Goal: Task Accomplishment & Management: Use online tool/utility

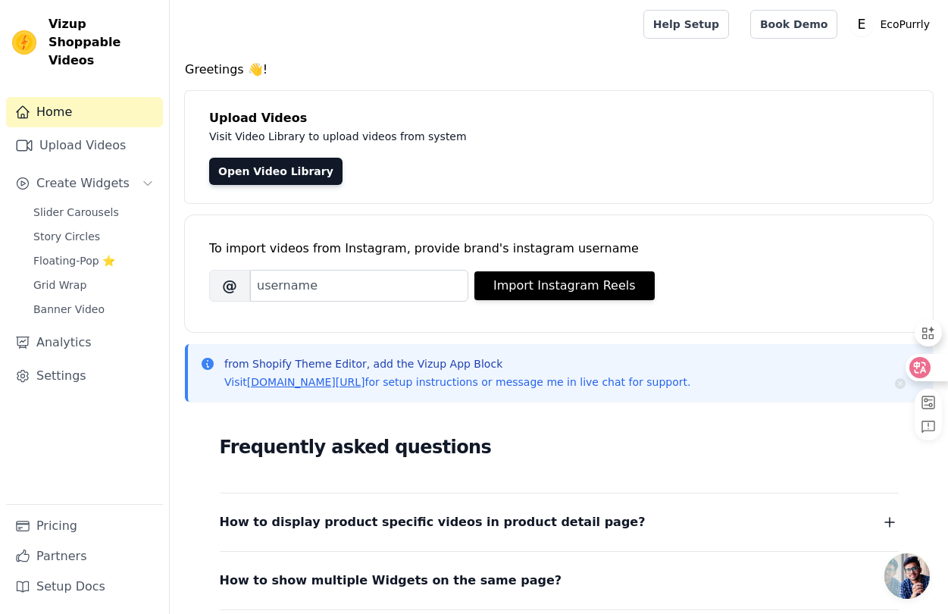
click at [924, 363] on icon at bounding box center [920, 367] width 13 height 12
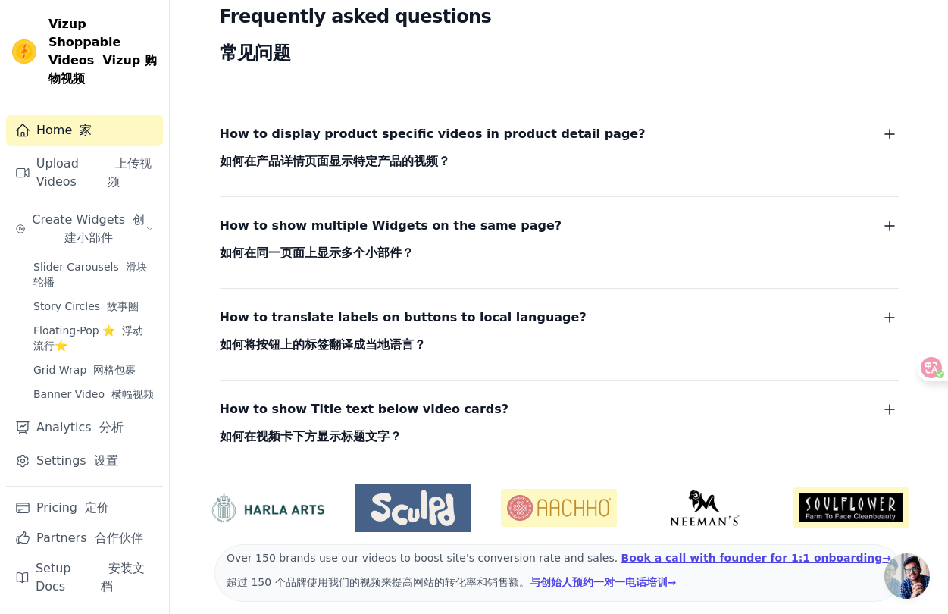
scroll to position [545, 0]
click at [457, 167] on span "How to display product specific videos in product detail page? 如何在产品详情页面显示特定产品的…" at bounding box center [433, 151] width 426 height 55
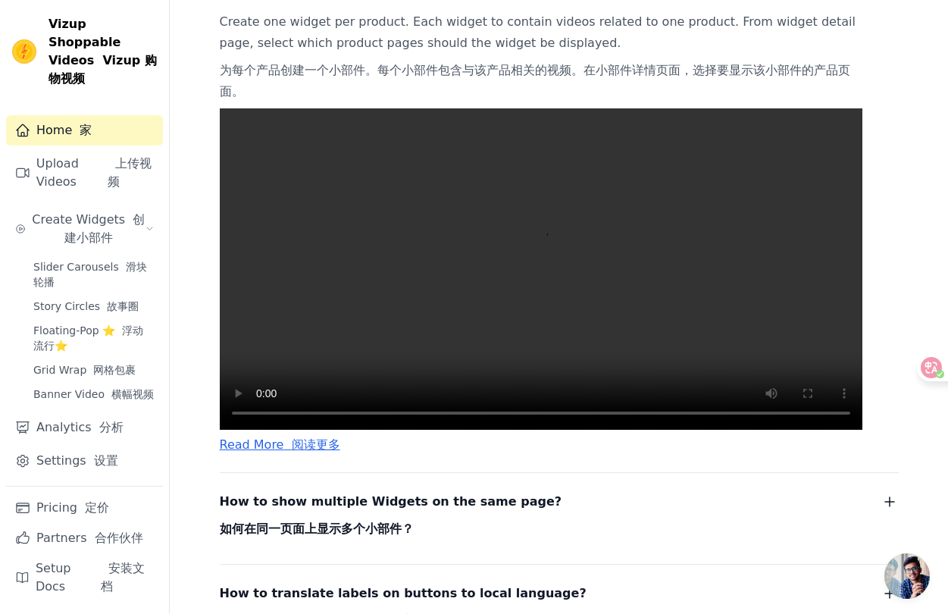
scroll to position [744, 0]
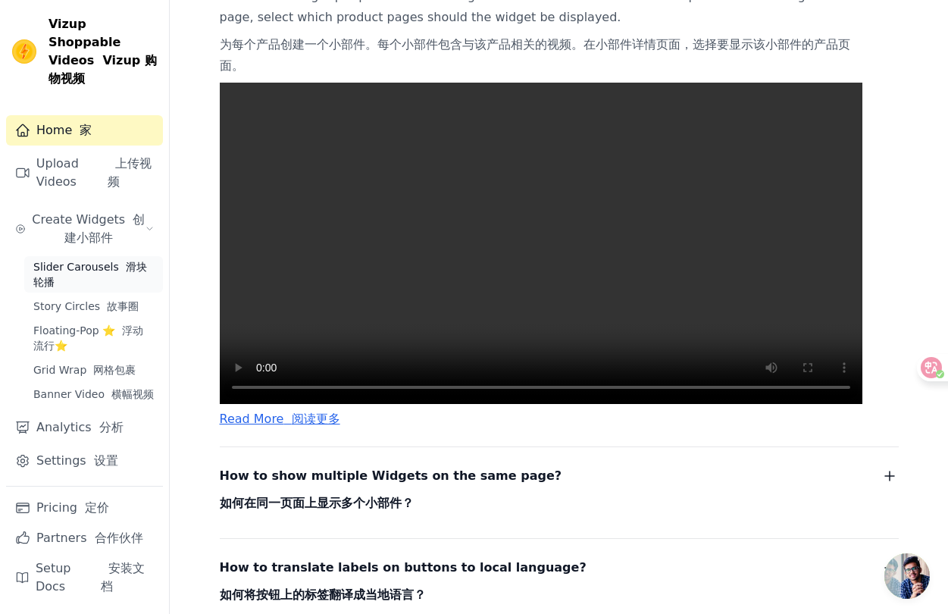
click at [108, 259] on span "Slider Carousels 滑块轮播" at bounding box center [93, 274] width 120 height 30
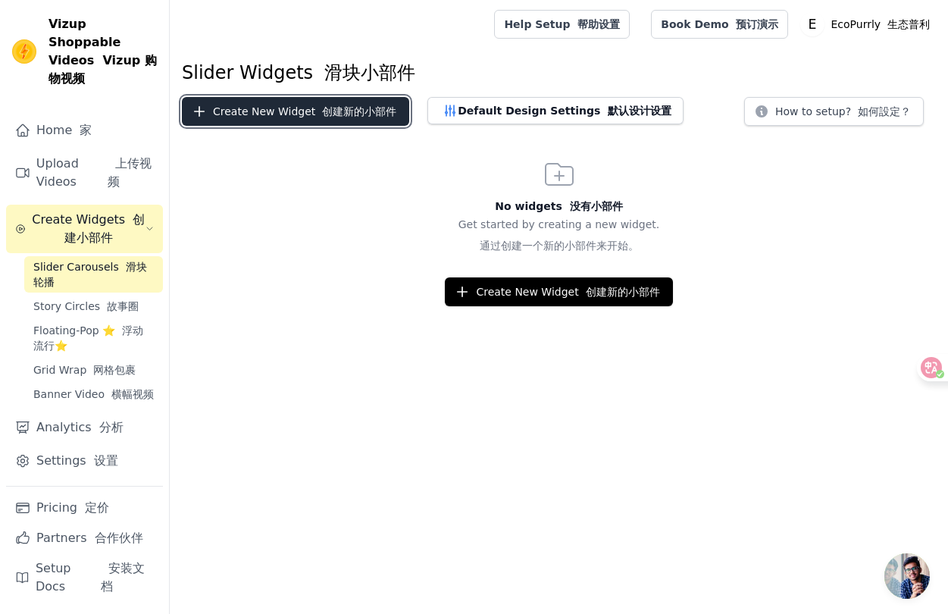
click at [298, 110] on button "Create New Widget 创建新的小部件" at bounding box center [295, 111] width 227 height 29
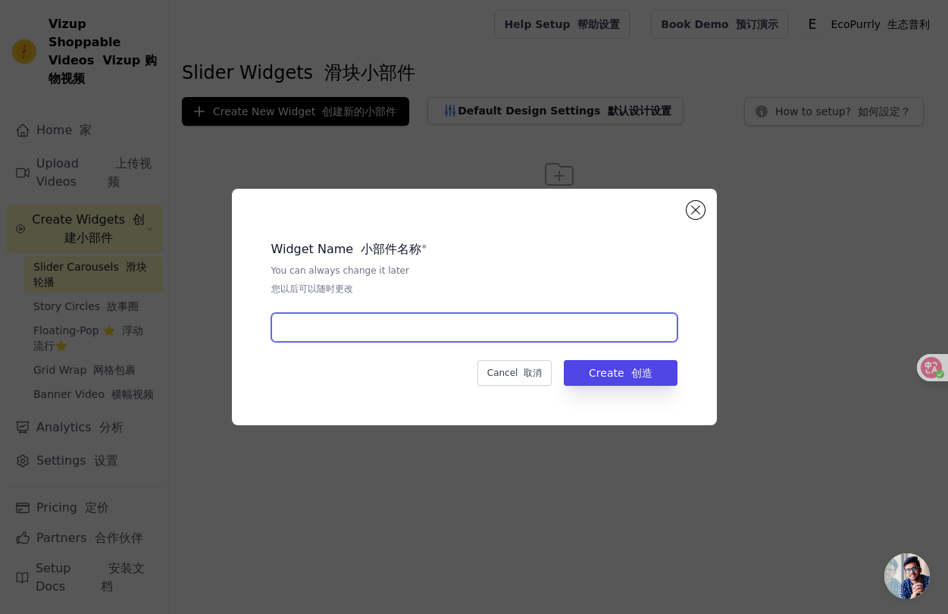
click at [385, 322] on input "text" at bounding box center [474, 327] width 406 height 29
drag, startPoint x: 686, startPoint y: 205, endPoint x: 389, endPoint y: 186, distance: 297.7
click at [686, 205] on div "Widget Name 小部件名称 * You can always change it later 您以后可以随时更改 Cancel 取消 Create 创造" at bounding box center [474, 307] width 485 height 236
click at [699, 229] on div "Widget Name 小部件名称 * You can always change it later 您以后可以随时更改 Cancel 取消 Create 创造" at bounding box center [474, 307] width 485 height 236
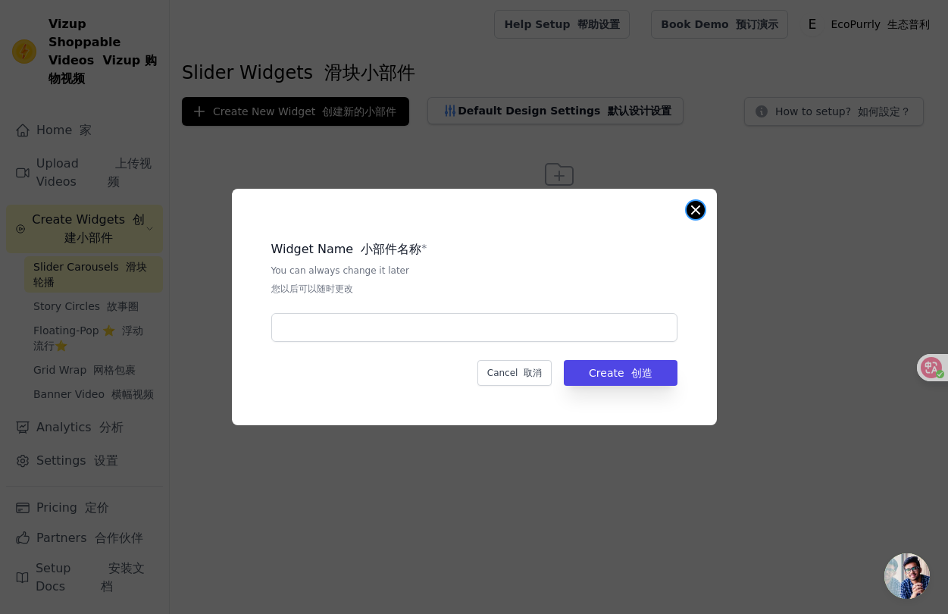
click at [696, 214] on button "Close modal" at bounding box center [695, 210] width 18 height 18
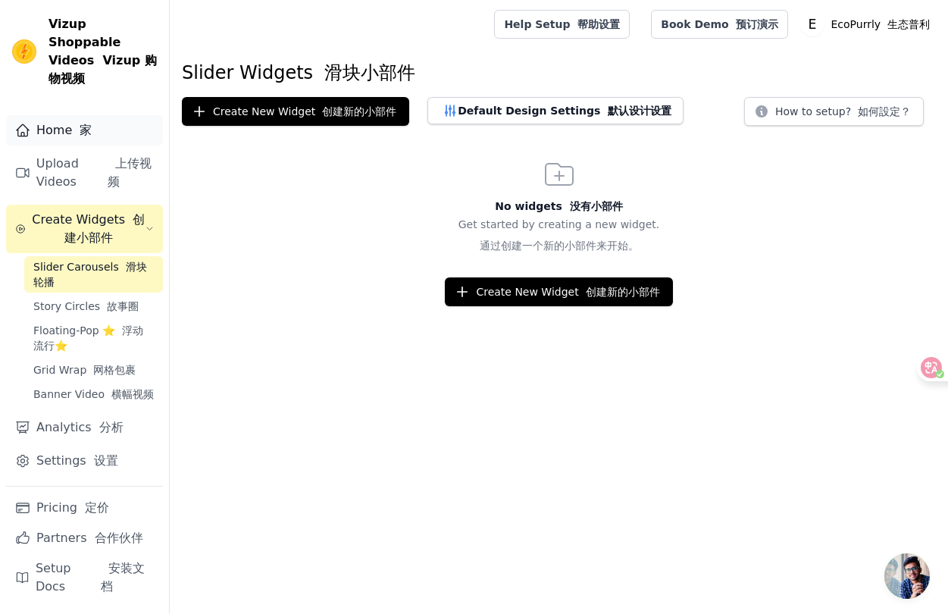
click at [74, 122] on link "Home 家" at bounding box center [84, 130] width 157 height 30
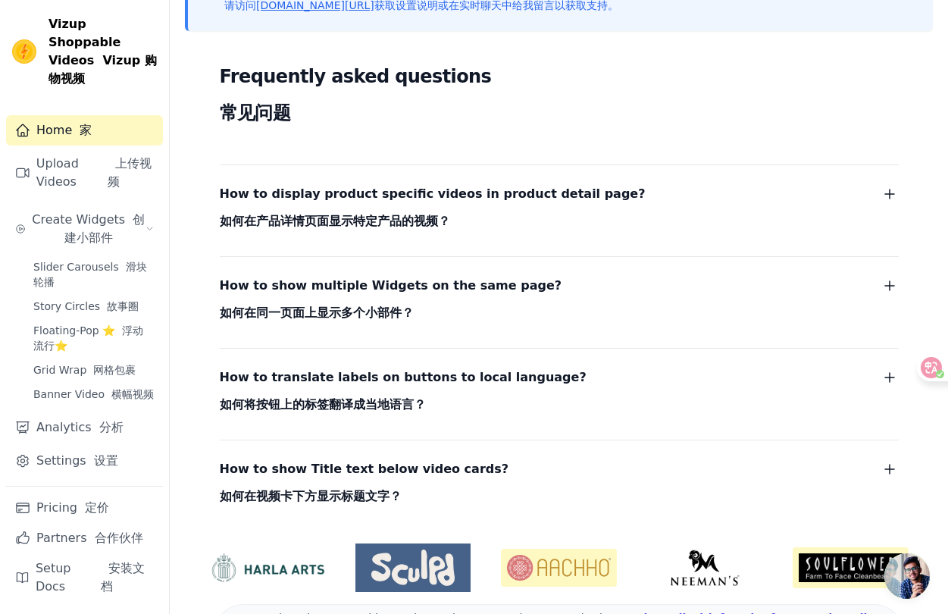
scroll to position [485, 0]
click at [549, 226] on span "How to display product specific videos in product detail page? 如何在产品详情页面显示特定产品的…" at bounding box center [433, 211] width 426 height 55
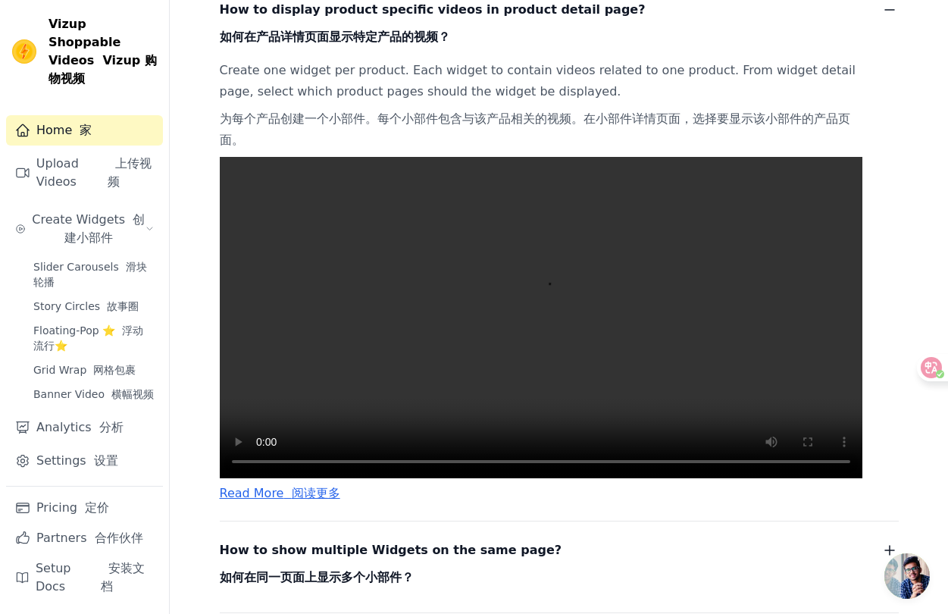
scroll to position [686, 0]
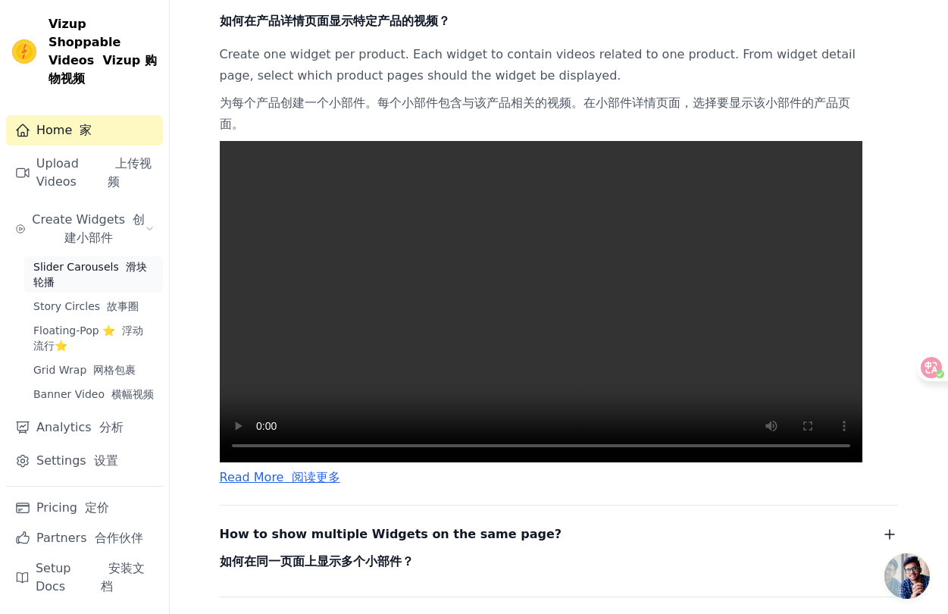
click at [97, 259] on span "Slider Carousels 滑块轮播" at bounding box center [93, 274] width 120 height 30
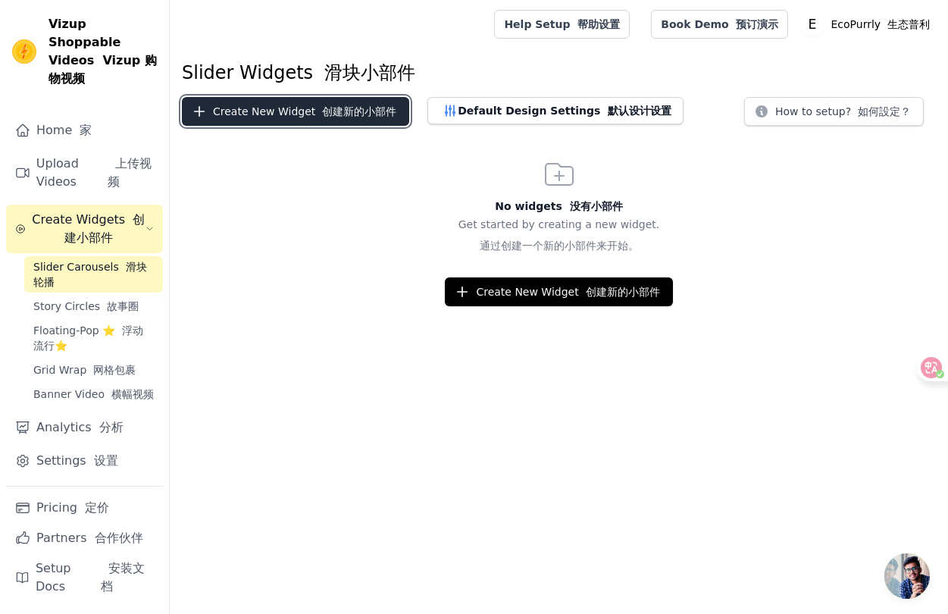
click at [270, 110] on button "Create New Widget 创建新的小部件" at bounding box center [295, 111] width 227 height 29
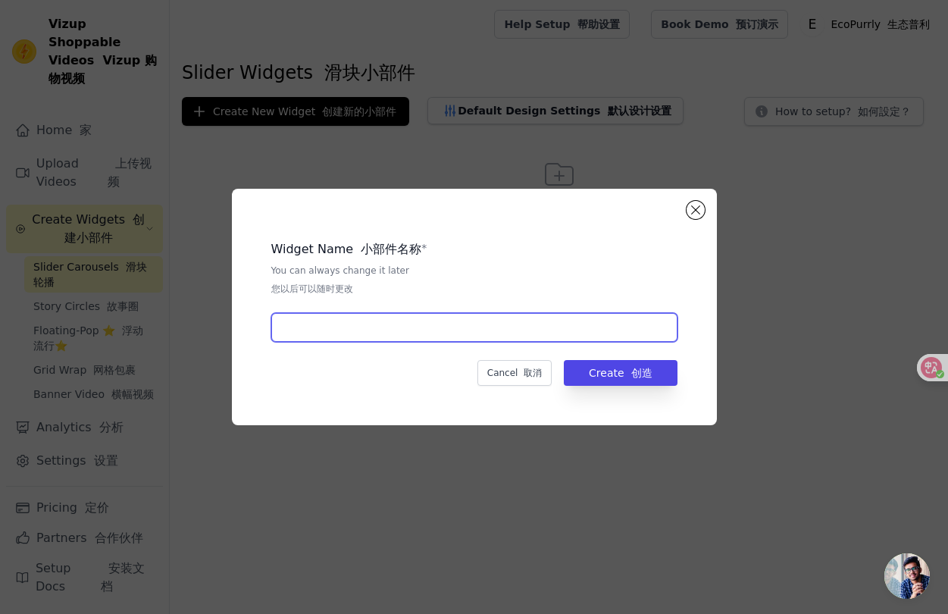
drag, startPoint x: 414, startPoint y: 313, endPoint x: 415, endPoint y: 324, distance: 11.4
click at [414, 318] on input "text" at bounding box center [474, 327] width 406 height 29
type input "test"
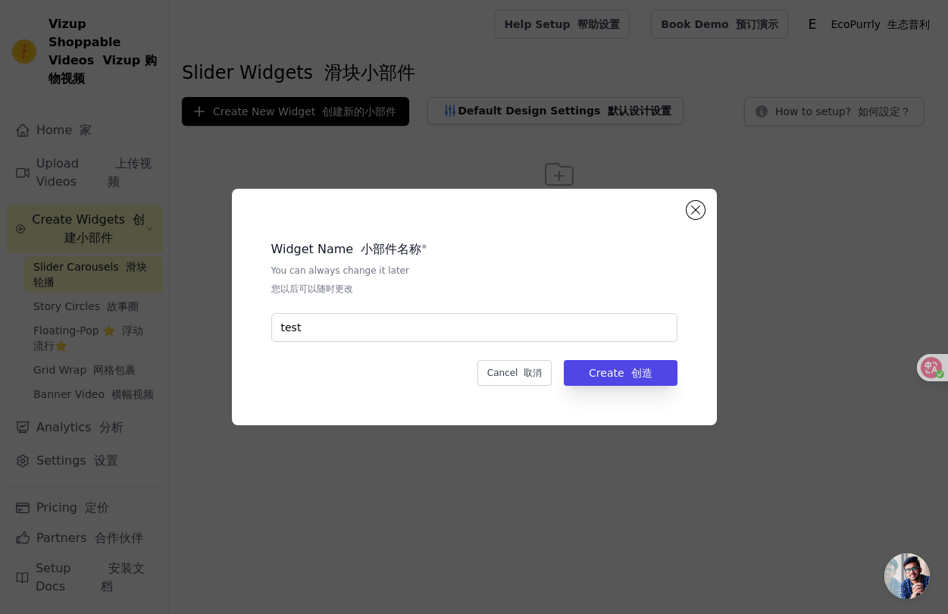
click at [610, 356] on div "Widget Name 小部件名称 * You can always change it later 您以后可以随时更改 test Cancel 取消 Cre…" at bounding box center [474, 307] width 436 height 188
click at [614, 364] on button "Create 创造" at bounding box center [620, 373] width 113 height 26
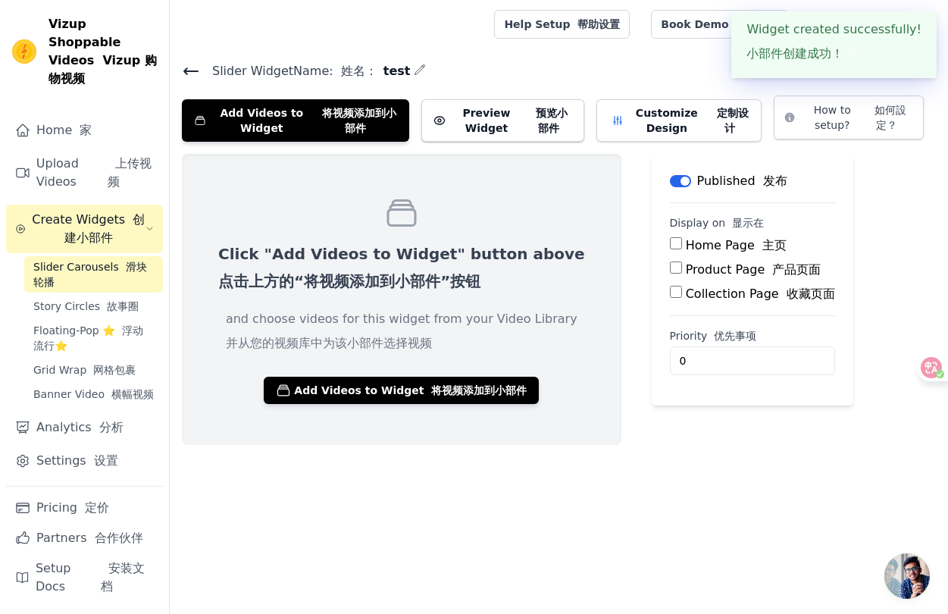
click at [693, 269] on label "Product Page 产品页面" at bounding box center [754, 269] width 136 height 14
click at [682, 269] on input "Product Page 产品页面" at bounding box center [676, 267] width 12 height 12
checkbox input "true"
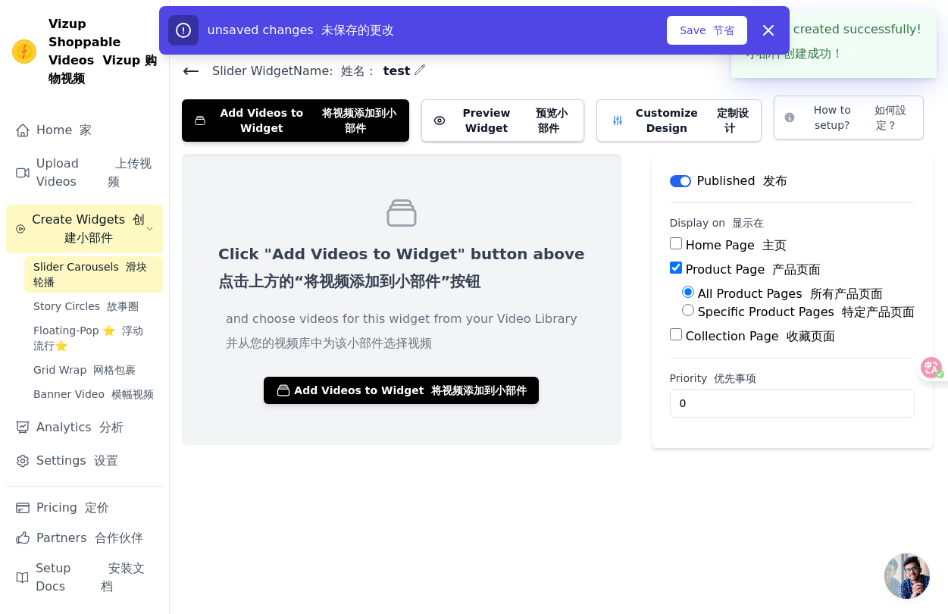
click at [698, 310] on label "Specific Product Pages 特定产品页面" at bounding box center [806, 312] width 217 height 14
click at [694, 310] on input "Specific Product Pages 特定产品页面" at bounding box center [688, 310] width 12 height 12
radio input "true"
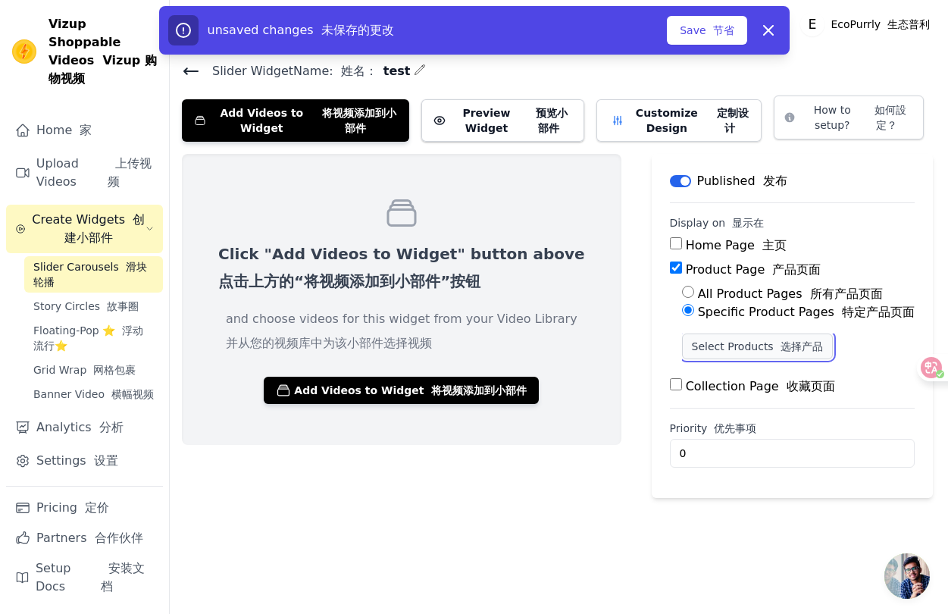
click at [721, 349] on button "Select Products 选择产品" at bounding box center [757, 346] width 151 height 26
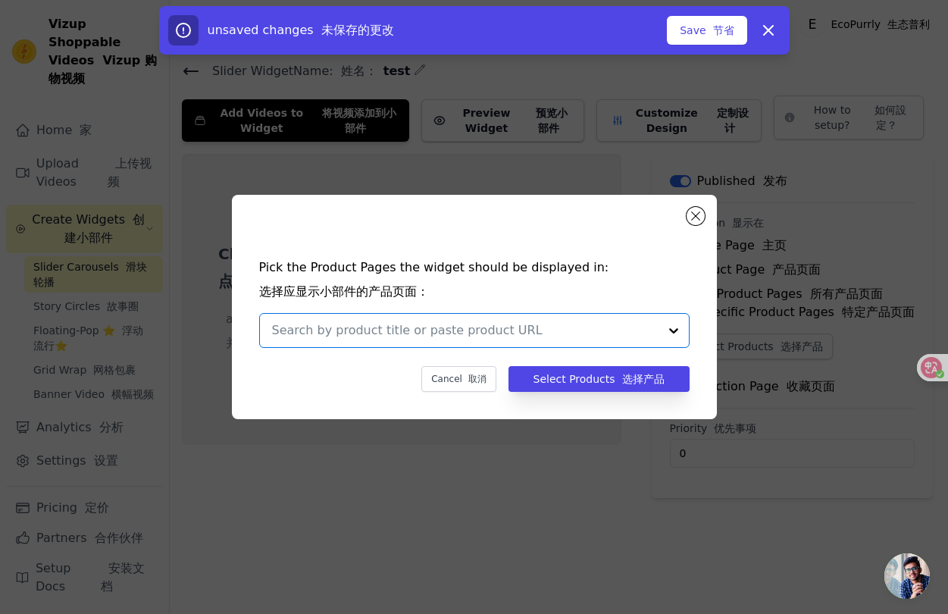
click at [486, 330] on input "text" at bounding box center [465, 330] width 386 height 18
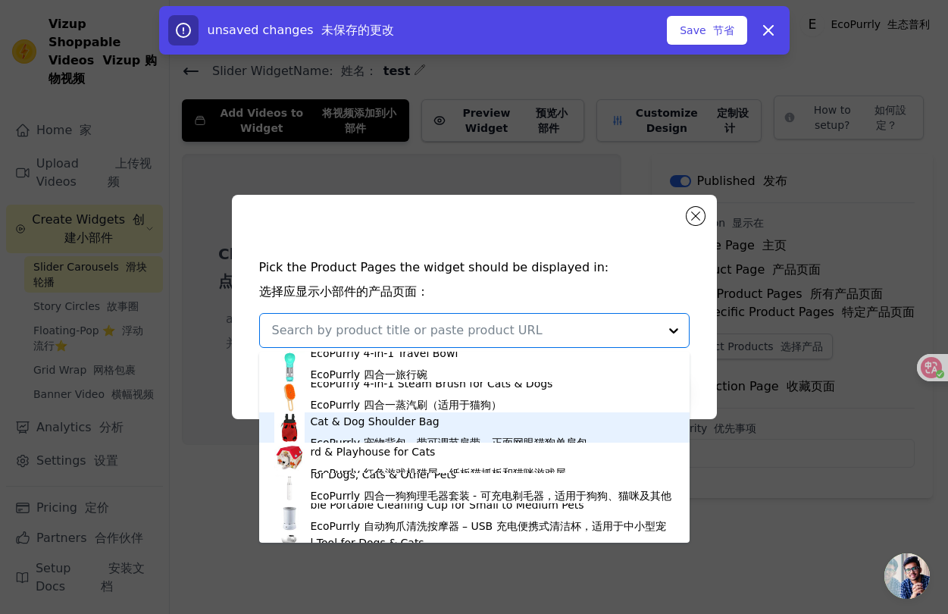
scroll to position [26, 0]
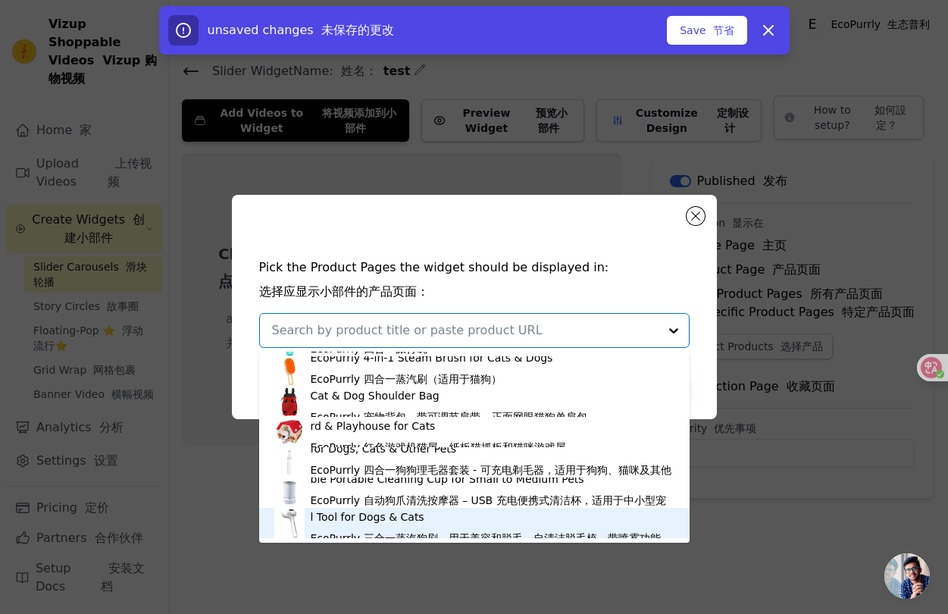
click at [374, 518] on div "EcoPurrly 3-in-1 Steam Dog Brush for Grooming & Shedding – Self-Cleaning Deshed…" at bounding box center [493, 523] width 364 height 88
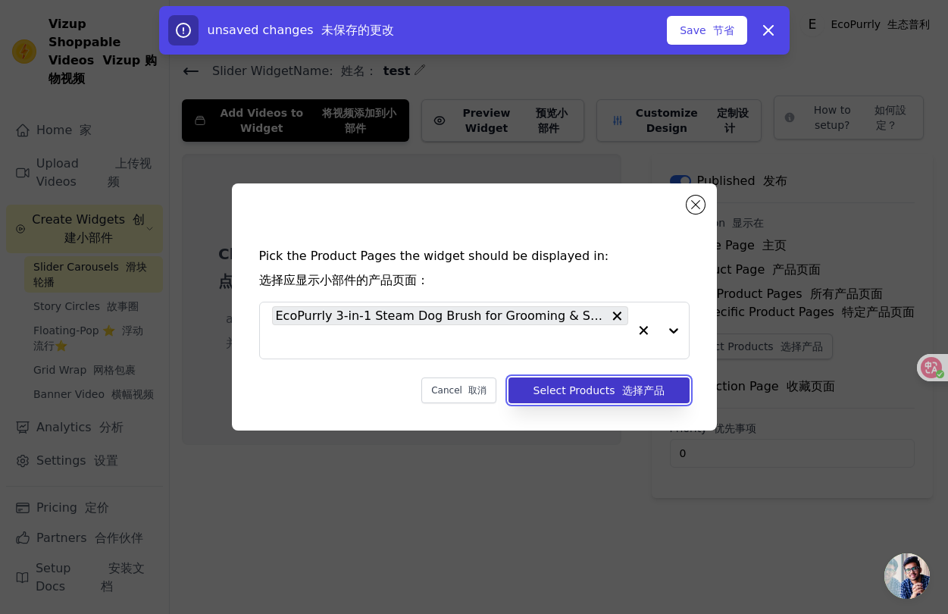
click at [593, 396] on button "Select Products 选择产品" at bounding box center [598, 390] width 181 height 26
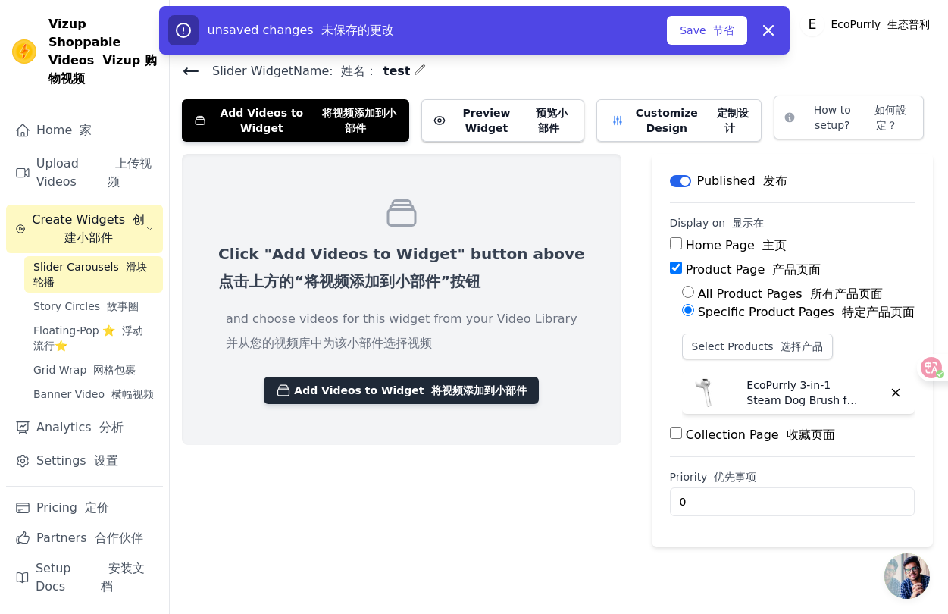
click at [386, 395] on button "Add Videos to Widget 将视频添加到小部件" at bounding box center [401, 390] width 275 height 27
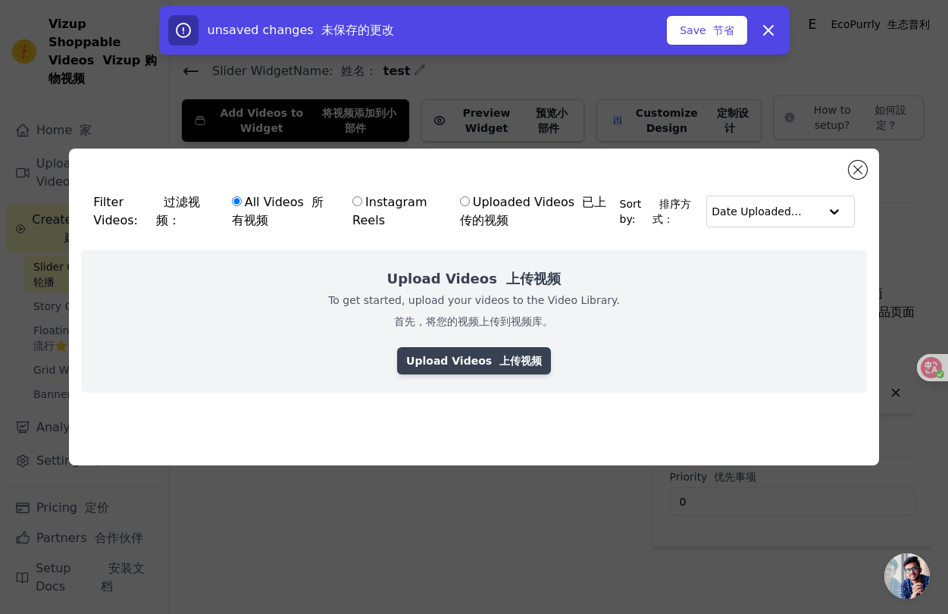
click at [438, 366] on link "Upload Videos 上传视频" at bounding box center [474, 360] width 154 height 27
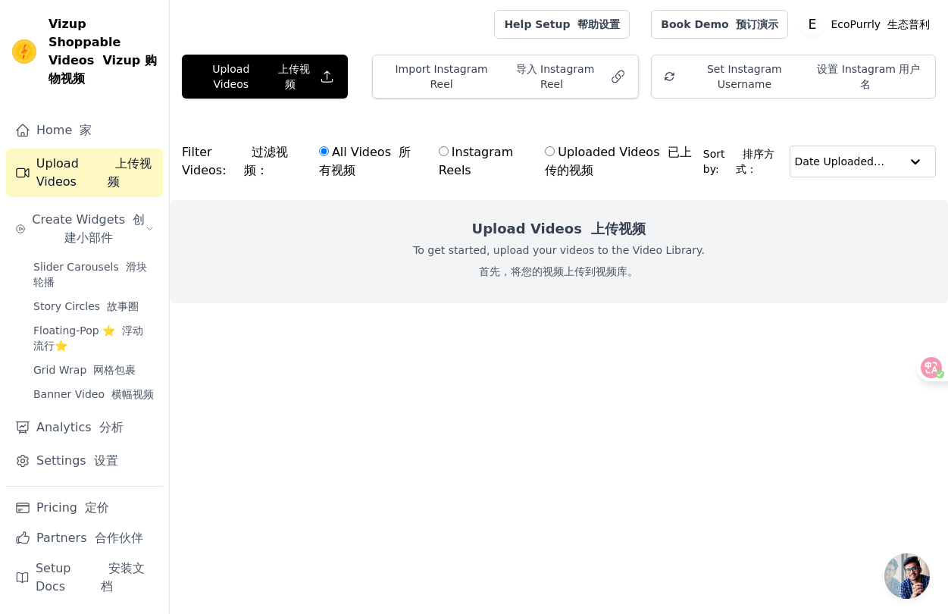
click at [557, 200] on div "Upload Videos 上传视频 To get started, upload your videos to the Video Library. 首先，…" at bounding box center [559, 251] width 778 height 103
drag, startPoint x: 536, startPoint y: 221, endPoint x: 339, endPoint y: 137, distance: 214.2
click at [536, 221] on h2 "Upload Videos 上传视频" at bounding box center [559, 228] width 174 height 21
click at [327, 142] on label "All Videos 所有视频" at bounding box center [368, 161] width 100 height 38
click at [327, 146] on input "All Videos 所有视频" at bounding box center [324, 151] width 10 height 10
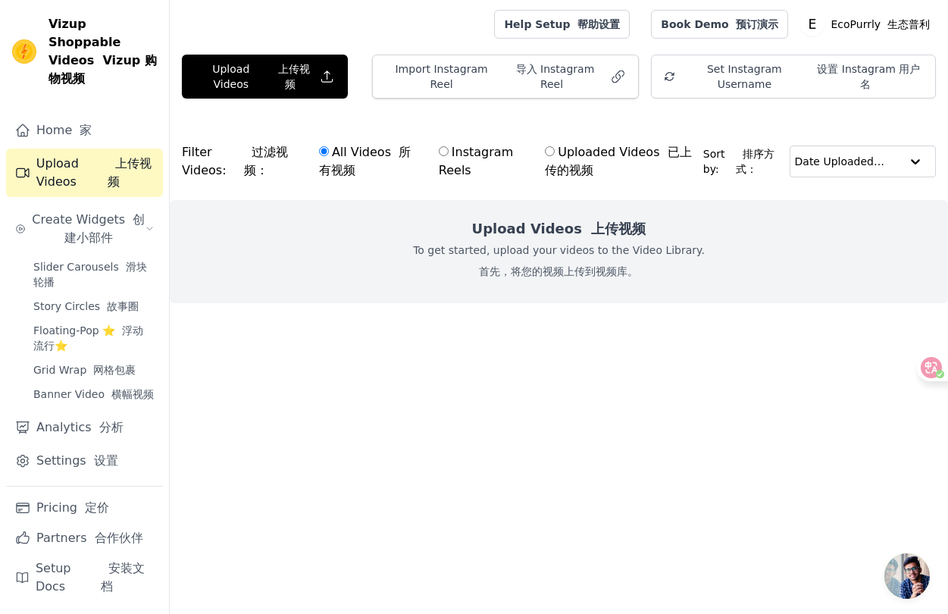
click at [254, 145] on font "过滤视频：" at bounding box center [266, 161] width 44 height 33
click at [562, 142] on label "Uploaded Videos 已上传的视频" at bounding box center [620, 161] width 152 height 38
click at [555, 146] on input "Uploaded Videos 已上传的视频" at bounding box center [550, 151] width 10 height 10
radio input "true"
click at [98, 149] on link "Upload Videos 上传视频" at bounding box center [84, 173] width 157 height 48
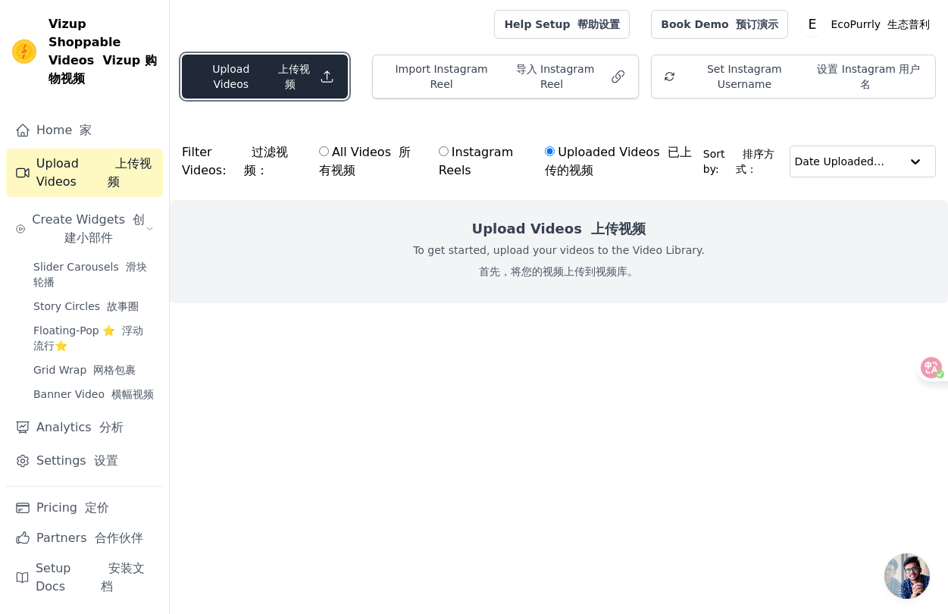
click at [271, 67] on font "button" at bounding box center [274, 69] width 7 height 12
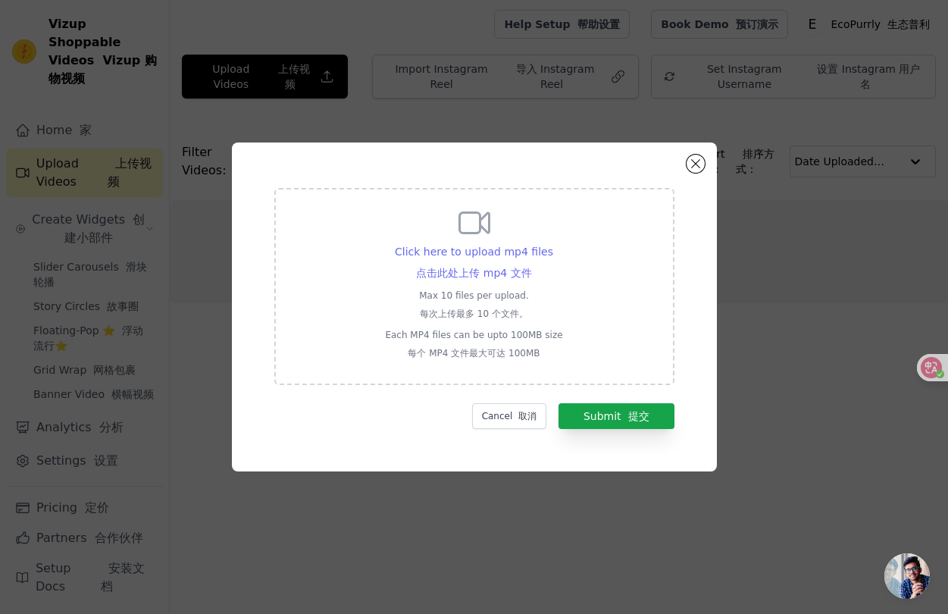
click at [467, 295] on p "Max 10 files per upload. 每次上传最多 10 个文件。" at bounding box center [473, 307] width 177 height 36
click at [531, 259] on input "Click here to upload mp4 files 点击此处上传 mp4 文件 Max 10 files per upload. 每次上传最多 10…" at bounding box center [531, 258] width 1 height 1
click at [471, 258] on div "Click here to upload mp4 files 点击此处上传 mp4 文件" at bounding box center [474, 265] width 158 height 42
click at [531, 258] on input "Click here to upload mp4 files 点击此处上传 mp4 文件 Max 10 files per upload. 每次上传最多 10…" at bounding box center [531, 258] width 1 height 1
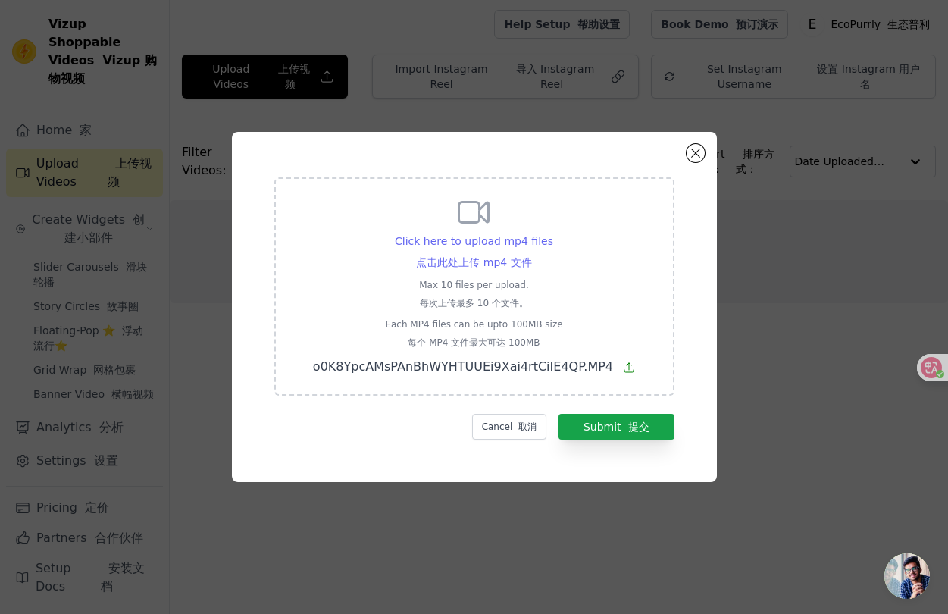
click at [474, 252] on div "Click here to upload mp4 files 点击此处上传 mp4 文件" at bounding box center [474, 254] width 158 height 42
click at [531, 249] on input "Click here to upload mp4 files 点击此处上传 mp4 文件 Max 10 files per upload. 每次上传最多 10…" at bounding box center [531, 248] width 1 height 1
type input "C:\fakepath\oMyBTogEEfDAg8ZF1wCSTProiFeJ7BQpI8Tpfc.MP4"
click at [608, 428] on button "Submit 提交" at bounding box center [616, 427] width 116 height 26
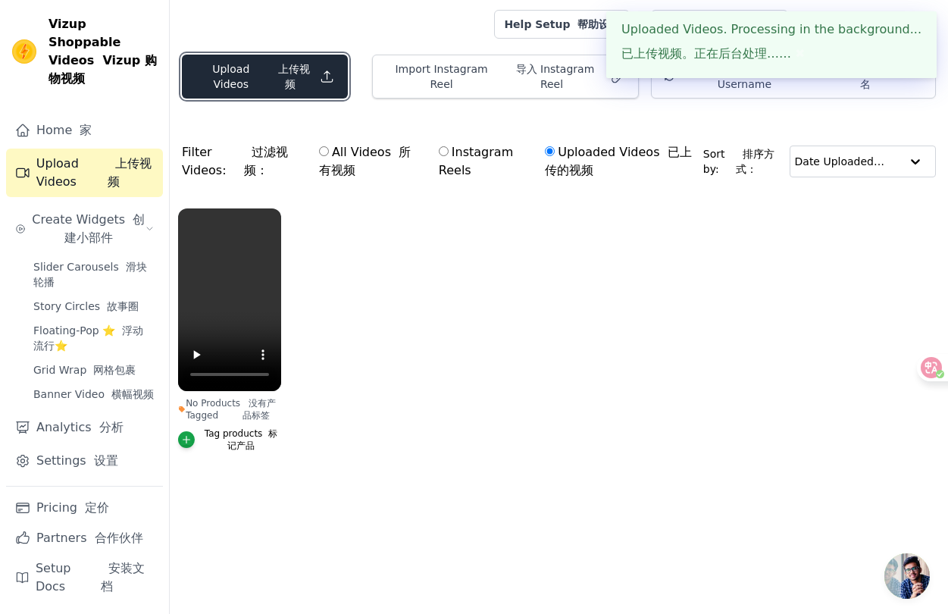
click at [278, 69] on font "上传视频" at bounding box center [294, 76] width 32 height 27
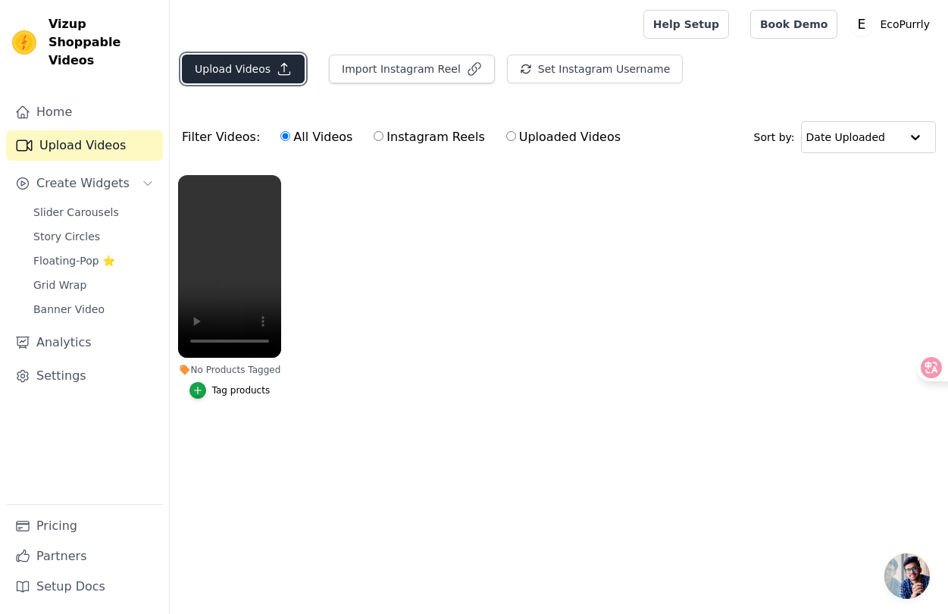
click at [241, 66] on button "Upload Videos" at bounding box center [243, 69] width 123 height 29
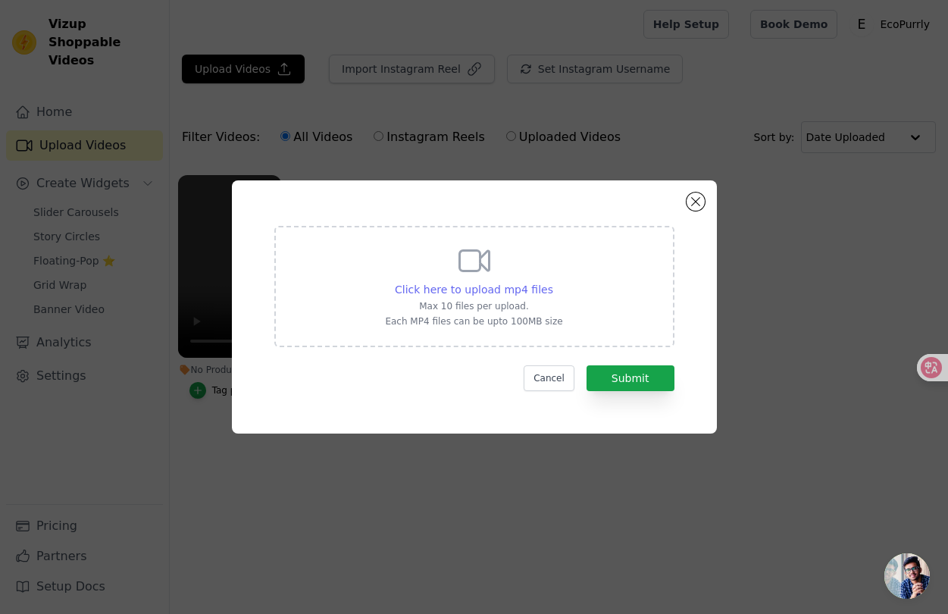
click at [456, 294] on span "Click here to upload mp4 files" at bounding box center [474, 289] width 158 height 12
click at [552, 282] on input "Click here to upload mp4 files Max 10 files per upload. Each MP4 files can be u…" at bounding box center [552, 281] width 1 height 1
type input "C:\fakepath\o0K8YpcAMsPAnBhWYHTUUEi9Xai4rtCiIE4QP.MP4"
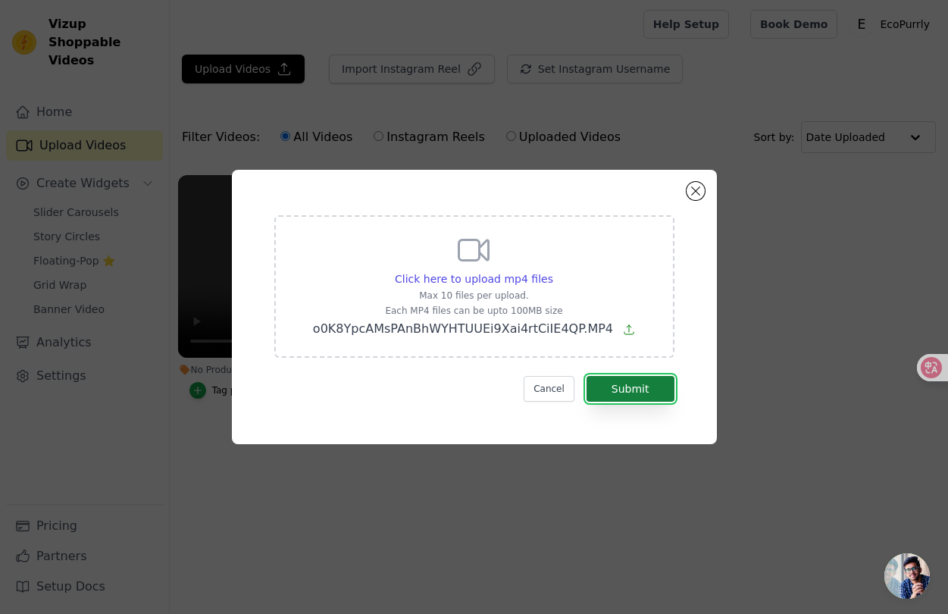
click at [630, 395] on button "Submit" at bounding box center [630, 389] width 88 height 26
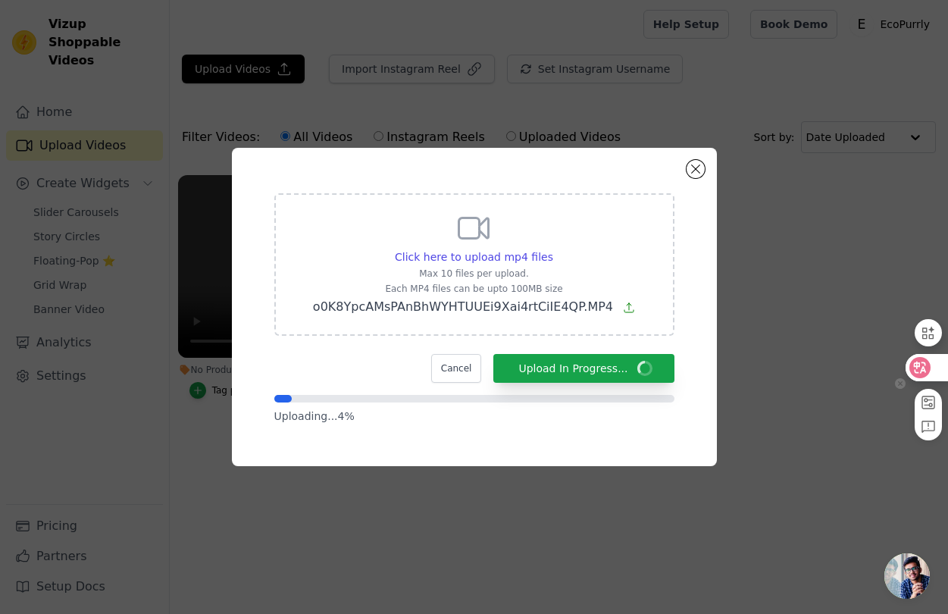
click at [920, 361] on icon at bounding box center [919, 367] width 15 height 15
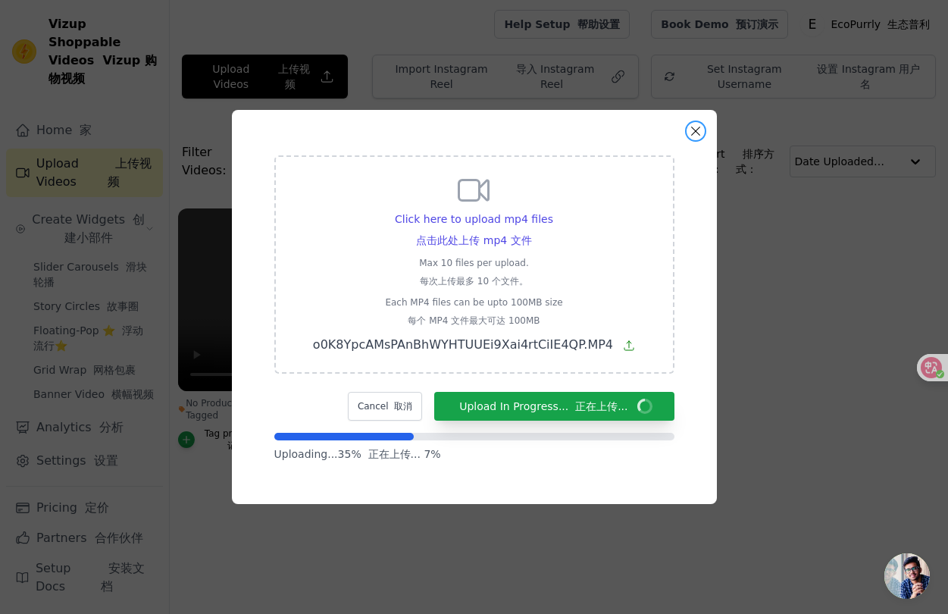
drag, startPoint x: 696, startPoint y: 127, endPoint x: 577, endPoint y: 242, distance: 166.6
click at [577, 242] on div "Click here to upload mp4 files 点击此处上传 mp4 文件 Max 10 files per upload. 每次上传最多 10…" at bounding box center [474, 307] width 485 height 394
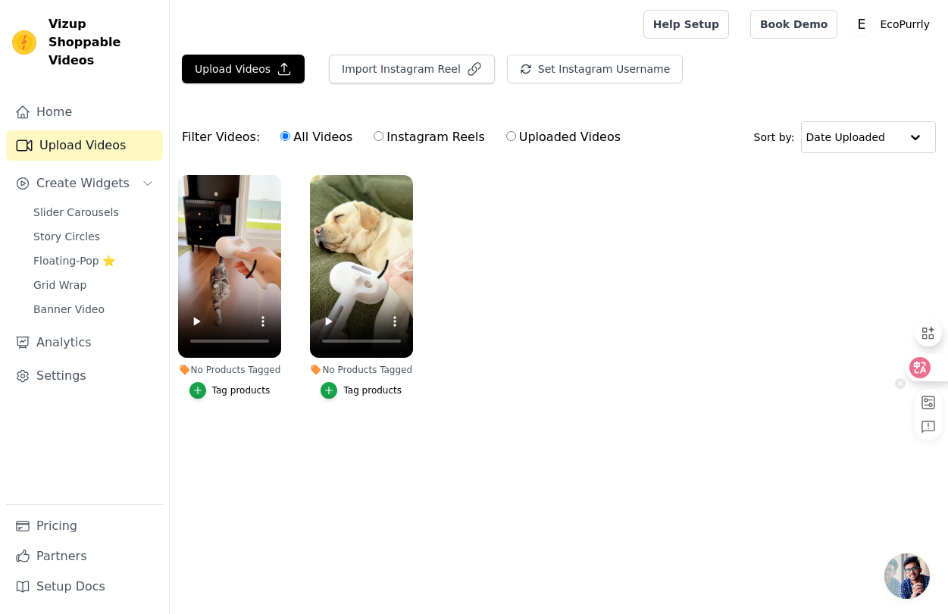
click at [922, 364] on icon at bounding box center [919, 367] width 15 height 15
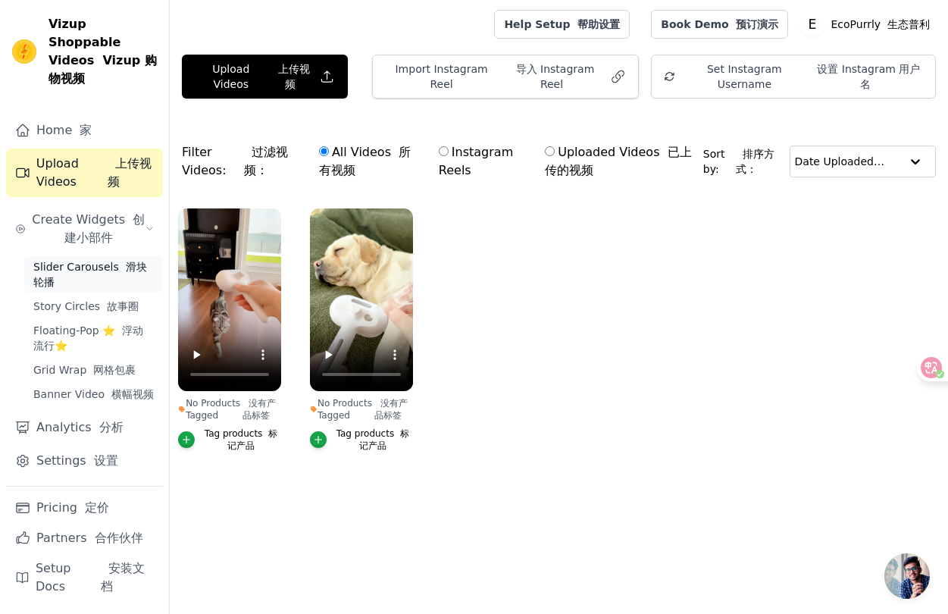
click at [120, 259] on span "Slider Carousels 滑块轮播" at bounding box center [93, 274] width 120 height 30
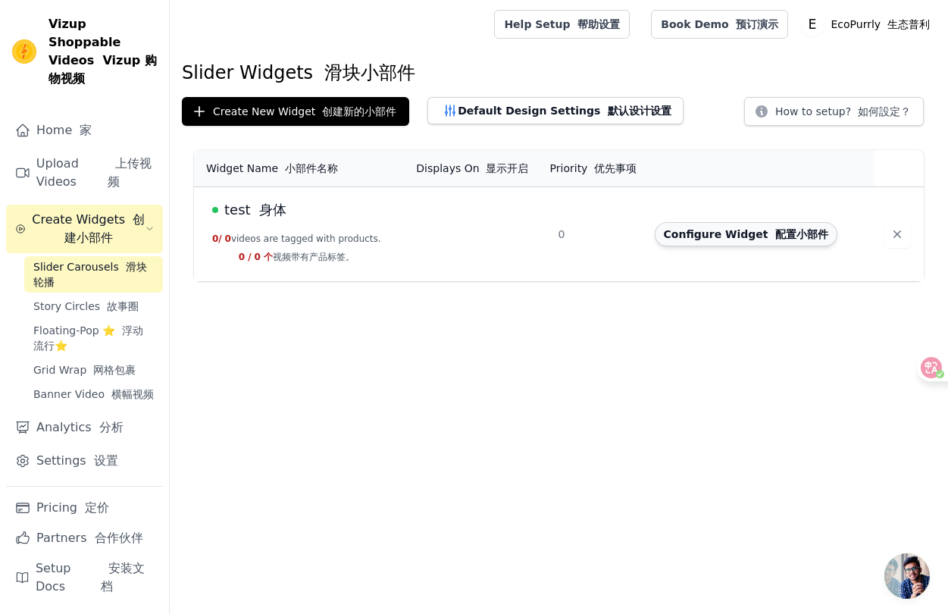
click at [701, 229] on button "Configure Widget 配置小部件" at bounding box center [746, 234] width 183 height 24
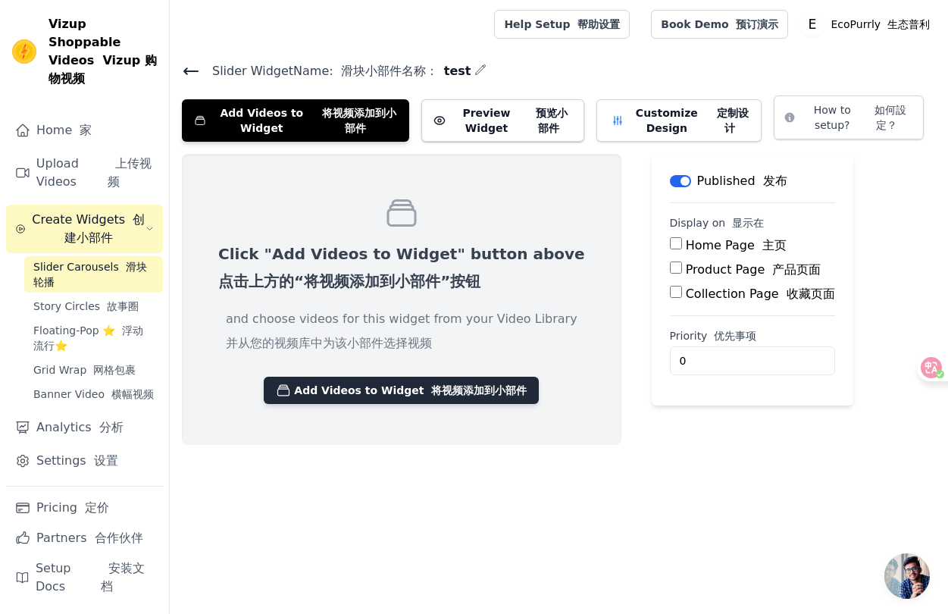
click at [385, 394] on button "Add Videos to Widget 将视频添加到小部件" at bounding box center [401, 390] width 275 height 27
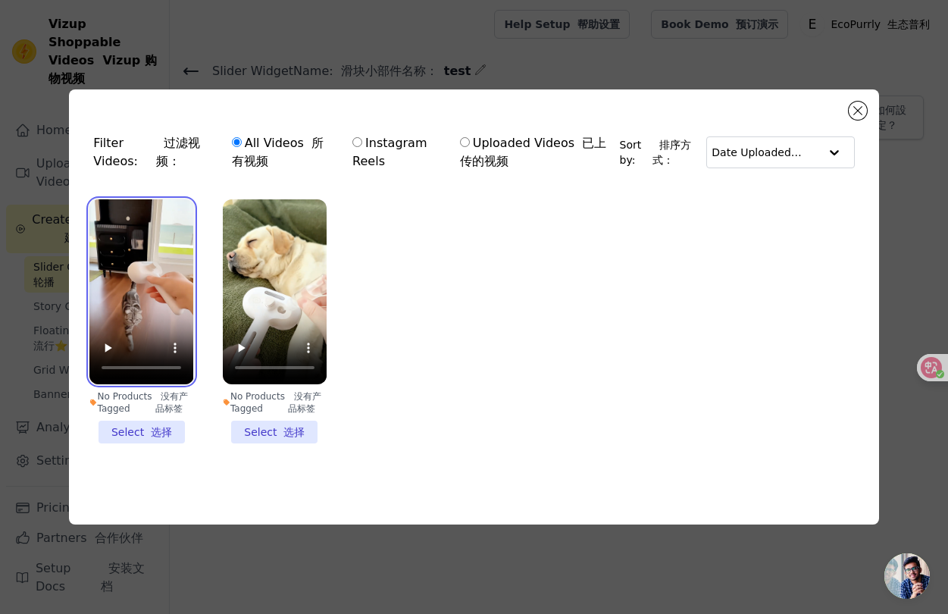
click at [152, 299] on video at bounding box center [141, 291] width 104 height 185
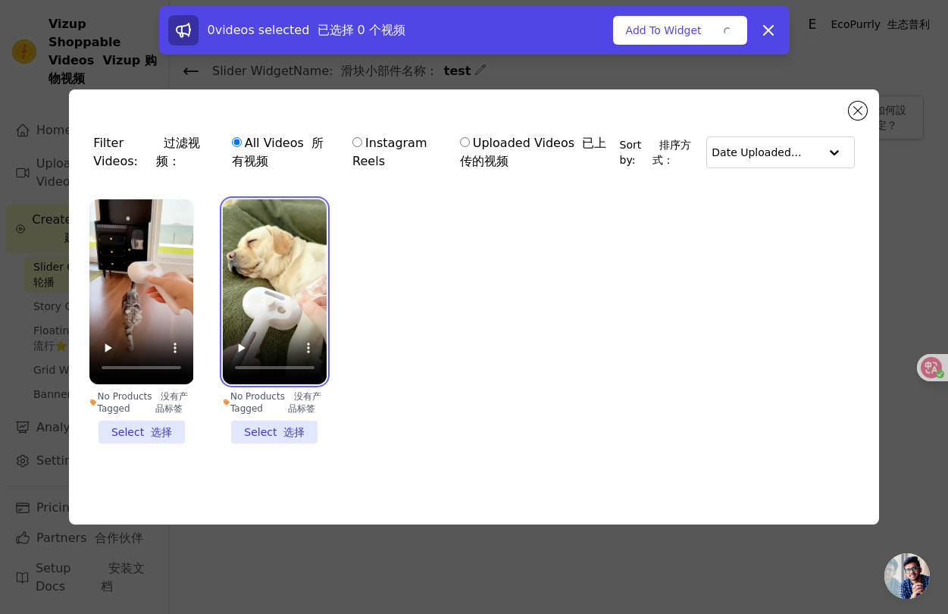
click at [302, 290] on video at bounding box center [275, 291] width 104 height 185
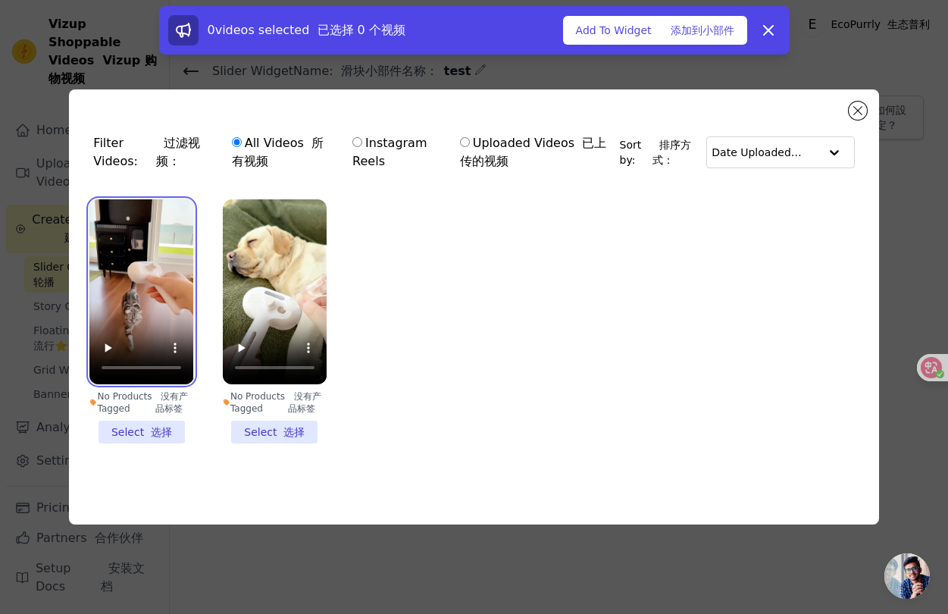
click at [122, 280] on video at bounding box center [141, 291] width 104 height 185
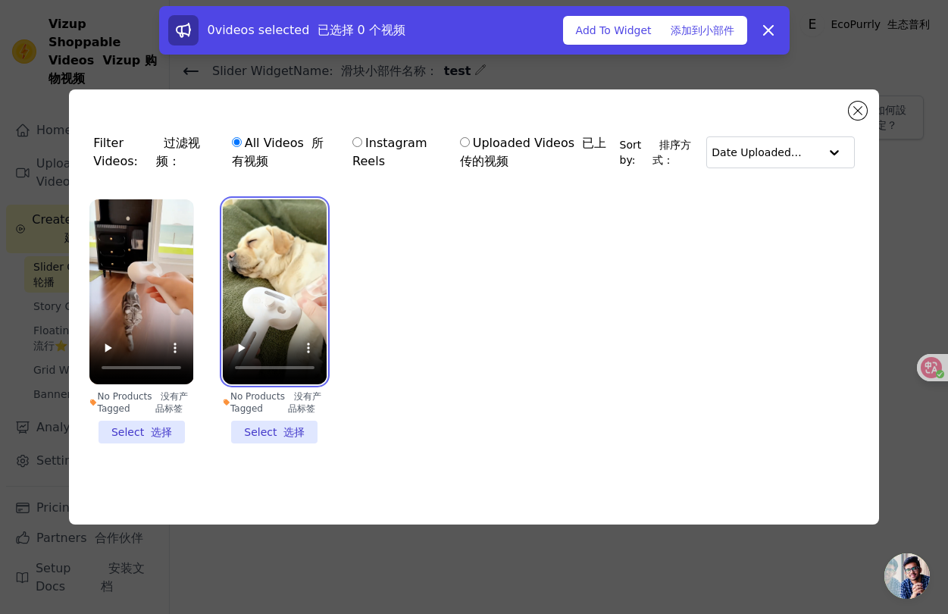
click at [256, 284] on video at bounding box center [275, 291] width 104 height 185
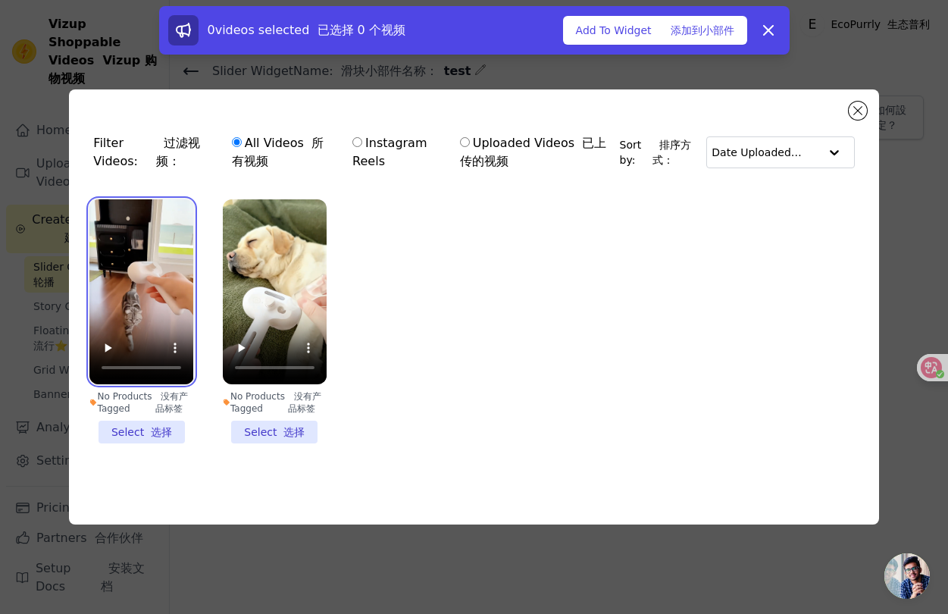
drag, startPoint x: 130, startPoint y: 280, endPoint x: 466, endPoint y: 130, distance: 367.4
click at [130, 280] on video at bounding box center [141, 291] width 104 height 185
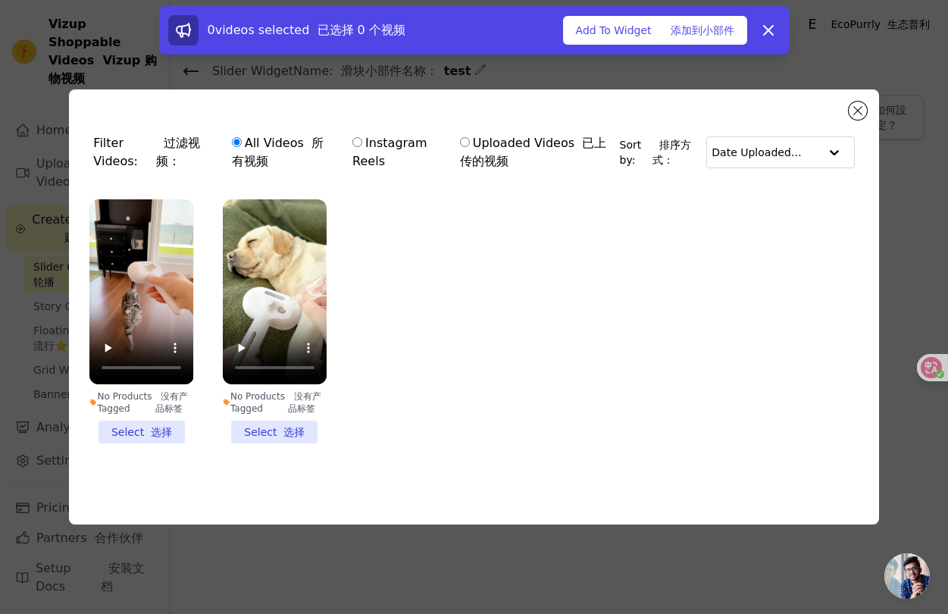
click at [155, 436] on li "No Products Tagged 没有产品标签 Select 选择" at bounding box center [141, 321] width 104 height 244
click at [0, 0] on input "No Products Tagged 没有产品标签 Select 选择" at bounding box center [0, 0] width 0 height 0
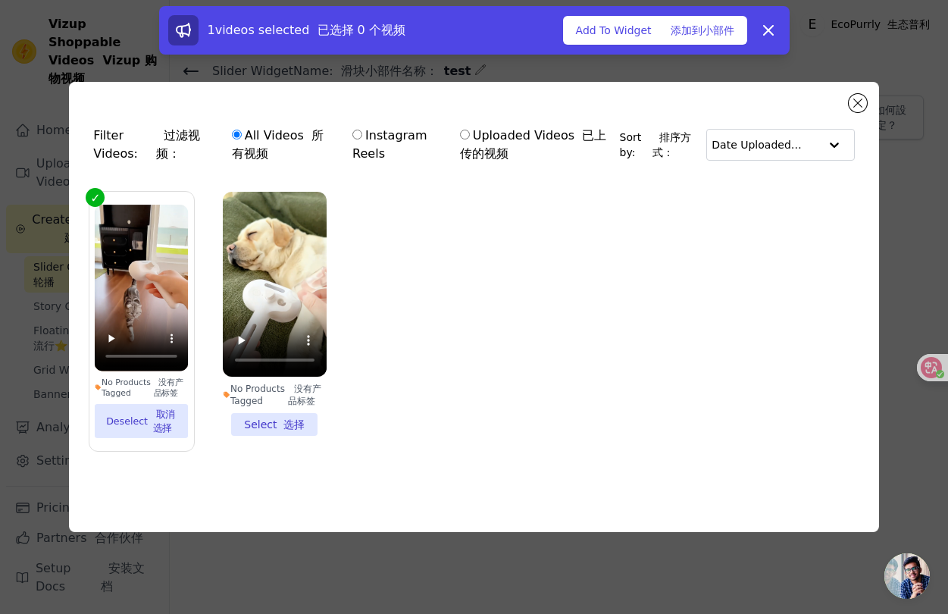
click at [278, 436] on label "No Products Tagged 没有产品标签 Select 选择" at bounding box center [274, 313] width 105 height 245
click at [0, 0] on input "No Products Tagged 没有产品标签 Select 选择" at bounding box center [0, 0] width 0 height 0
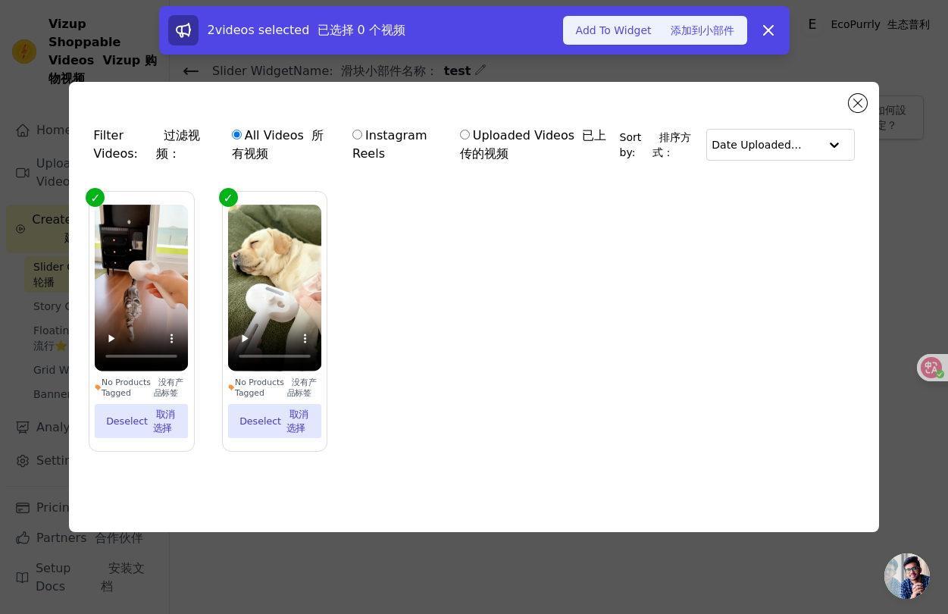
click at [681, 35] on font "添加到小部件" at bounding box center [703, 30] width 64 height 12
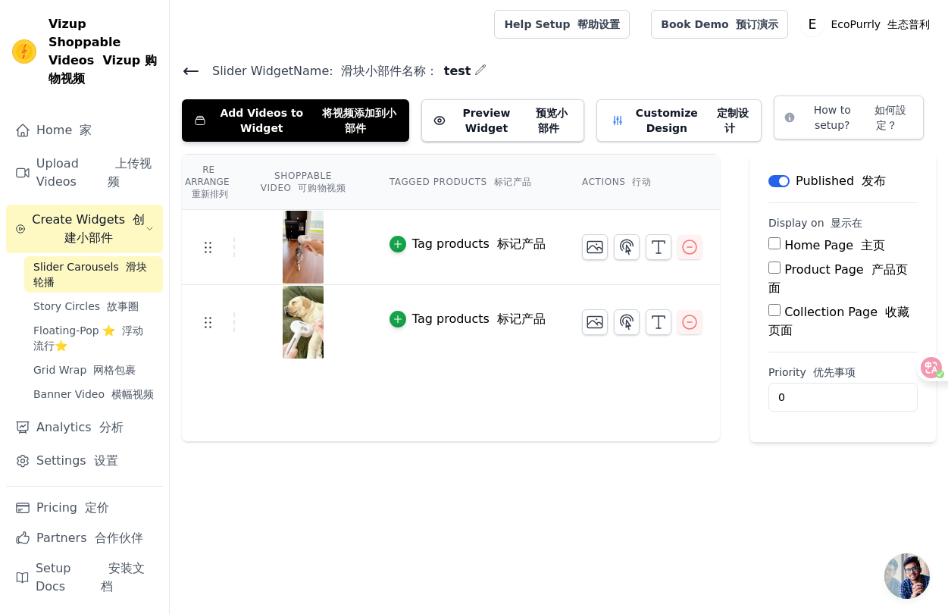
click at [811, 271] on label "Product Page 产品页面" at bounding box center [837, 278] width 139 height 33
click at [780, 271] on input "Product Page 产品页面" at bounding box center [774, 267] width 12 height 12
checkbox input "true"
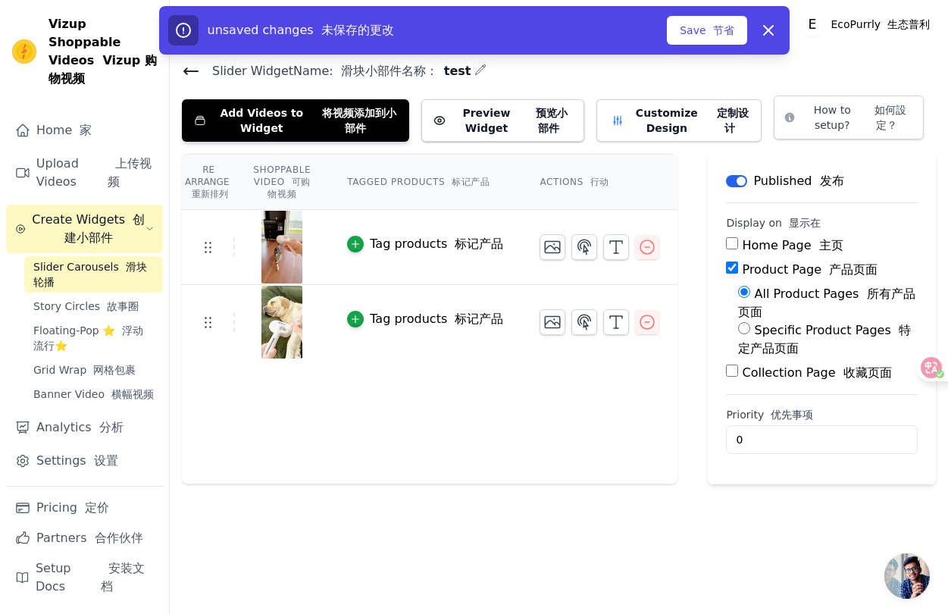
click at [791, 330] on label "Specific Product Pages 特定产品页面" at bounding box center [824, 339] width 173 height 33
click at [750, 330] on input "Specific Product Pages 特定产品页面" at bounding box center [744, 328] width 12 height 12
radio input "true"
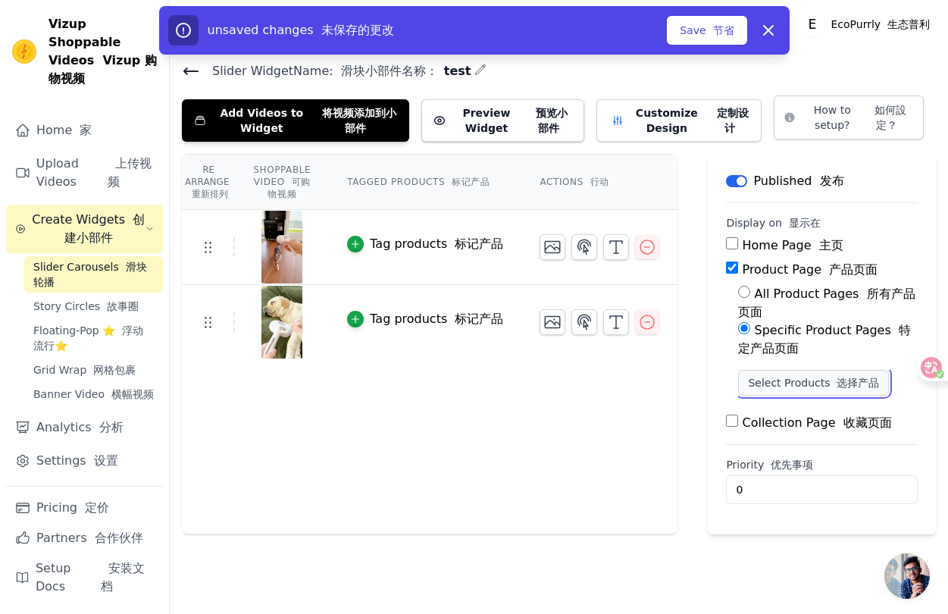
click at [785, 381] on button "Select Products 选择产品" at bounding box center [813, 383] width 151 height 26
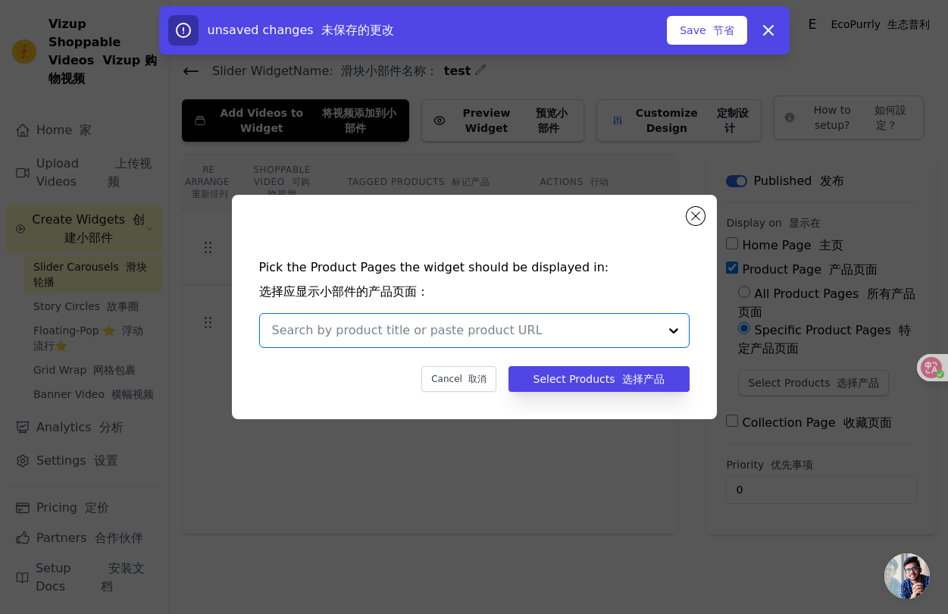
click at [395, 329] on input "text" at bounding box center [465, 330] width 386 height 18
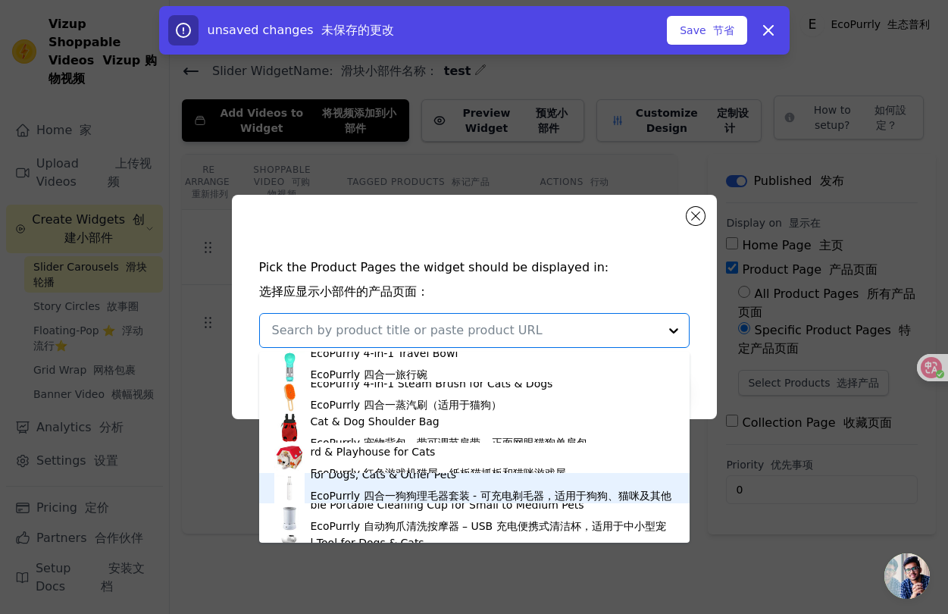
scroll to position [26, 0]
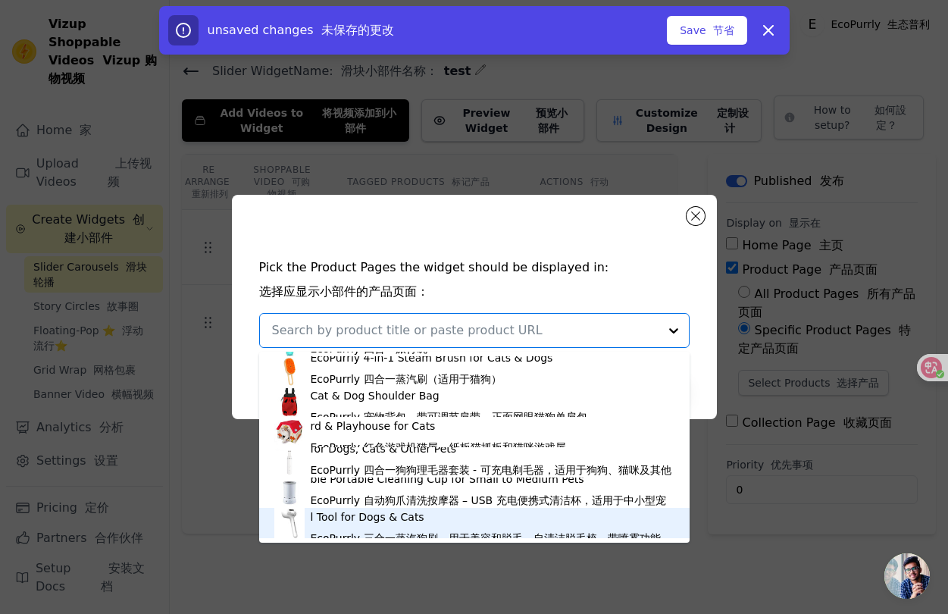
click at [328, 521] on div "EcoPurrly 3-in-1 Steam Dog Brush for Grooming & Shedding – Self-Cleaning Deshed…" at bounding box center [493, 523] width 364 height 88
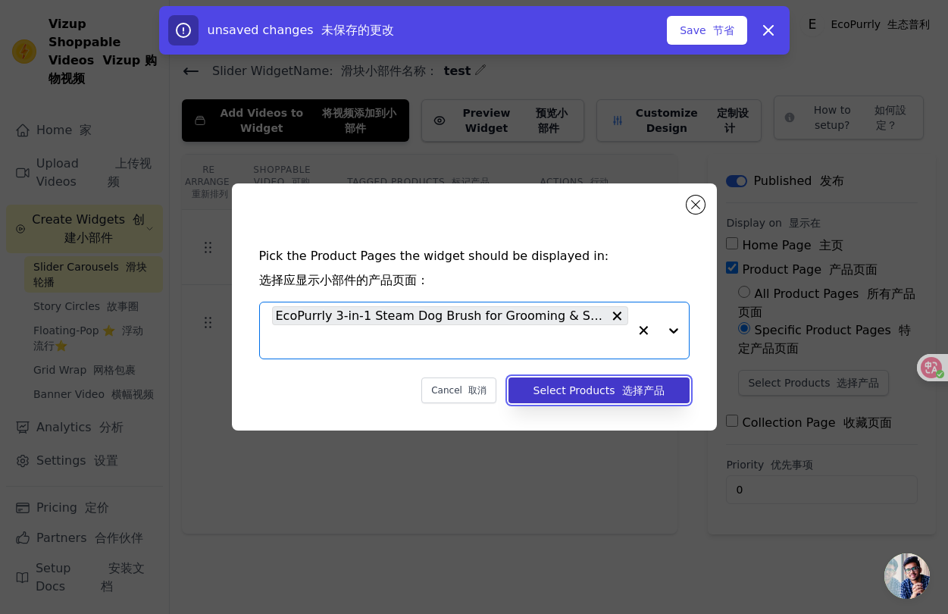
click at [627, 389] on font "选择产品" at bounding box center [643, 390] width 42 height 12
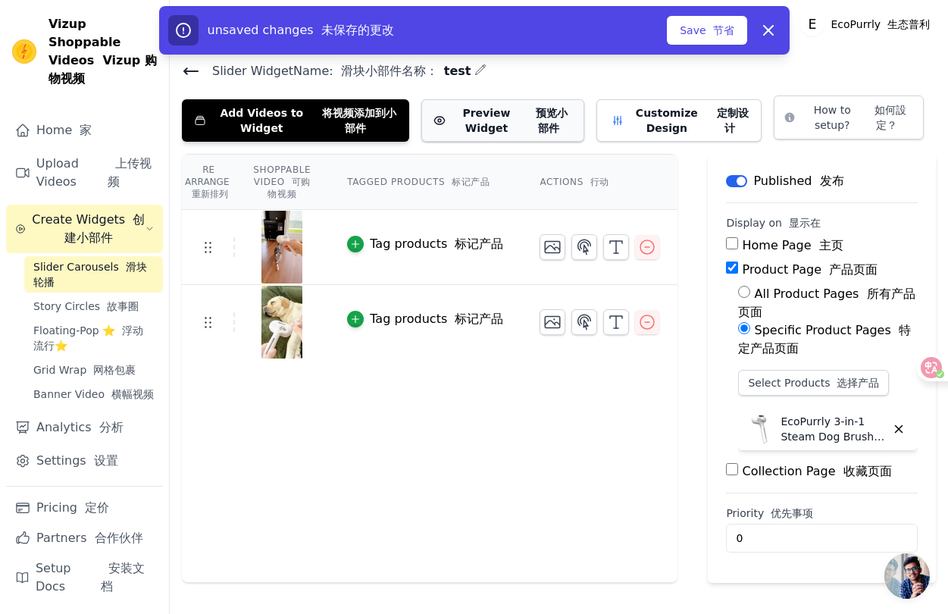
click at [513, 123] on button "Preview Widget 预览小部件" at bounding box center [502, 120] width 163 height 42
click at [876, 122] on font "如何設定？" at bounding box center [890, 117] width 32 height 27
click at [740, 289] on input "All Product Pages 所有产品页面" at bounding box center [744, 292] width 12 height 12
radio input "true"
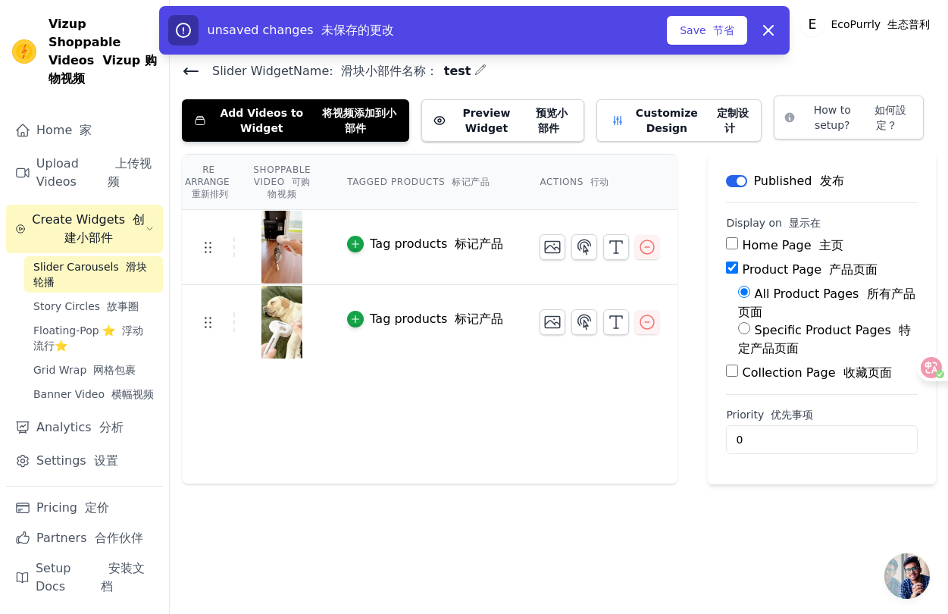
click at [740, 333] on input "Specific Product Pages 特定产品页面" at bounding box center [744, 328] width 12 height 12
radio input "true"
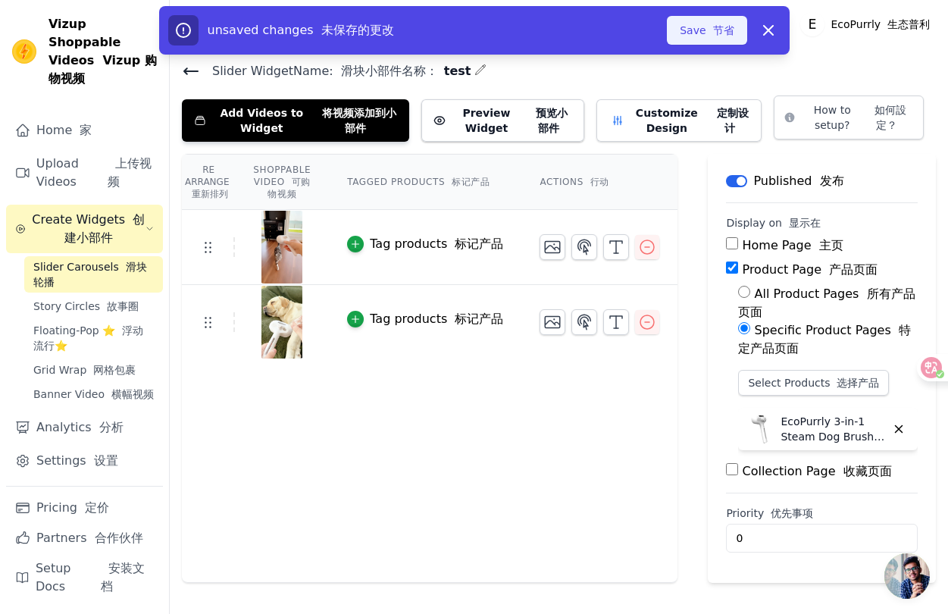
click at [705, 23] on button "Save 节省" at bounding box center [707, 30] width 80 height 29
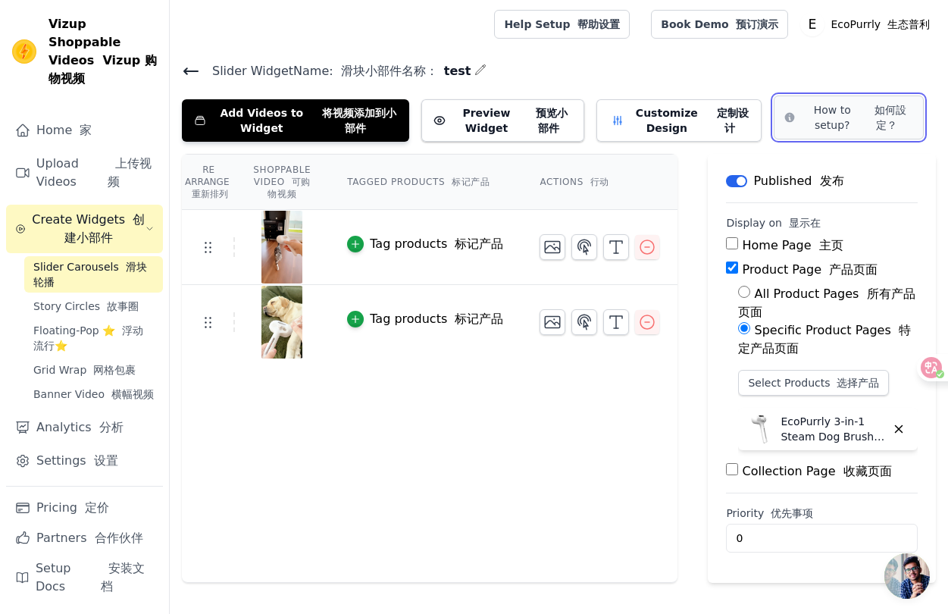
click at [866, 132] on button "How to setup? 如何設定？" at bounding box center [849, 117] width 150 height 44
click at [121, 324] on span "Floating-Pop ⭐ 浮动流行⭐" at bounding box center [93, 338] width 120 height 30
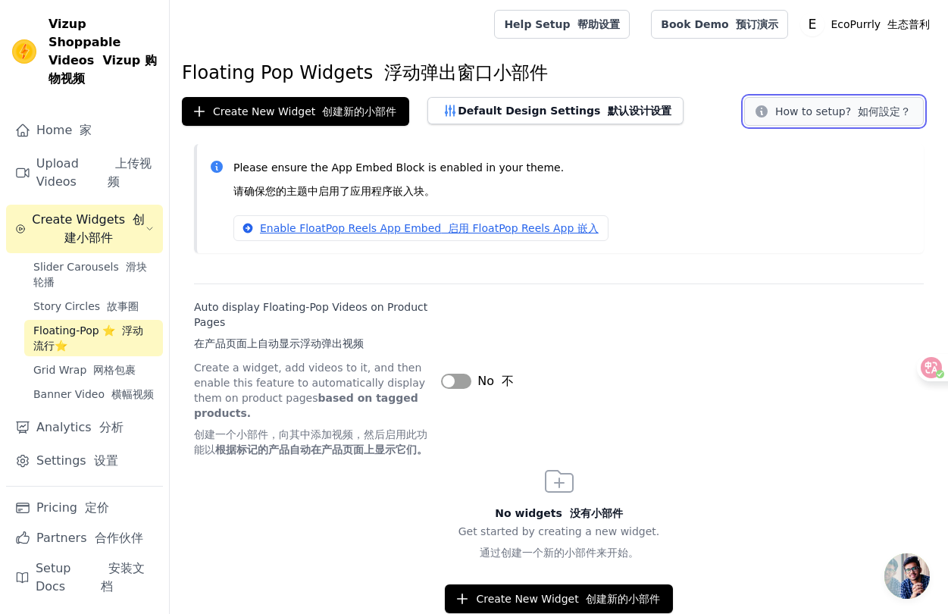
click at [830, 120] on button "How to setup? 如何設定？" at bounding box center [834, 111] width 180 height 29
click at [116, 388] on font "横幅视频" at bounding box center [132, 394] width 42 height 12
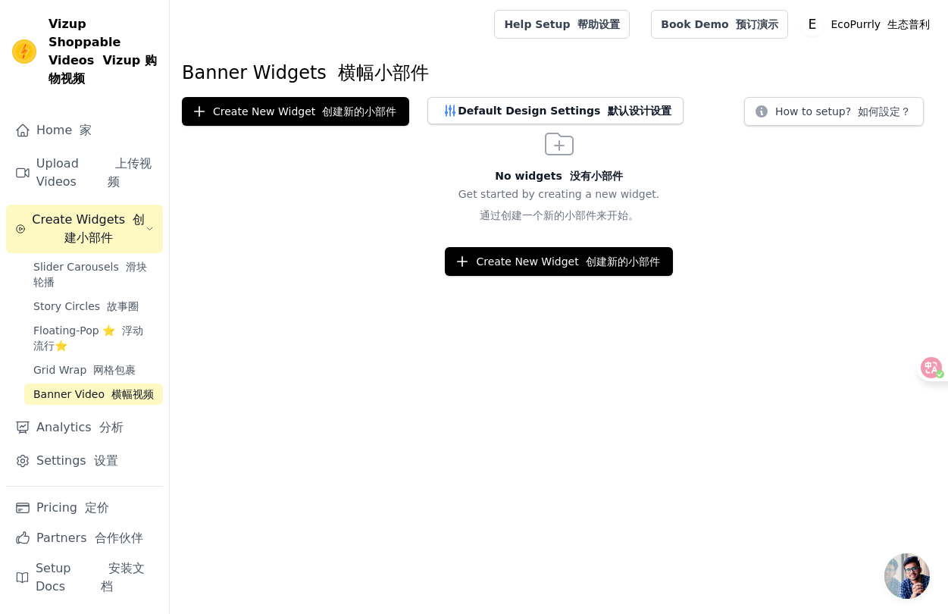
click at [855, 127] on div "No widgets 没有小部件 Get started by creating a new widget. 通过创建一个新的小部件来开始。 Create N…" at bounding box center [559, 201] width 778 height 150
click at [855, 113] on font at bounding box center [854, 111] width 7 height 12
click at [86, 453] on font "Sidebar" at bounding box center [90, 460] width 8 height 14
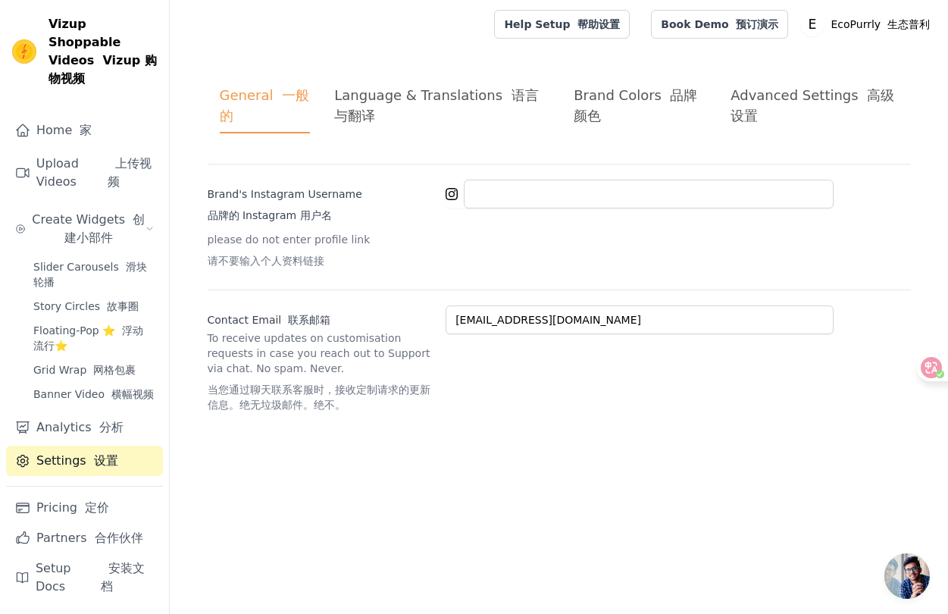
click at [855, 86] on div "Advanced Settings 高级设置" at bounding box center [813, 105] width 167 height 41
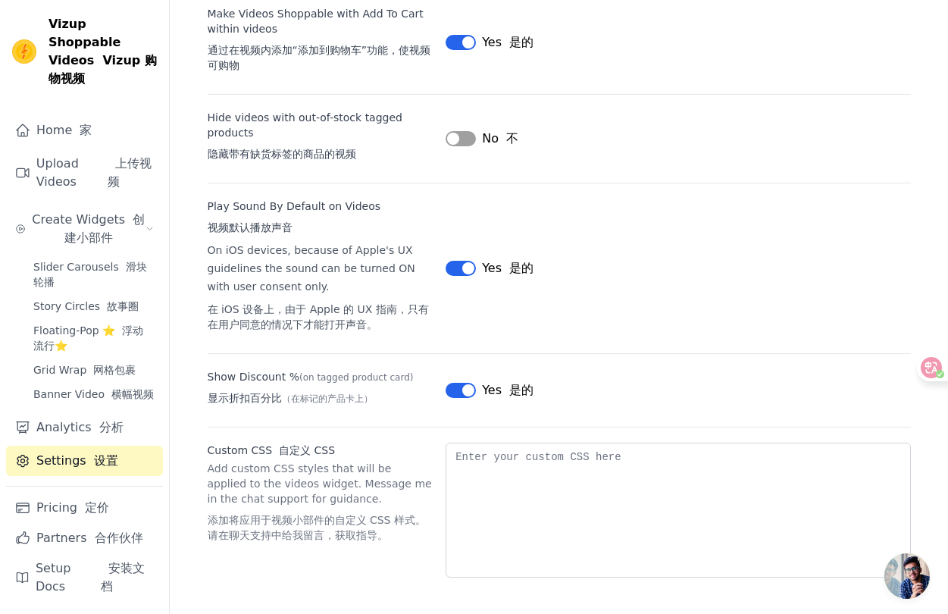
scroll to position [233, 0]
click at [460, 267] on button "Label" at bounding box center [461, 268] width 30 height 15
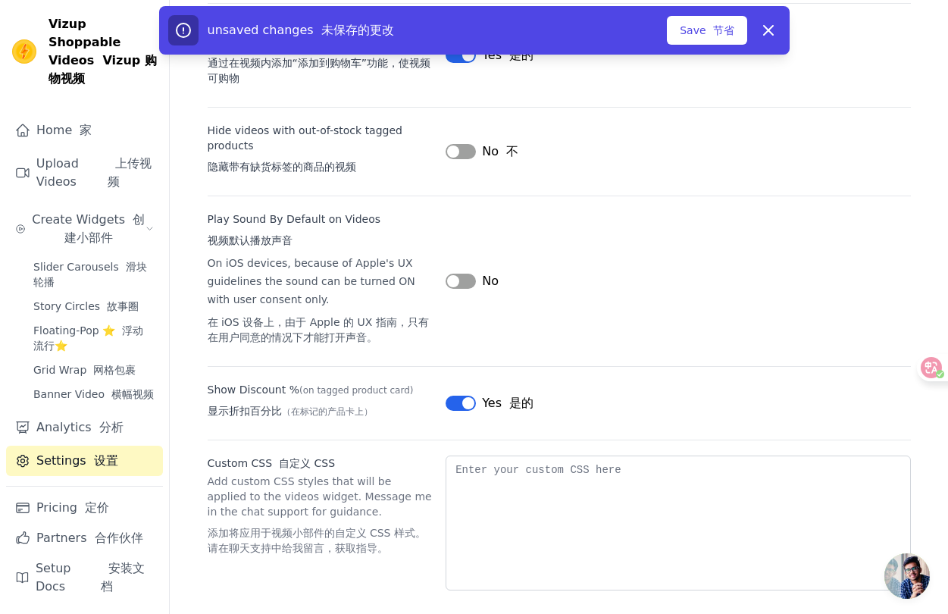
scroll to position [233, 0]
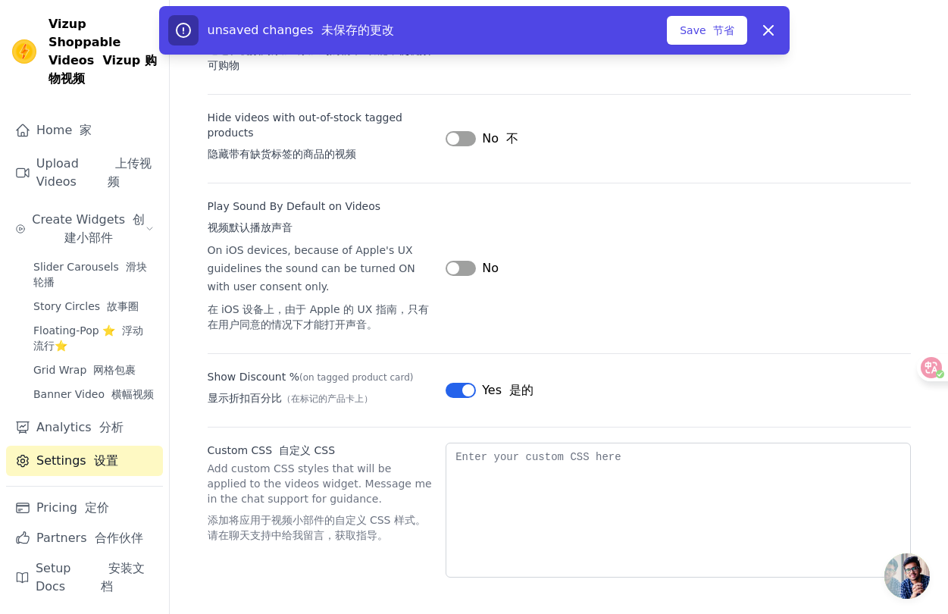
click at [460, 268] on button "Label" at bounding box center [461, 268] width 30 height 15
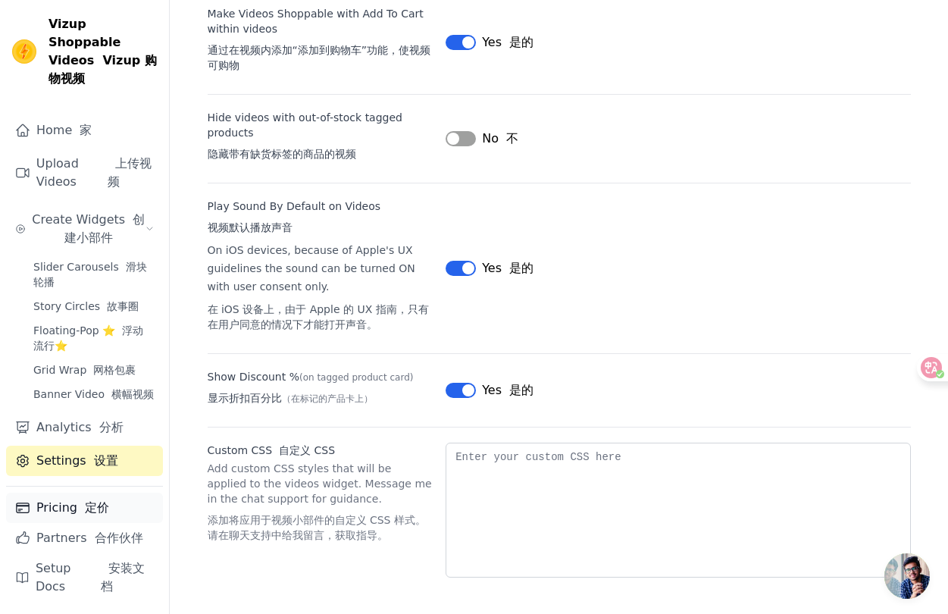
click at [104, 505] on font "定价" at bounding box center [97, 507] width 24 height 14
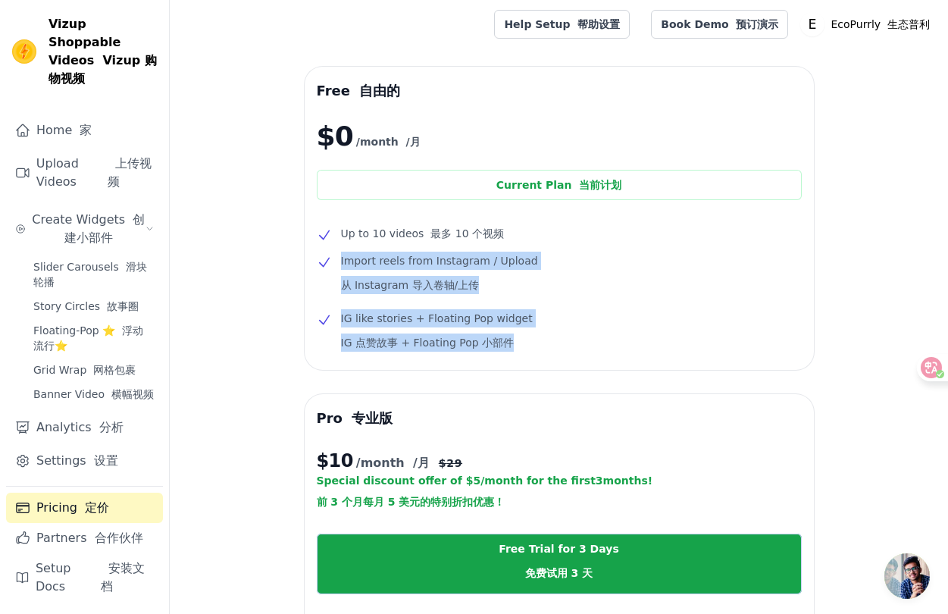
drag, startPoint x: 527, startPoint y: 255, endPoint x: 549, endPoint y: 355, distance: 102.4
click at [549, 355] on ul "Up to 10 videos 最多 10 个视频 Import reels from Instagram / Upload 从 Instagram 导入卷轴…" at bounding box center [559, 290] width 485 height 133
click at [539, 350] on div at bounding box center [539, 350] width 0 height 0
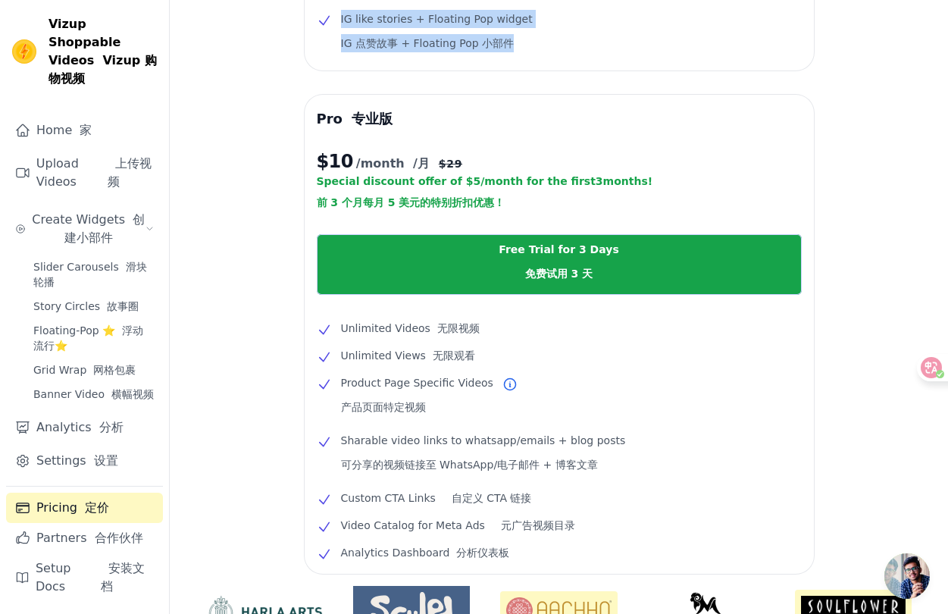
scroll to position [300, 0]
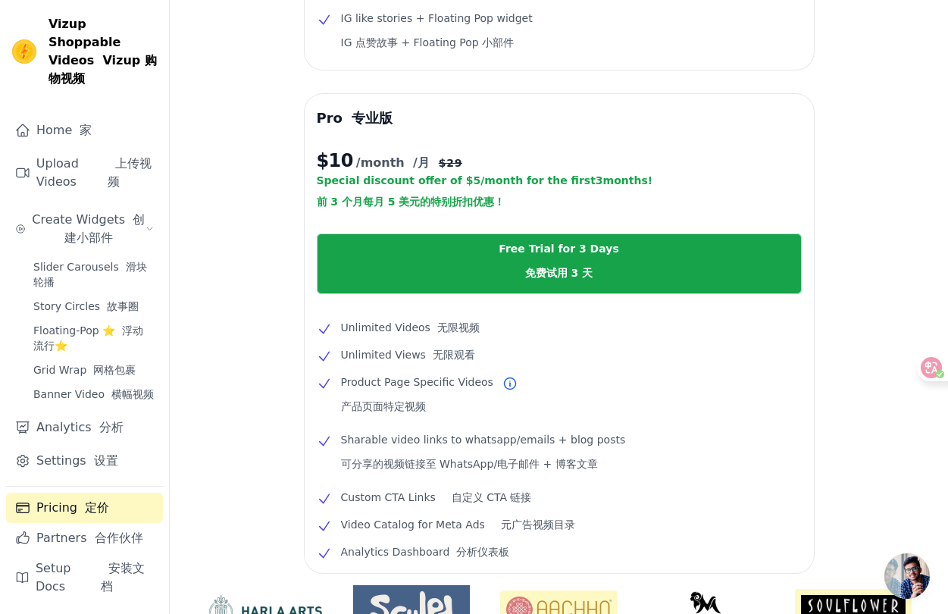
click at [328, 379] on icon at bounding box center [324, 383] width 15 height 15
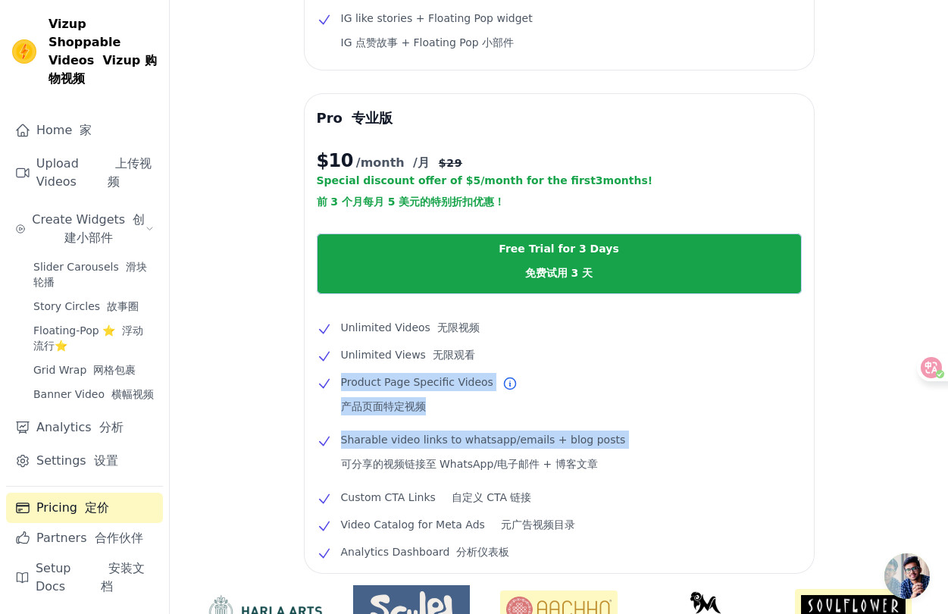
drag, startPoint x: 419, startPoint y: 365, endPoint x: 460, endPoint y: 449, distance: 93.5
click at [460, 449] on ul "Unlimited Videos 无限视频 Unlimited Views 无限观看 Product Page Specific Videos 产品页面特定视…" at bounding box center [559, 439] width 485 height 242
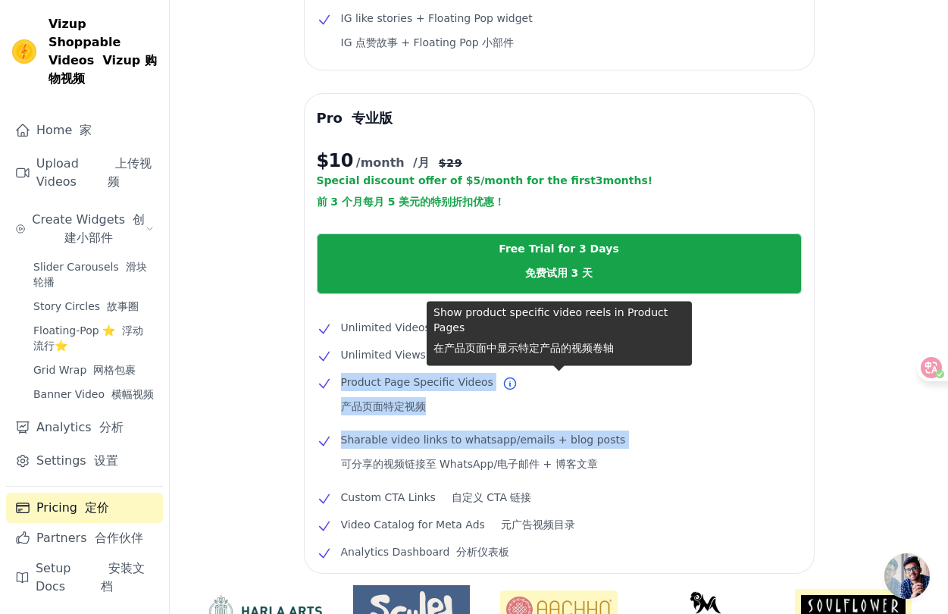
click at [474, 414] on span "Product Page Specific Videos 产品页面特定视频" at bounding box center [417, 397] width 152 height 48
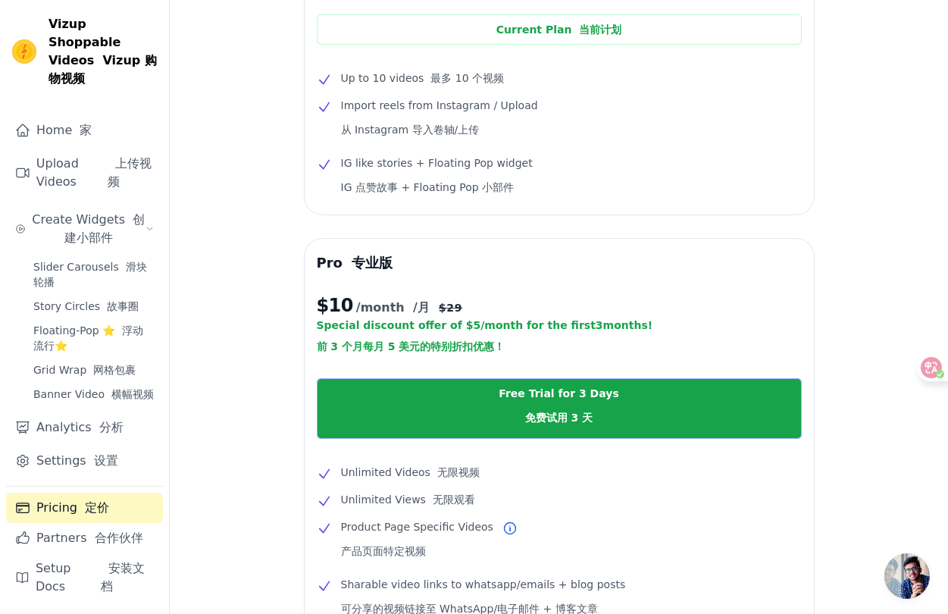
scroll to position [134, 0]
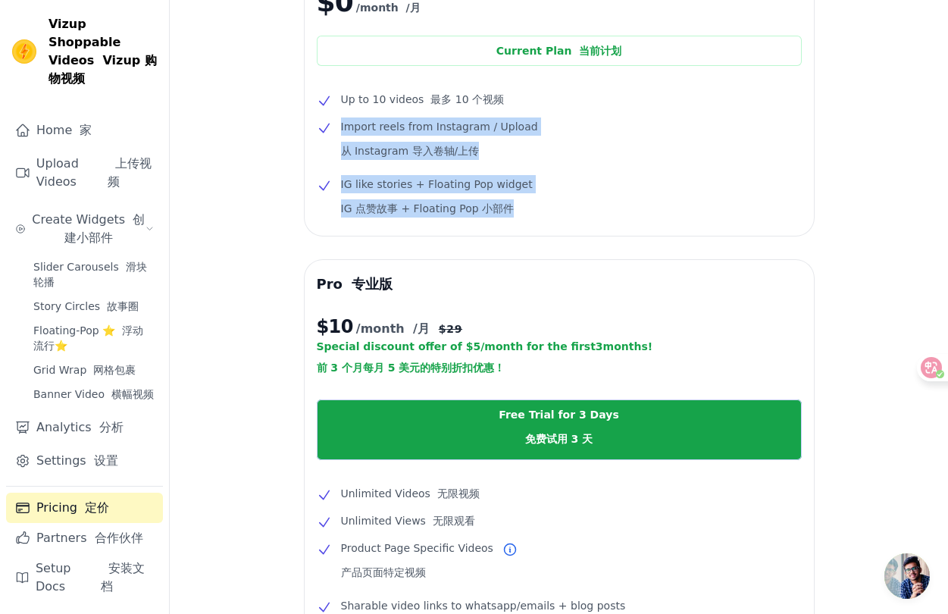
drag, startPoint x: 527, startPoint y: 164, endPoint x: 551, endPoint y: 210, distance: 51.5
click at [551, 210] on ul "Up to 10 videos 最多 10 个视频 Import reels from Instagram / Upload 从 Instagram 导入卷轴…" at bounding box center [559, 156] width 485 height 133
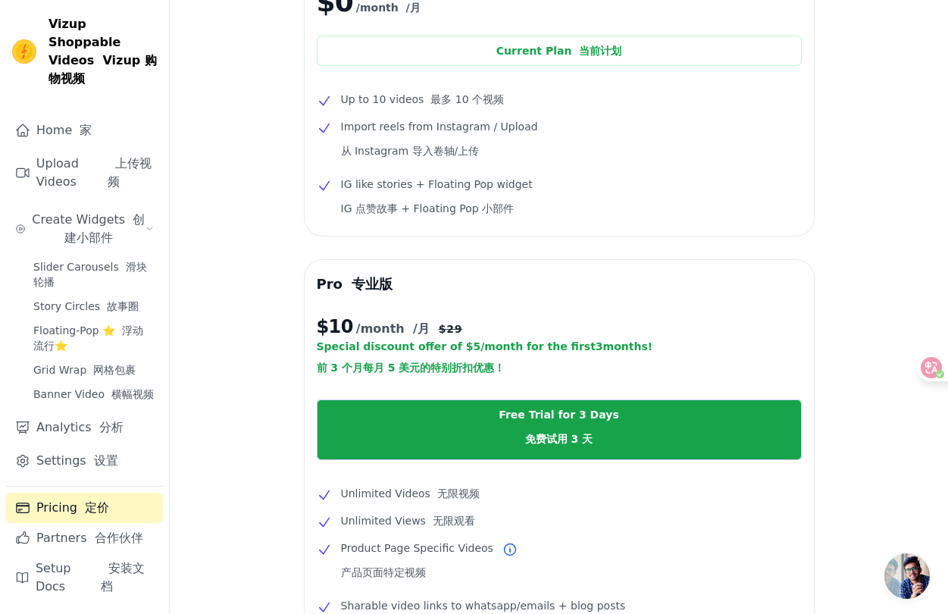
click at [551, 210] on li "IG like stories + Floating Pop widget IG 点赞故事 + Floating Pop 小部件" at bounding box center [559, 199] width 485 height 48
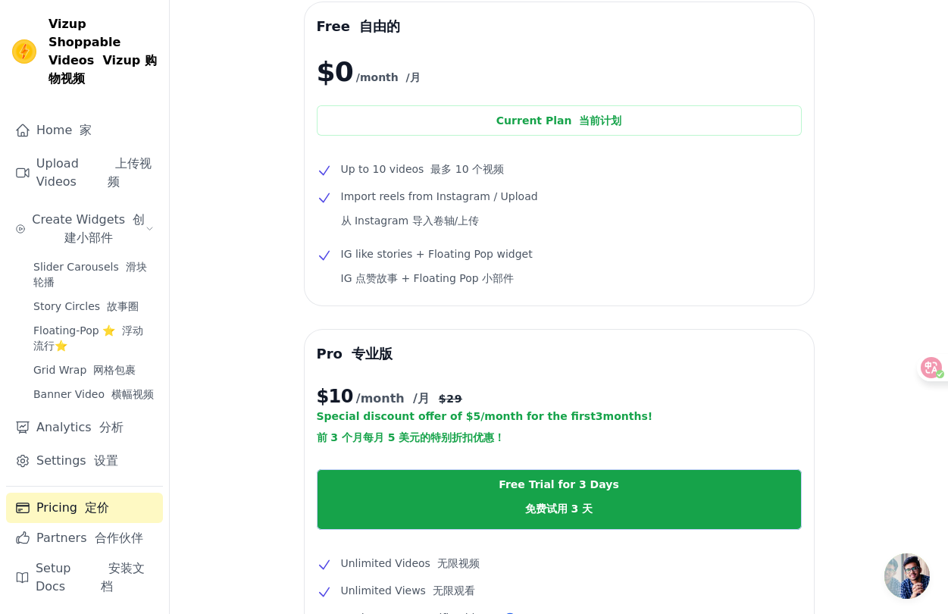
scroll to position [0, 0]
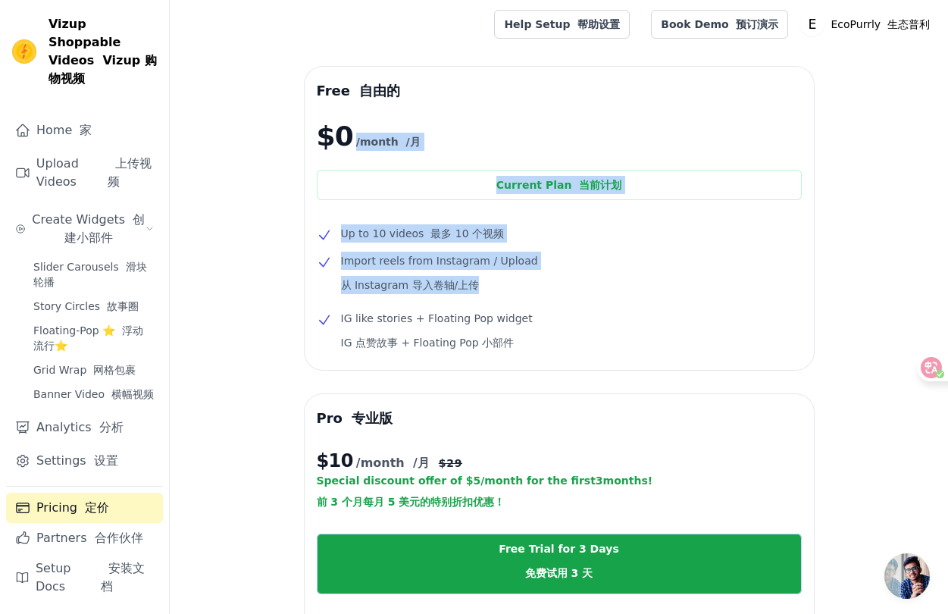
drag, startPoint x: 531, startPoint y: 167, endPoint x: 585, endPoint y: 300, distance: 143.1
click at [585, 300] on div "Free 自由的 $0 /month /月 Current Plan 当前计划 Up to 10 videos 最多 10 个视频 Import reels …" at bounding box center [559, 218] width 509 height 303
click at [575, 292] on div at bounding box center [575, 292] width 0 height 0
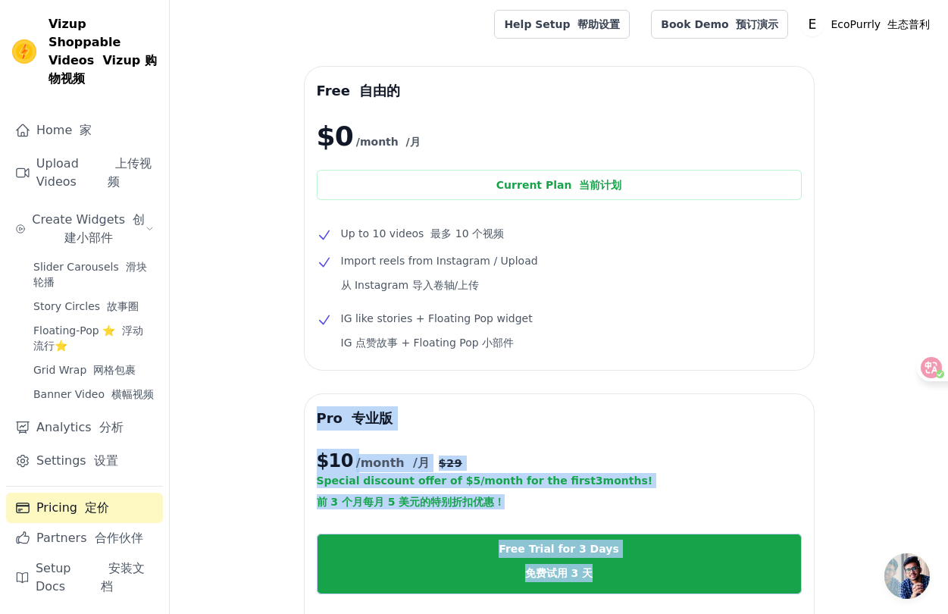
drag, startPoint x: 602, startPoint y: 344, endPoint x: 623, endPoint y: 311, distance: 39.5
click at [623, 311] on body "Vizup Shoppable Videos Vizup 购物视频 Home 家 Upload Videos 上传视频 Create Widgets 创建小部…" at bounding box center [474, 544] width 948 height 1088
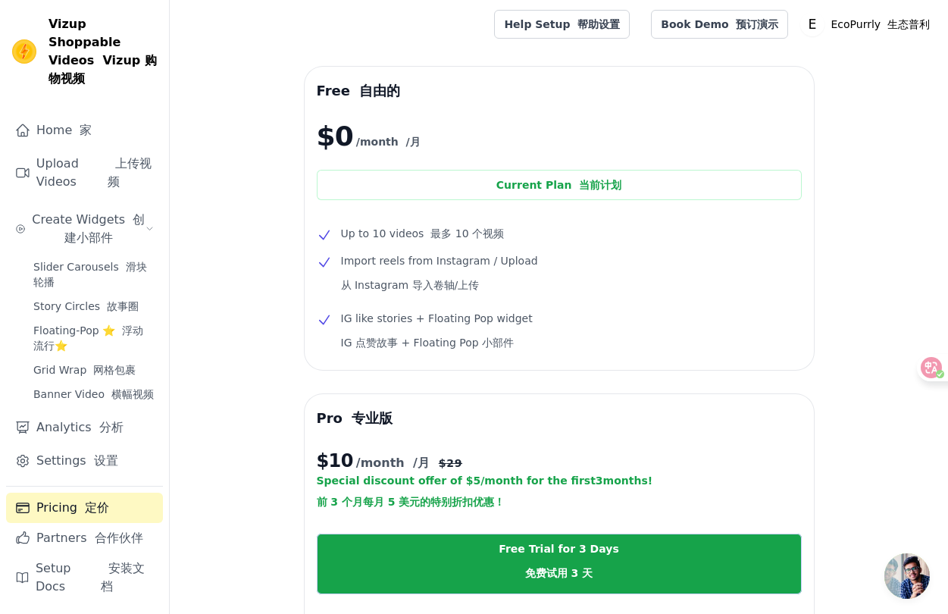
click at [630, 224] on div "Free 自由的 $0 /month /月 Current Plan 当前计划 Up to 10 videos 最多 10 个视频 Import reels …" at bounding box center [559, 218] width 509 height 303
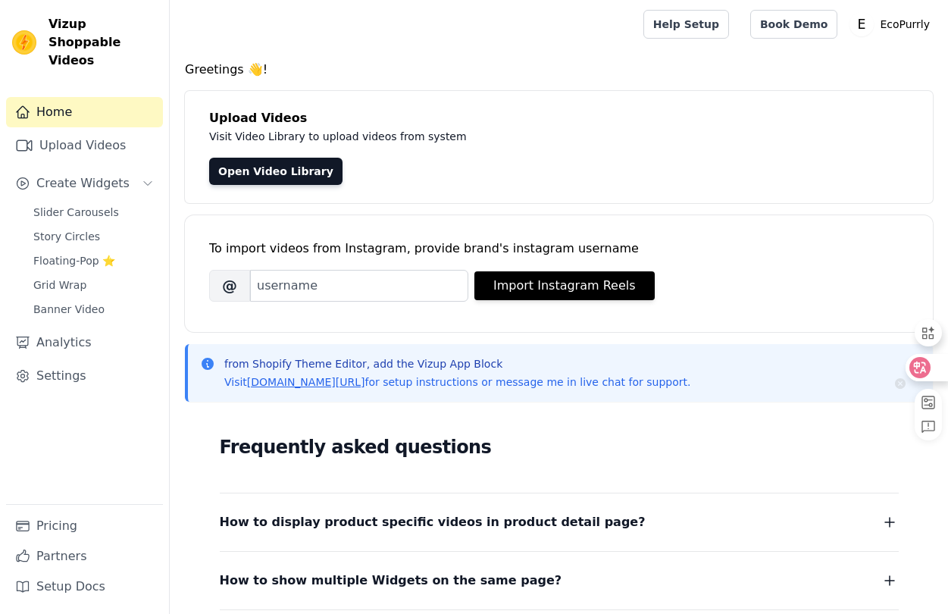
drag, startPoint x: 927, startPoint y: 371, endPoint x: 733, endPoint y: 349, distance: 194.5
click at [927, 371] on icon at bounding box center [919, 367] width 15 height 15
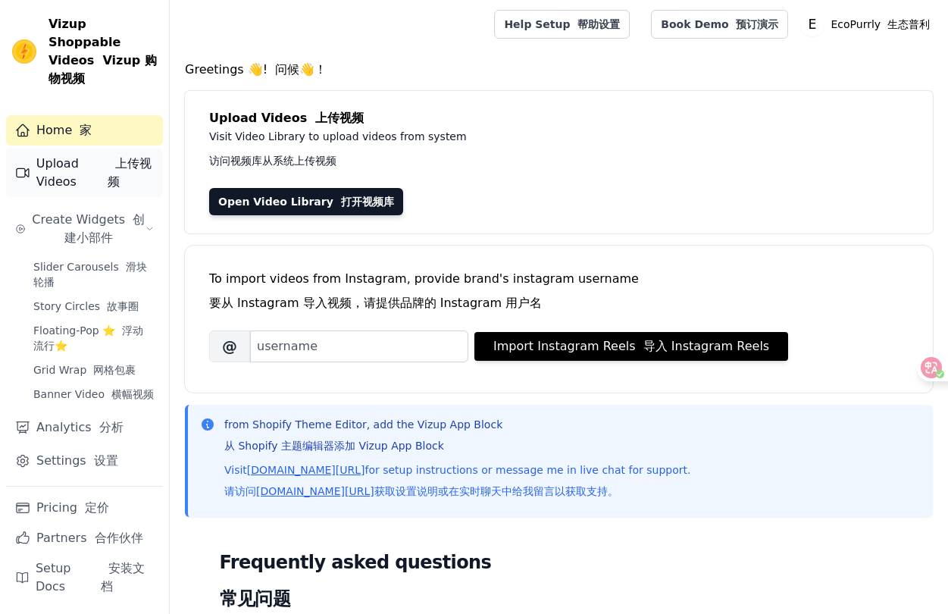
click at [92, 161] on link "Upload Videos 上传视频" at bounding box center [84, 173] width 157 height 48
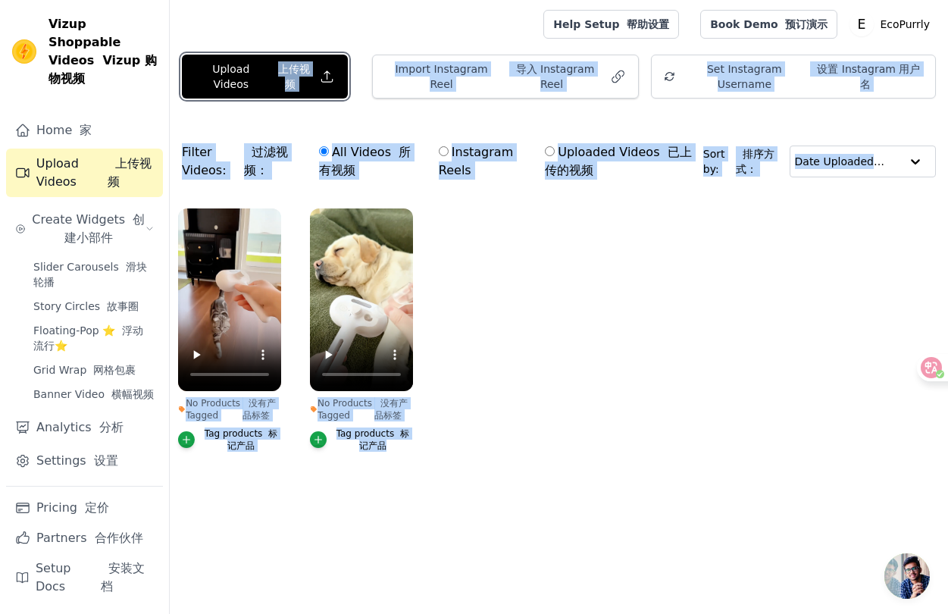
drag, startPoint x: 274, startPoint y: 73, endPoint x: 471, endPoint y: 210, distance: 240.7
click at [485, 210] on div "Upload Videos 上传视频 Import Instagram Reel 导入 Instagram Reel Set Instagram Userna…" at bounding box center [559, 273] width 778 height 436
click at [539, 265] on ul "No Products Tagged 没有产品标签 Tag products 标记产品 No Products Tagged 没有产品标签 Tag produ…" at bounding box center [559, 345] width 778 height 290
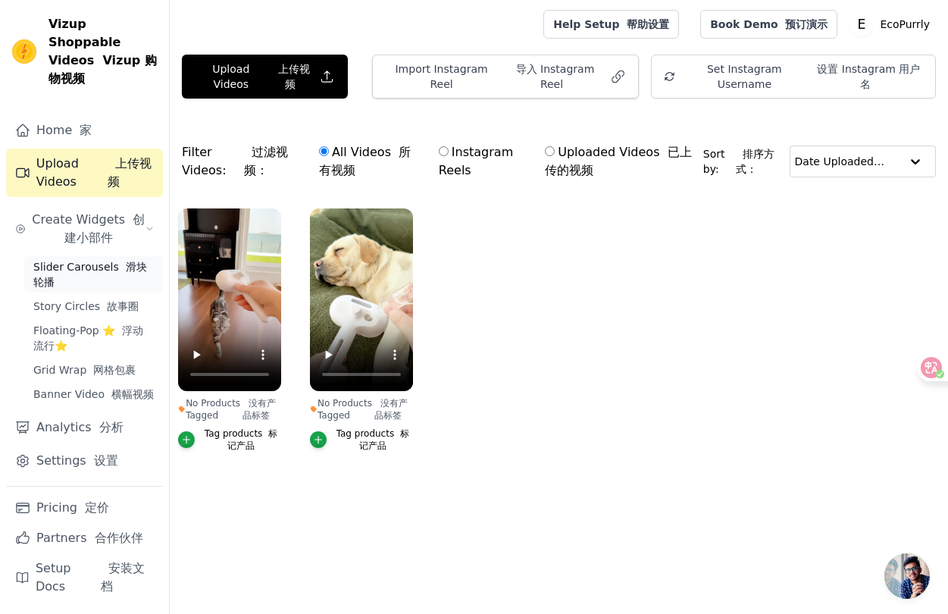
click at [111, 259] on span "Slider Carousels 滑块轮播" at bounding box center [93, 274] width 120 height 30
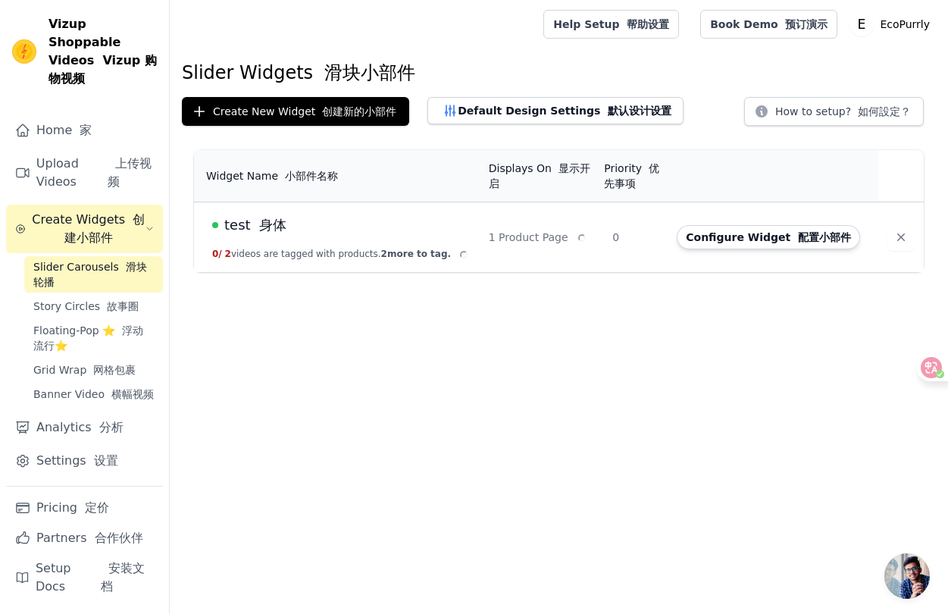
click at [333, 228] on td "test 身体 0 / 2 videos are tagged with products. 2 more to tag." at bounding box center [337, 237] width 286 height 70
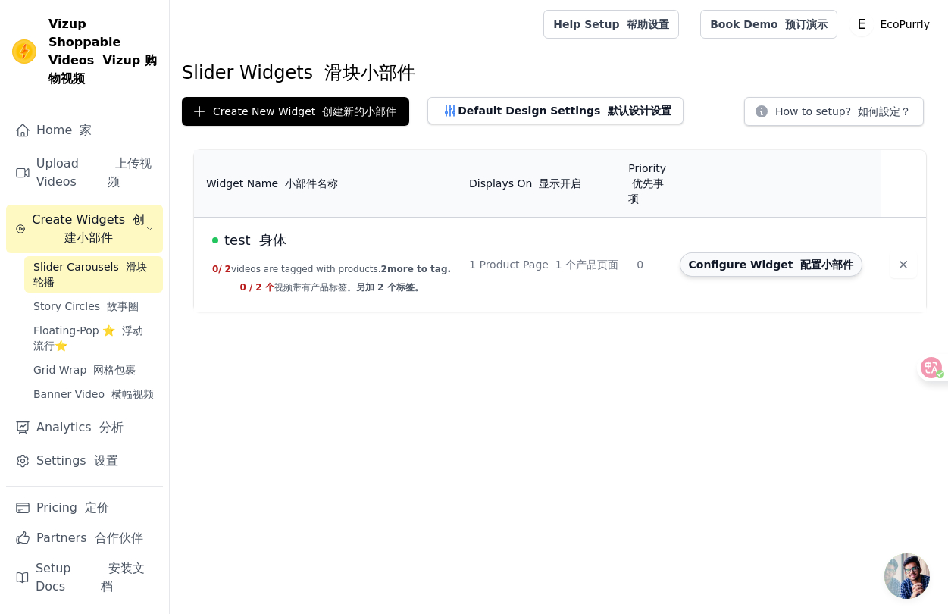
click at [744, 252] on button "Configure Widget 配置小部件" at bounding box center [771, 264] width 183 height 24
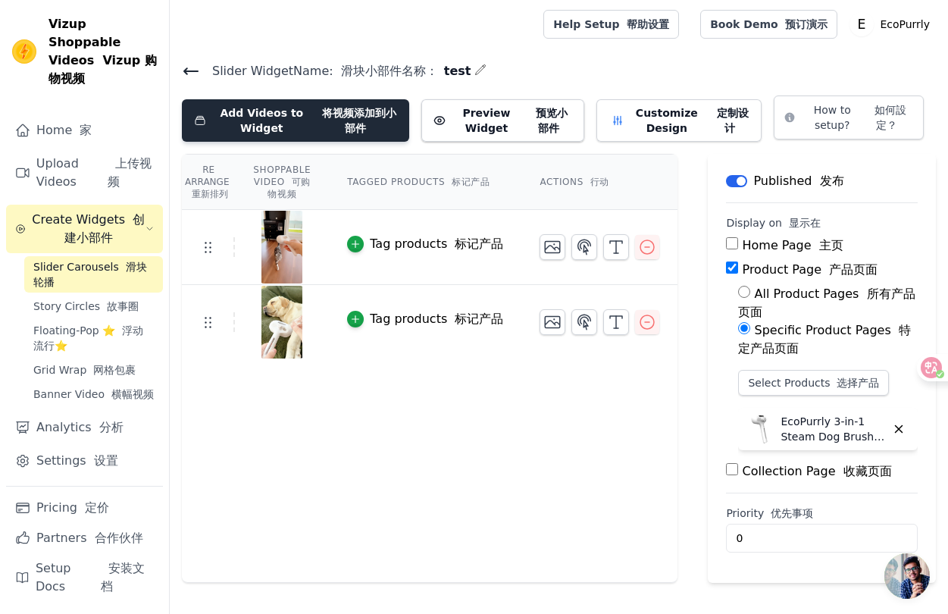
click at [284, 121] on button "Add Videos to Widget 将视频添加到小部件" at bounding box center [295, 120] width 227 height 42
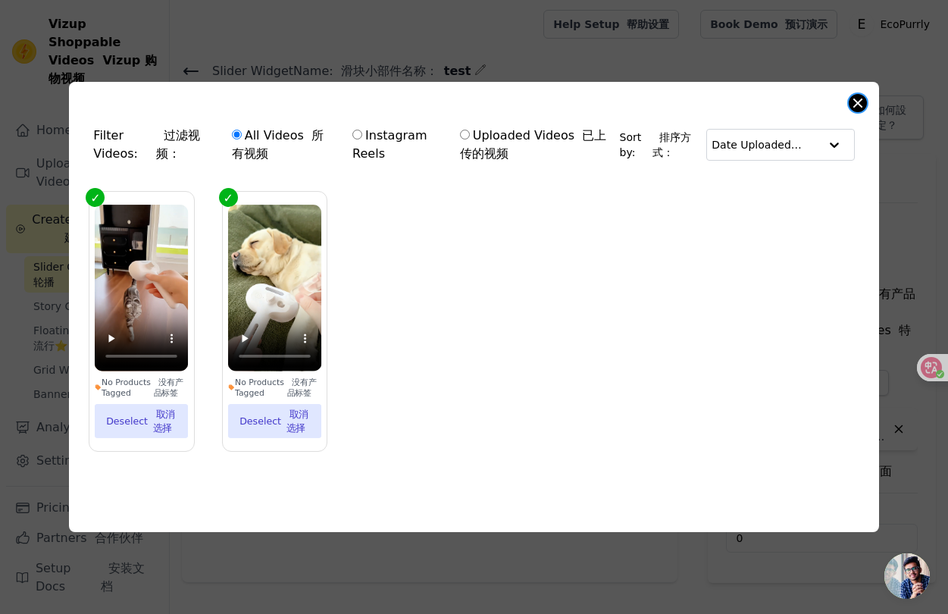
click at [850, 102] on button "Close modal" at bounding box center [858, 103] width 18 height 18
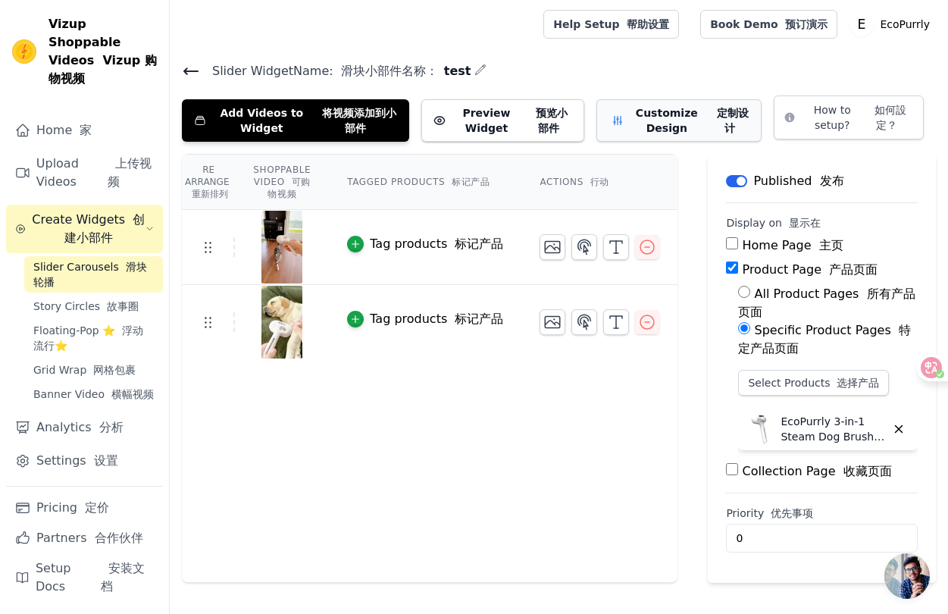
click at [684, 139] on button "Customize Design 定制设计" at bounding box center [678, 120] width 164 height 42
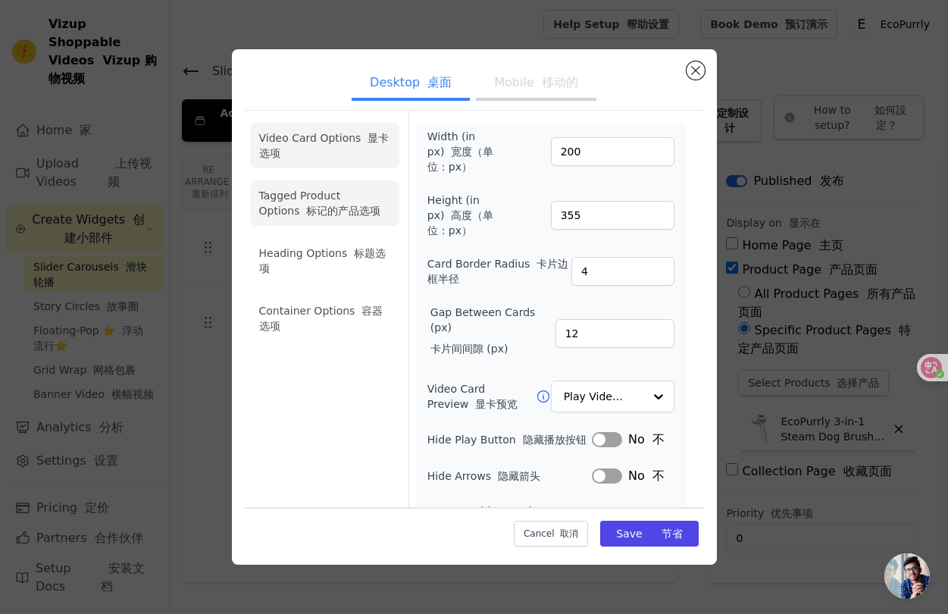
click at [336, 211] on font "标记的产品选项" at bounding box center [343, 211] width 74 height 12
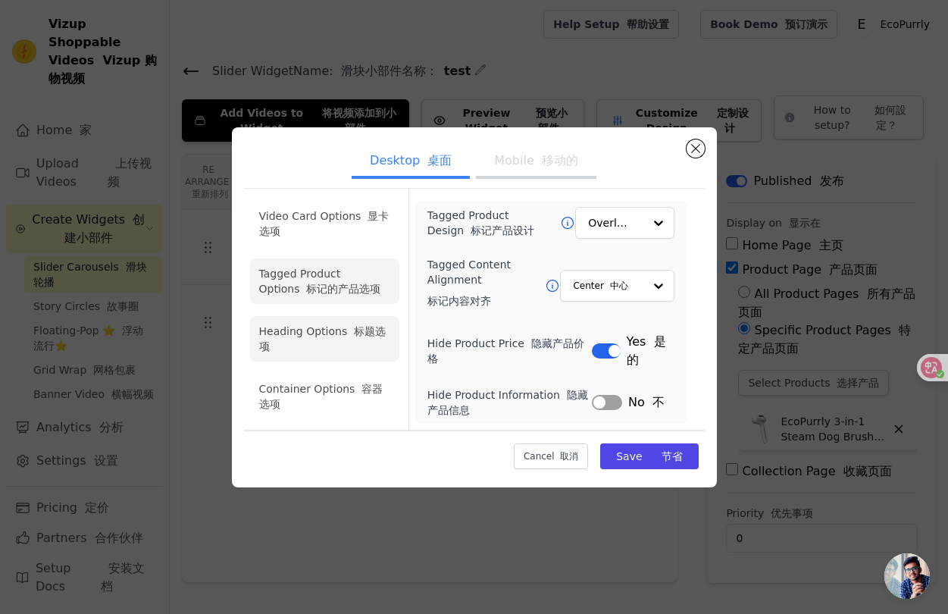
click at [333, 327] on li "Heading Options 标题选项" at bounding box center [324, 338] width 149 height 45
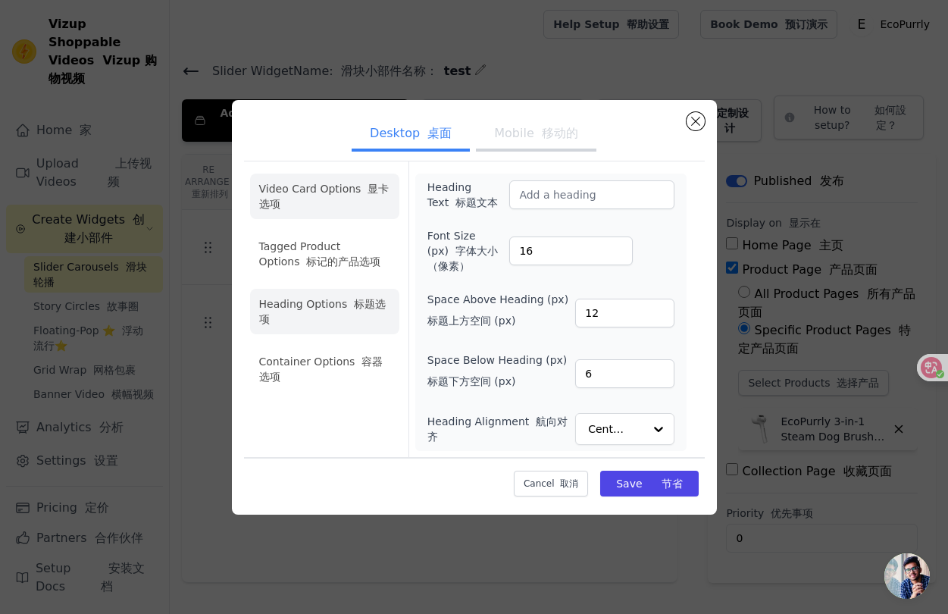
click at [303, 231] on li "Video Card Options 显卡选项" at bounding box center [324, 253] width 149 height 45
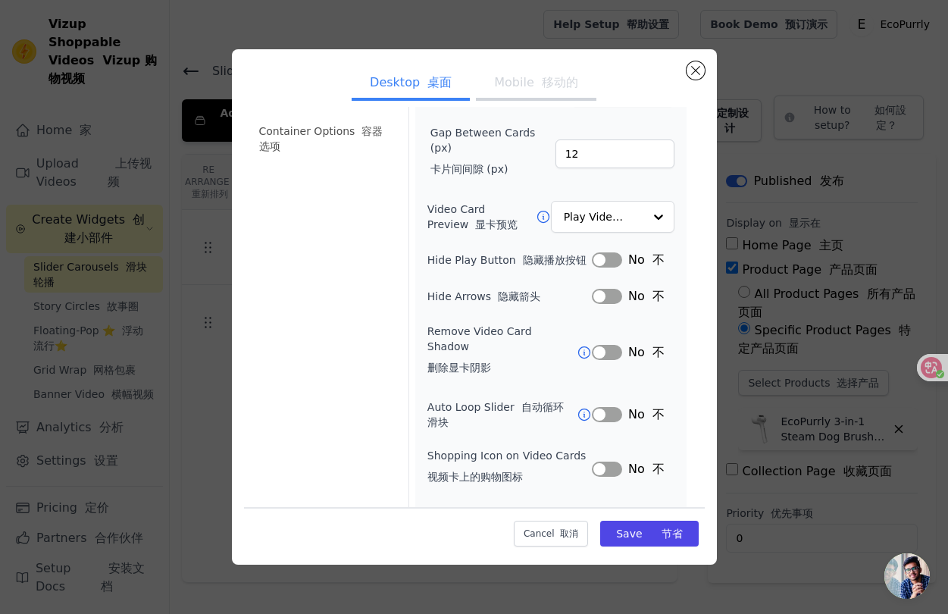
scroll to position [205, 0]
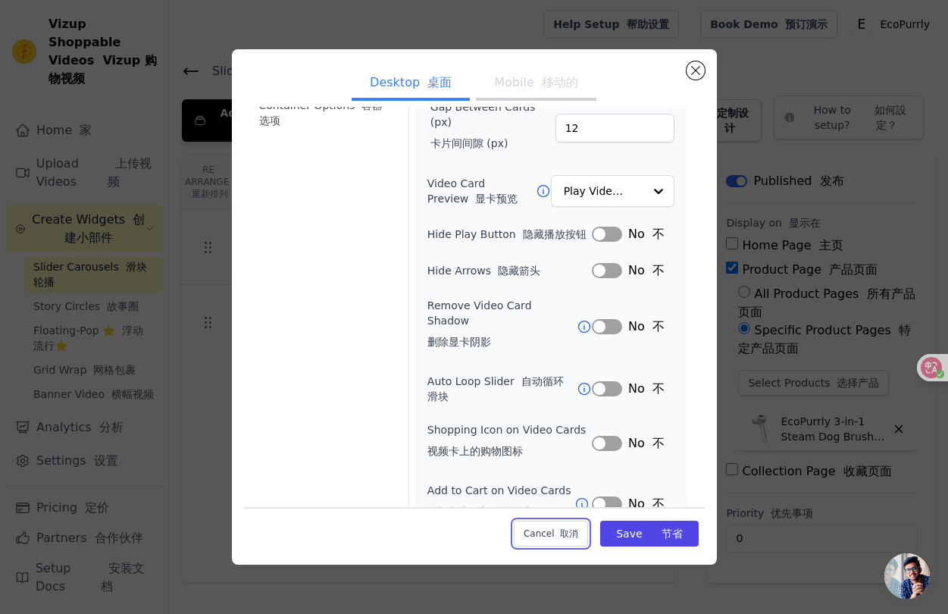
click at [555, 530] on button "Cancel 取消" at bounding box center [551, 534] width 74 height 26
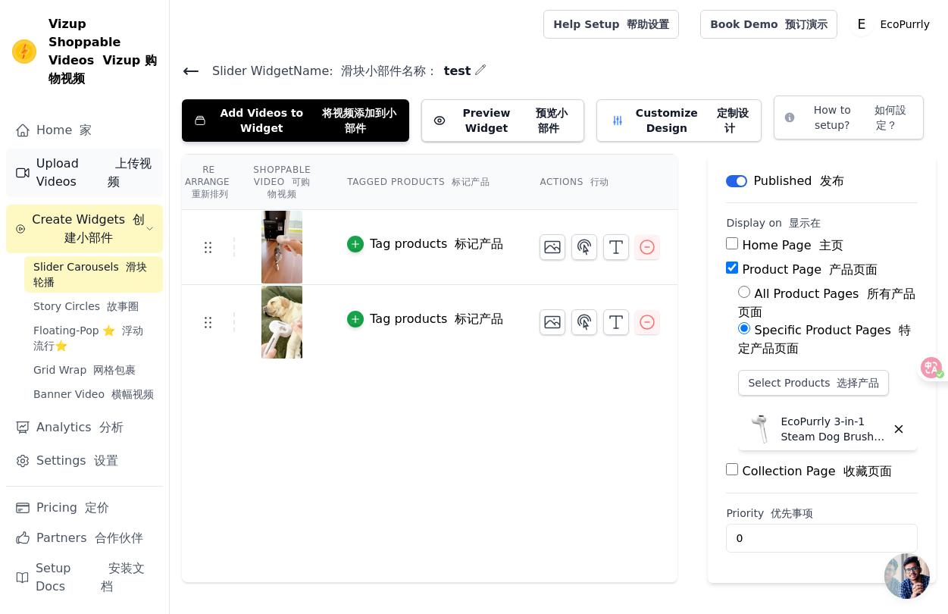
click at [95, 169] on link "Upload Videos 上传视频" at bounding box center [84, 173] width 157 height 48
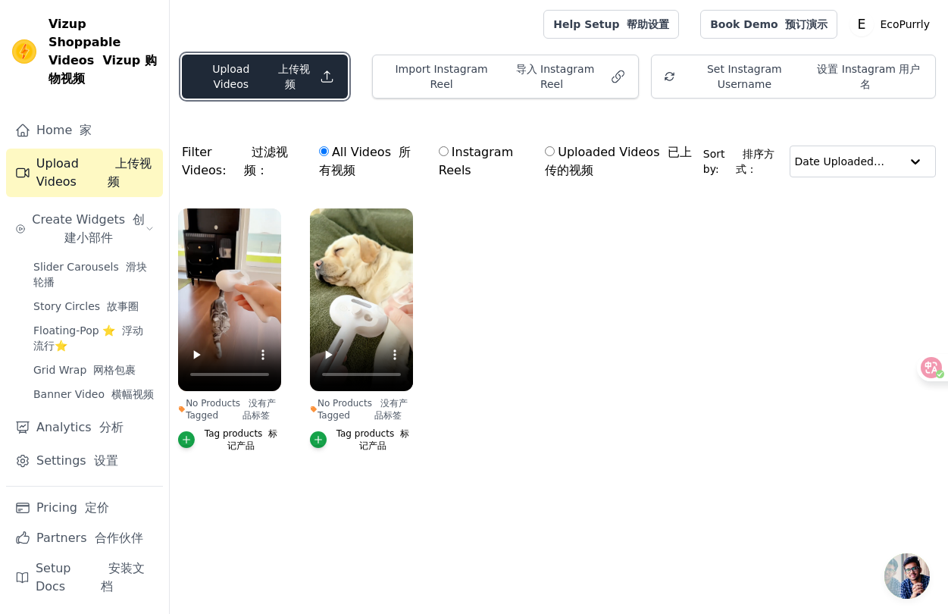
click at [264, 78] on button "Upload Videos 上传视频" at bounding box center [265, 77] width 166 height 44
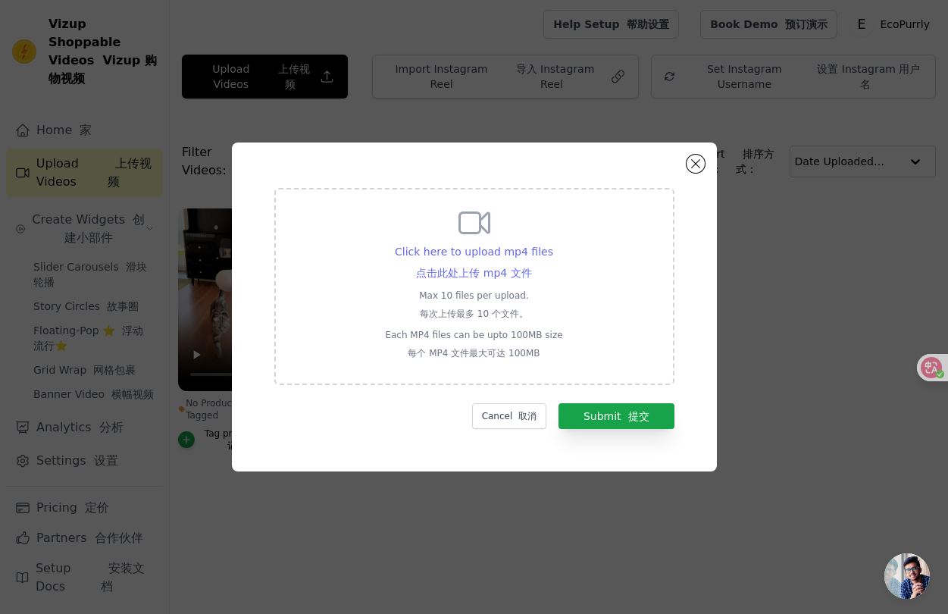
click at [493, 264] on div "Click here to upload mp4 files 点击此处上传 mp4 文件" at bounding box center [474, 265] width 158 height 42
click at [531, 259] on input "Click here to upload mp4 files 点击此处上传 mp4 文件 Max 10 files per upload. 每次上传最多 10…" at bounding box center [531, 258] width 1 height 1
type input "C:\fakepath\TikSave.io_7352431925249936686-hd.mp4"
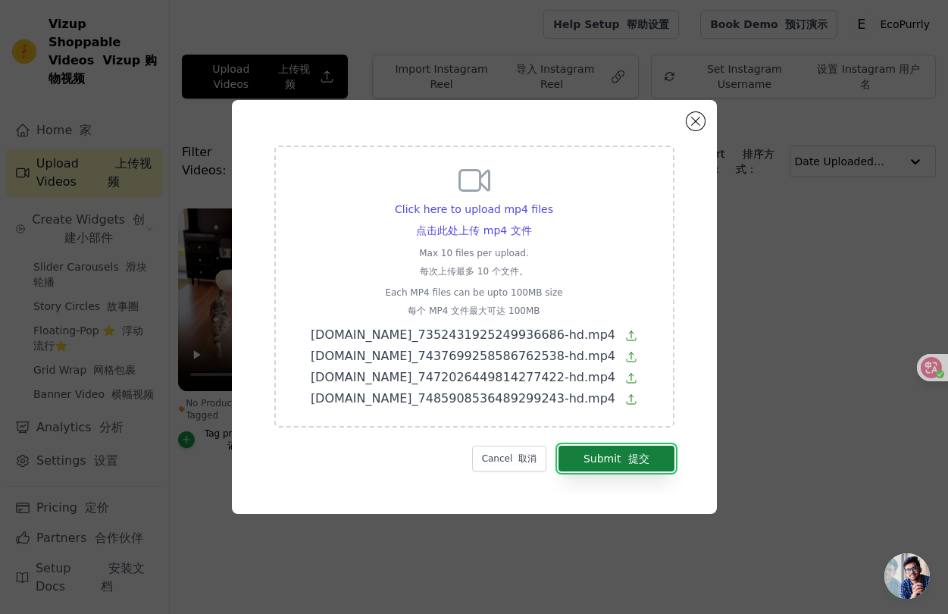
click at [629, 453] on font "提交" at bounding box center [638, 458] width 21 height 12
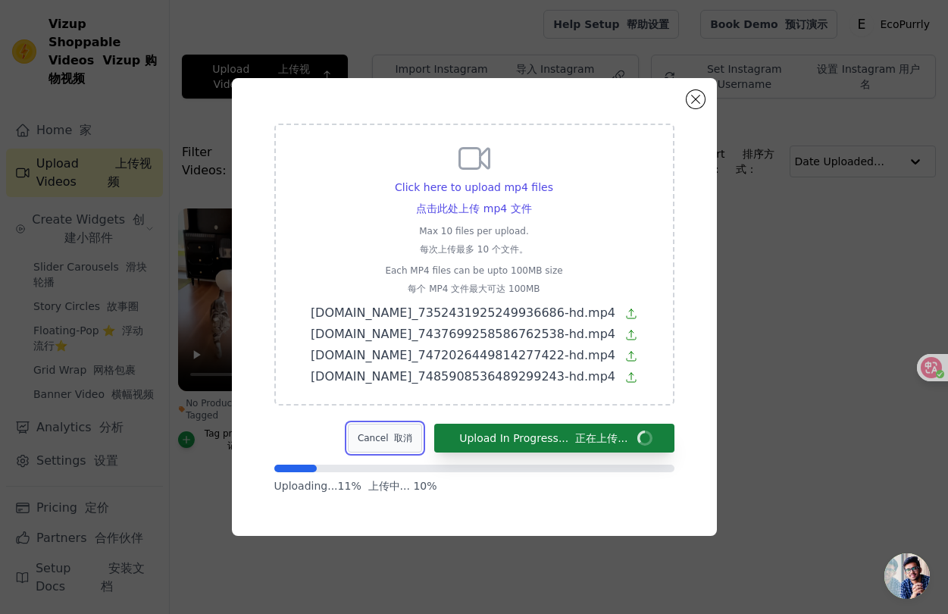
click at [395, 440] on font "button" at bounding box center [392, 438] width 6 height 11
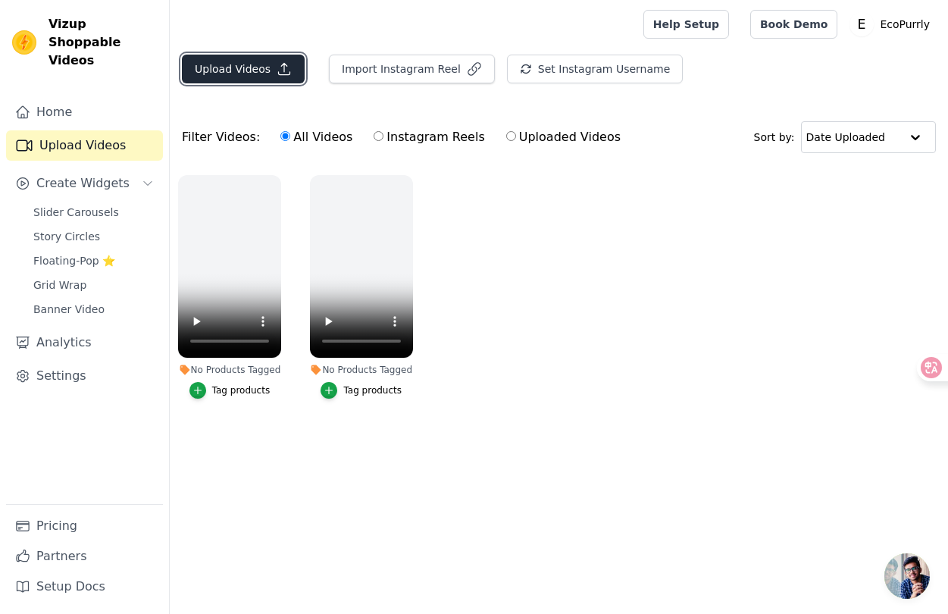
click at [254, 71] on button "Upload Videos" at bounding box center [243, 69] width 123 height 29
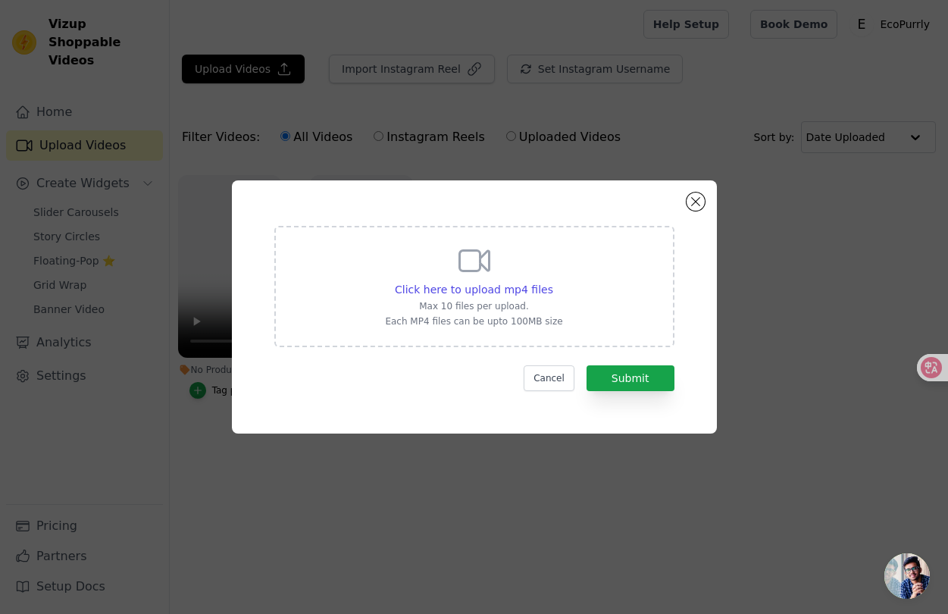
click at [500, 310] on p "Max 10 files per upload." at bounding box center [473, 306] width 177 height 12
click at [552, 282] on input "Click here to upload mp4 files Max 10 files per upload. Each MP4 files can be u…" at bounding box center [552, 281] width 1 height 1
type input "C:\fakepath\[DOMAIN_NAME]_7352431925249936686-hd.mp4"
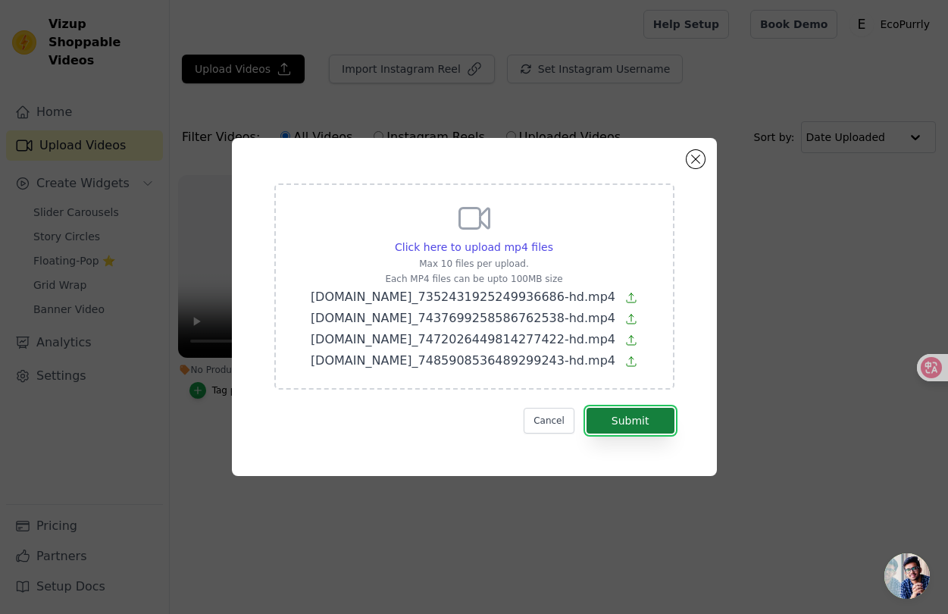
click at [647, 425] on button "Submit" at bounding box center [630, 421] width 88 height 26
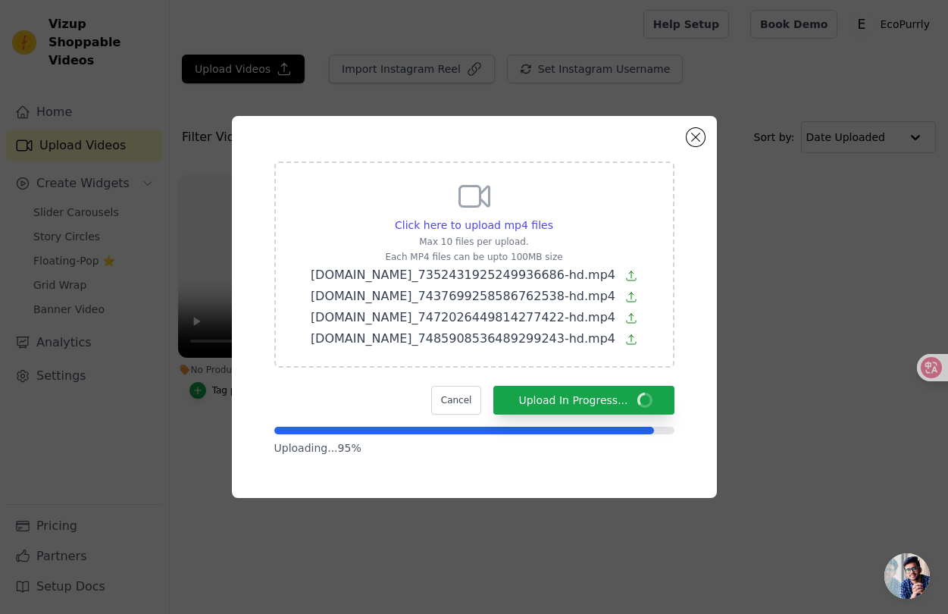
click at [565, 259] on p "Each MP4 files can be upto 100MB size" at bounding box center [474, 257] width 327 height 12
click at [553, 217] on input "Click here to upload mp4 files Max 10 files per upload. Each MP4 files can be u…" at bounding box center [552, 217] width 1 height 1
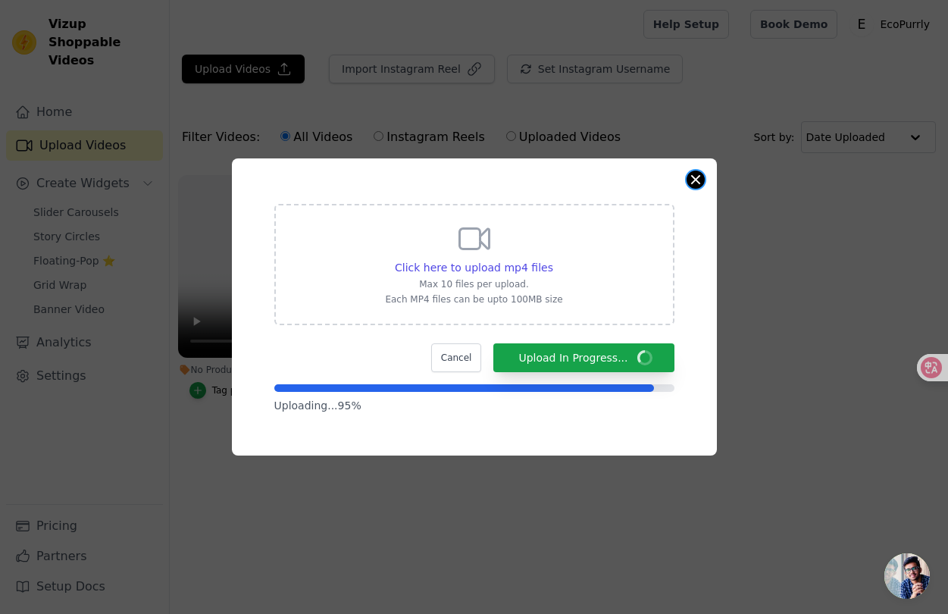
click at [687, 181] on button "Close modal" at bounding box center [695, 179] width 18 height 18
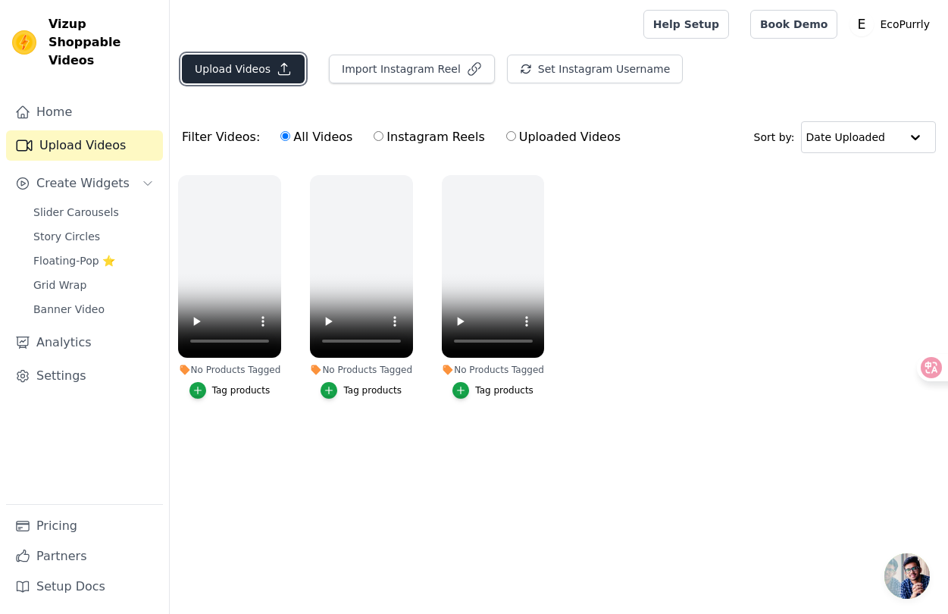
click at [248, 64] on button "Upload Videos" at bounding box center [243, 69] width 123 height 29
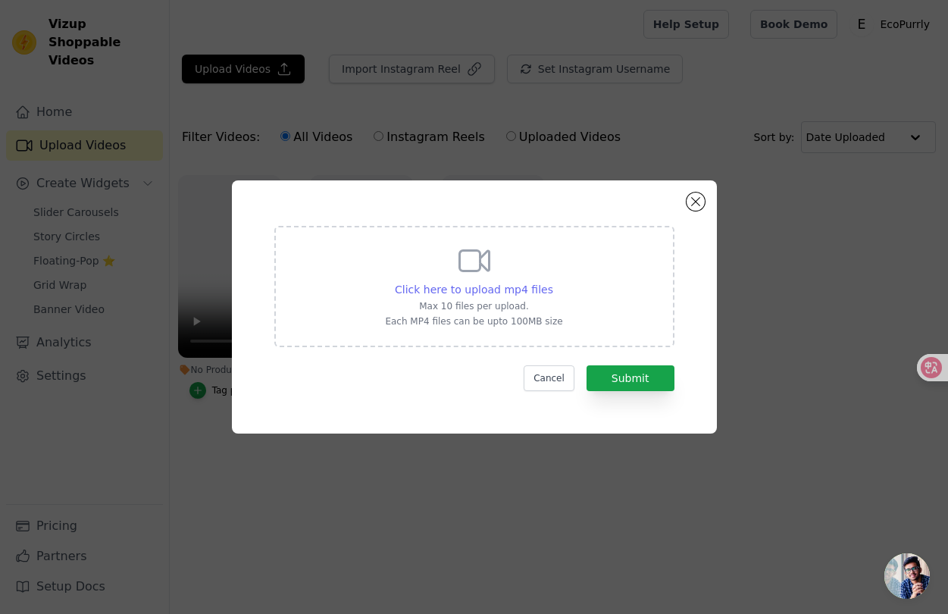
click at [502, 291] on span "Click here to upload mp4 files" at bounding box center [474, 289] width 158 height 12
click at [552, 282] on input "Click here to upload mp4 files Max 10 files per upload. Each MP4 files can be u…" at bounding box center [552, 281] width 1 height 1
type input "C:\fakepath\[DOMAIN_NAME]_7352431925249936686-hd.mp4"
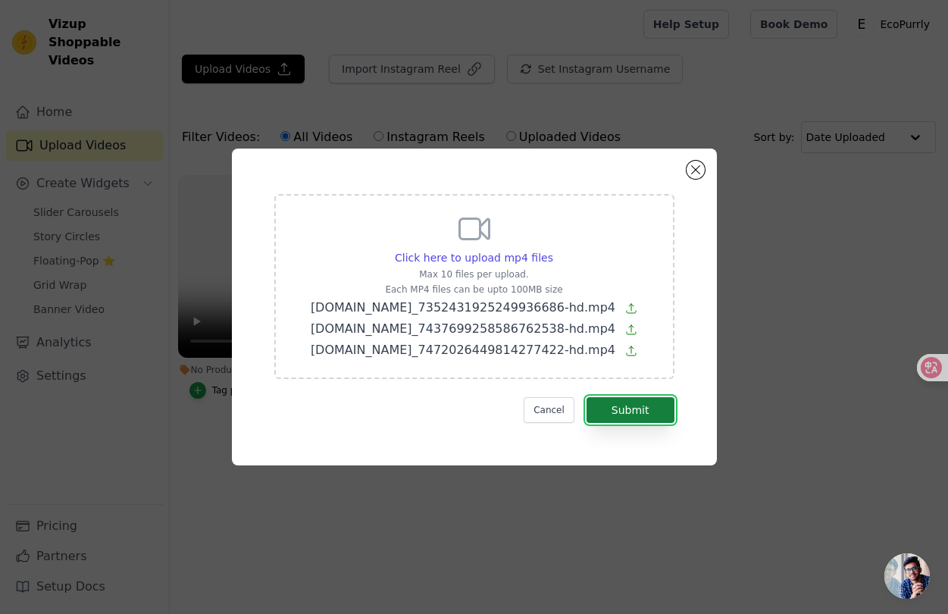
click at [632, 399] on button "Submit" at bounding box center [630, 410] width 88 height 26
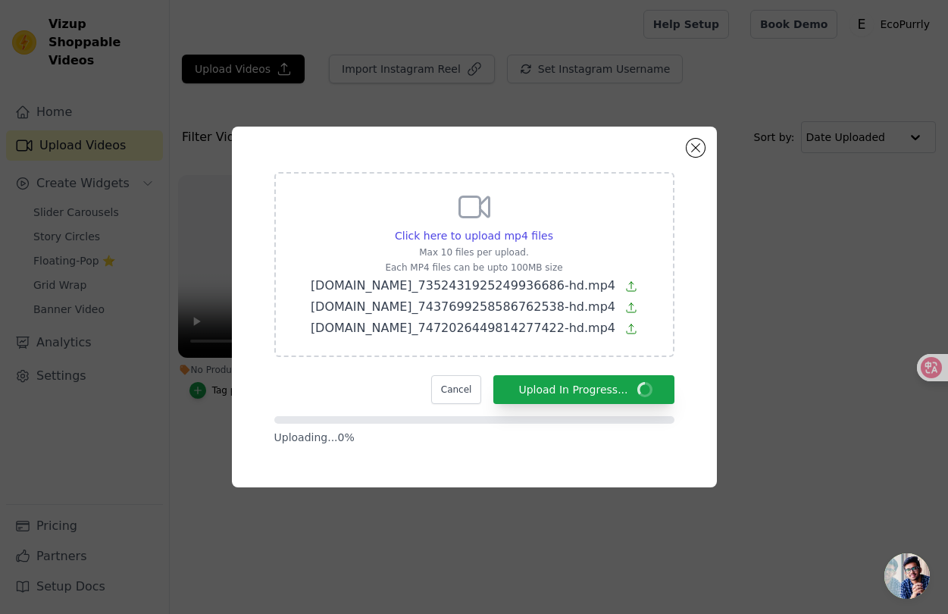
click at [660, 214] on div "Click here to upload mp4 files Max 10 files per upload. Each MP4 files can be u…" at bounding box center [474, 264] width 400 height 185
click at [553, 227] on input "Click here to upload mp4 files Max 10 files per upload. Each MP4 files can be u…" at bounding box center [552, 227] width 1 height 1
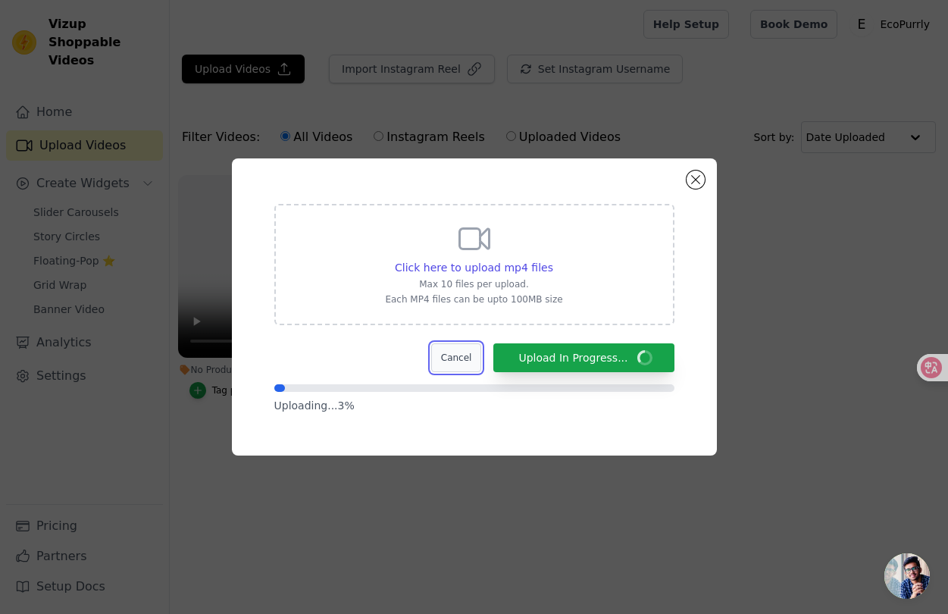
click at [464, 358] on button "Cancel" at bounding box center [456, 357] width 51 height 29
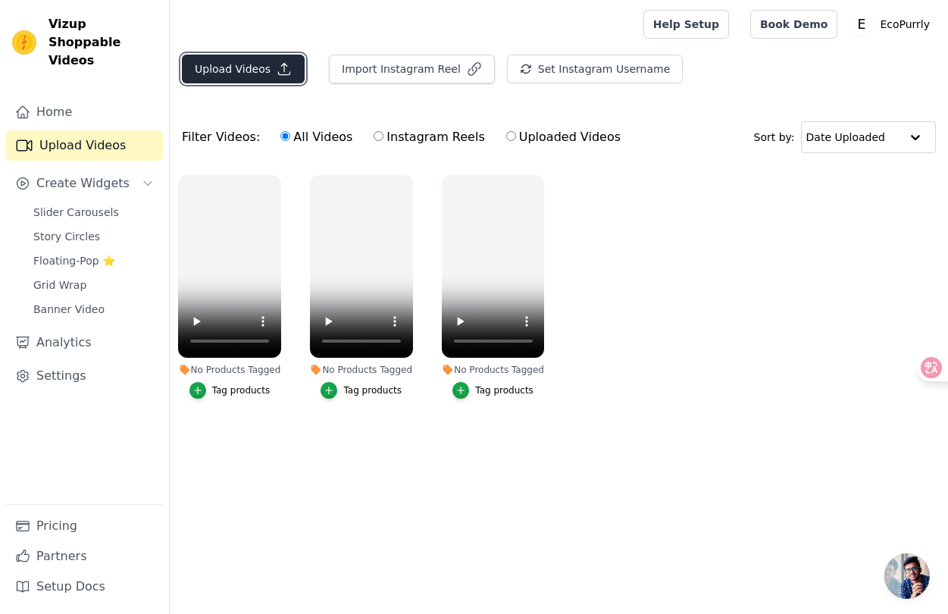
click at [261, 79] on button "Upload Videos" at bounding box center [243, 69] width 123 height 29
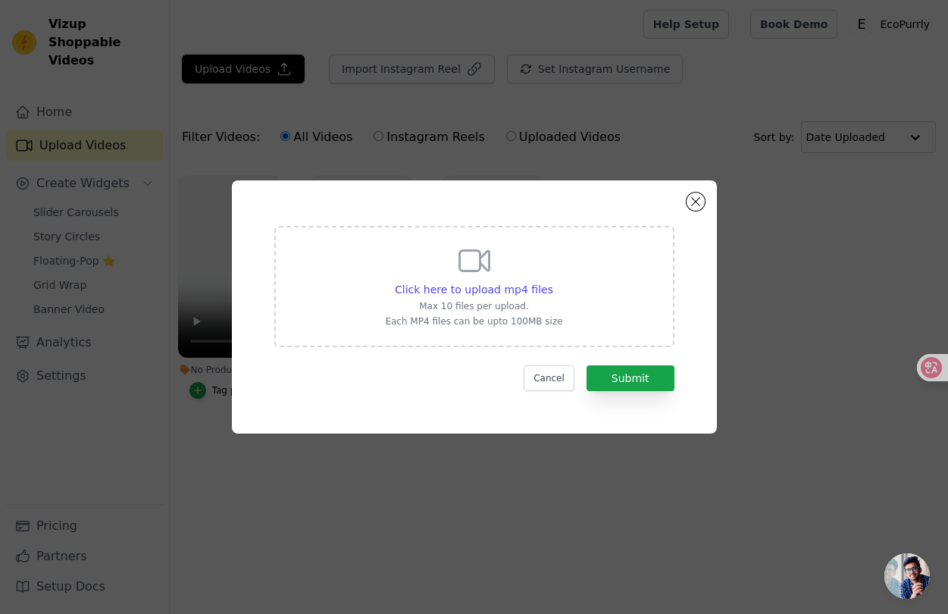
click at [483, 297] on div "Click here to upload mp4 files Max 10 files per upload. Each MP4 files can be u…" at bounding box center [473, 284] width 177 height 85
click at [552, 282] on input "Click here to upload mp4 files Max 10 files per upload. Each MP4 files can be u…" at bounding box center [552, 281] width 1 height 1
type input "C:\fakepath\[DOMAIN_NAME]_7472026449814277422-hd.mp4"
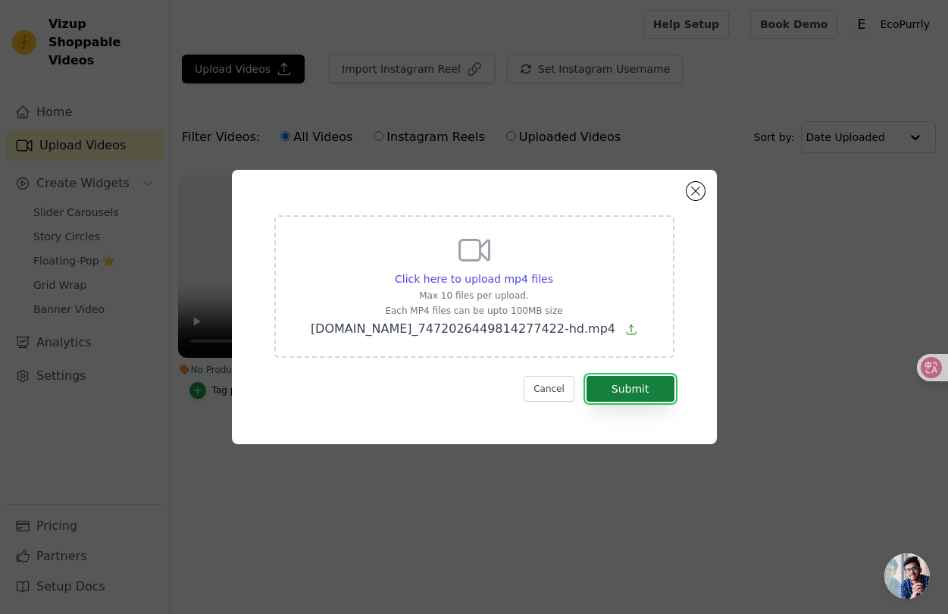
click at [639, 394] on button "Submit" at bounding box center [630, 389] width 88 height 26
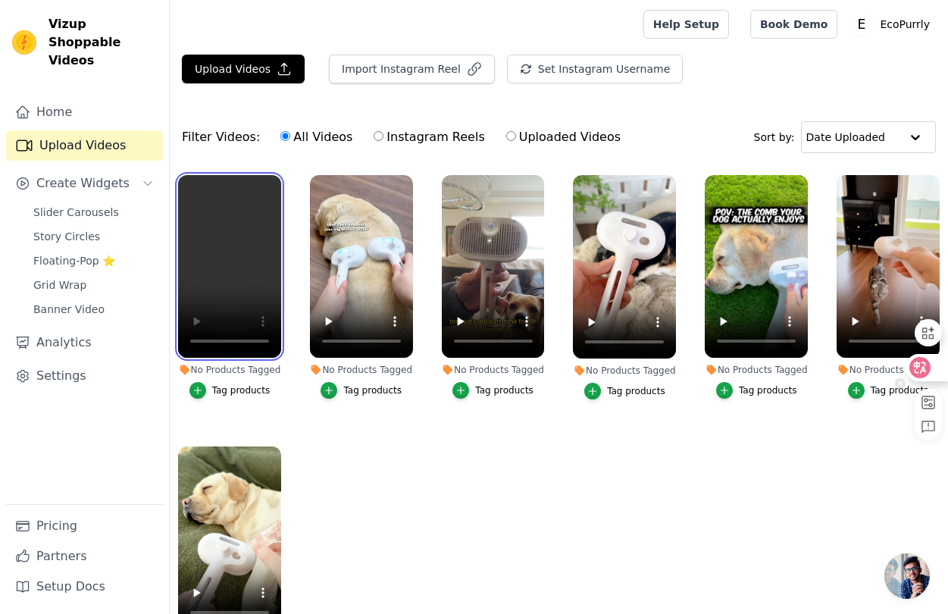
click at [929, 364] on icon at bounding box center [919, 367] width 21 height 21
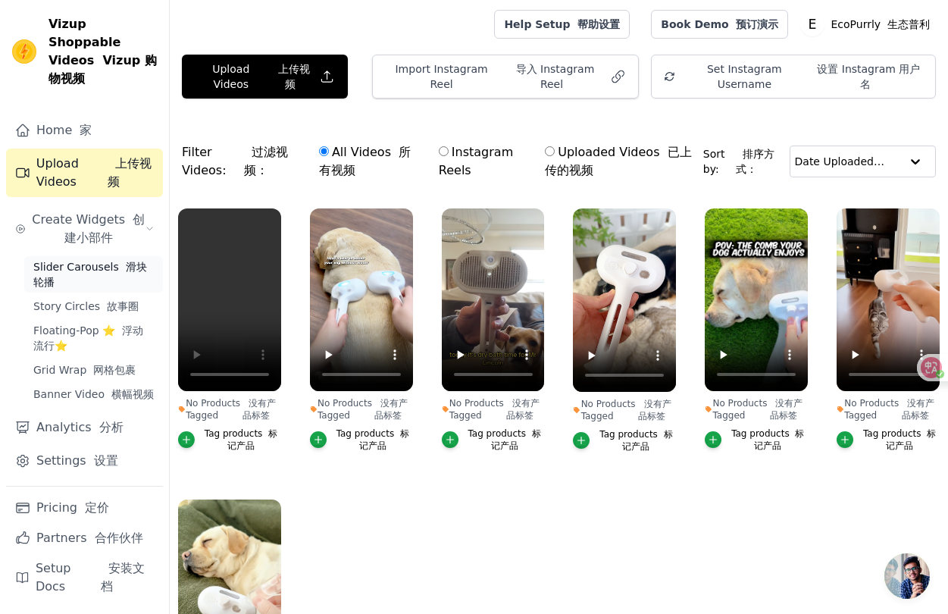
click at [77, 262] on span "Slider Carousels 滑块轮播" at bounding box center [93, 274] width 120 height 30
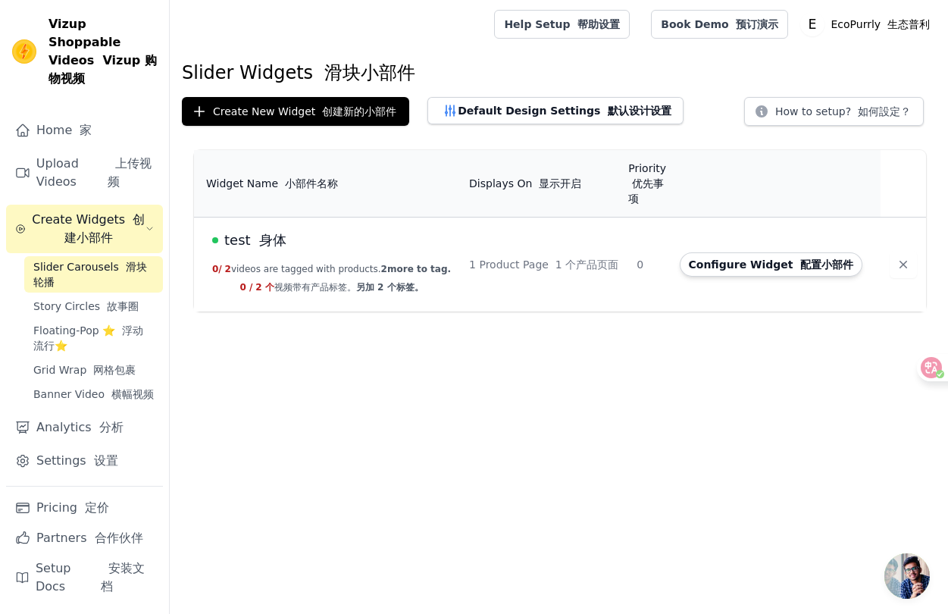
click at [404, 230] on div "test 身体" at bounding box center [331, 240] width 239 height 21
drag, startPoint x: 330, startPoint y: 229, endPoint x: 699, endPoint y: 246, distance: 369.4
click at [330, 230] on div "test 身体" at bounding box center [331, 240] width 239 height 21
click at [758, 253] on button "Configure Widget 配置小部件" at bounding box center [771, 264] width 183 height 24
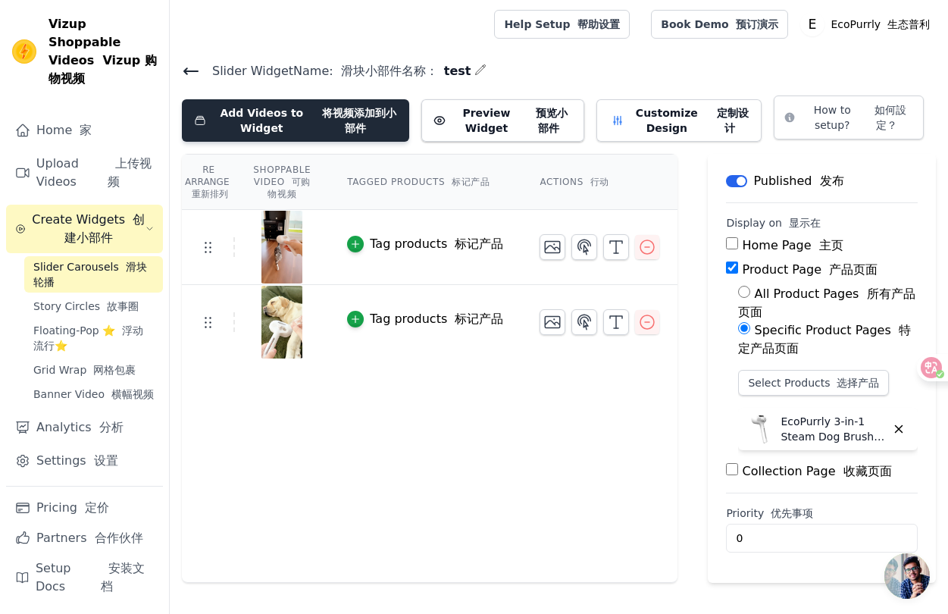
click at [325, 120] on font "将视频添加到小部件" at bounding box center [355, 120] width 83 height 30
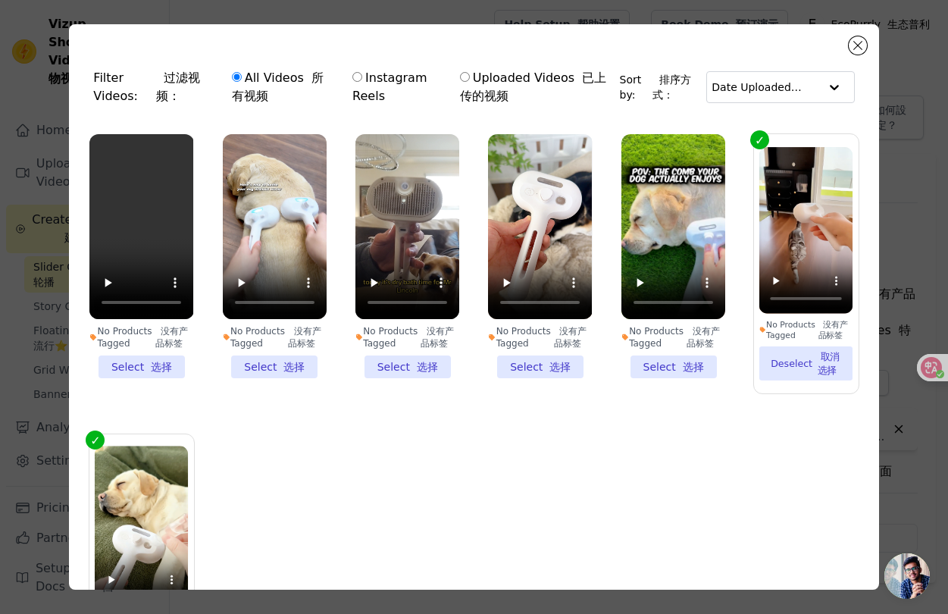
click at [678, 364] on li "No Products Tagged 没有产品标签 Select 选择" at bounding box center [673, 256] width 104 height 244
click at [0, 0] on input "No Products Tagged 没有产品标签 Select 选择" at bounding box center [0, 0] width 0 height 0
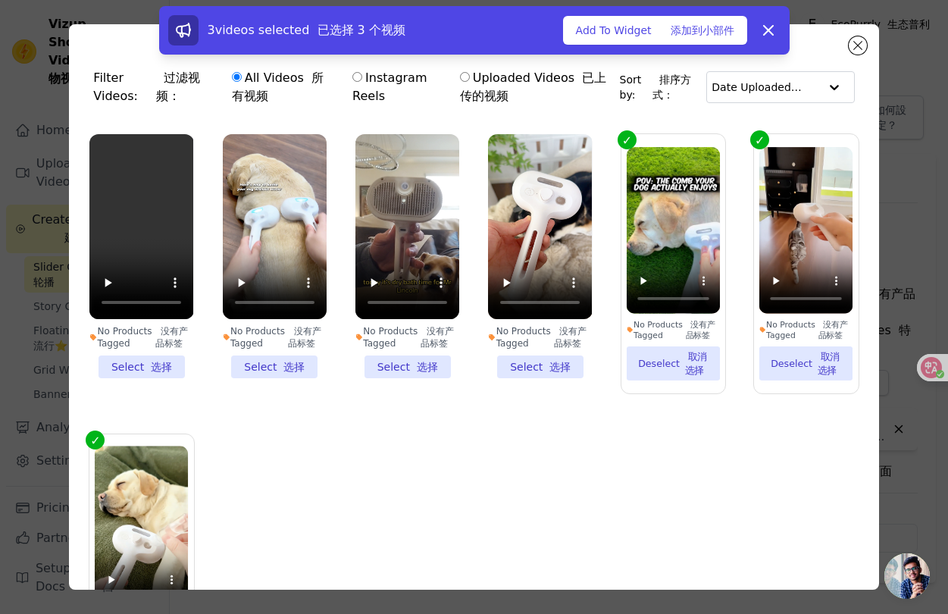
click at [555, 367] on li "No Products Tagged 没有产品标签 Select 选择" at bounding box center [540, 256] width 104 height 244
click at [0, 0] on input "No Products Tagged 没有产品标签 Select 选择" at bounding box center [0, 0] width 0 height 0
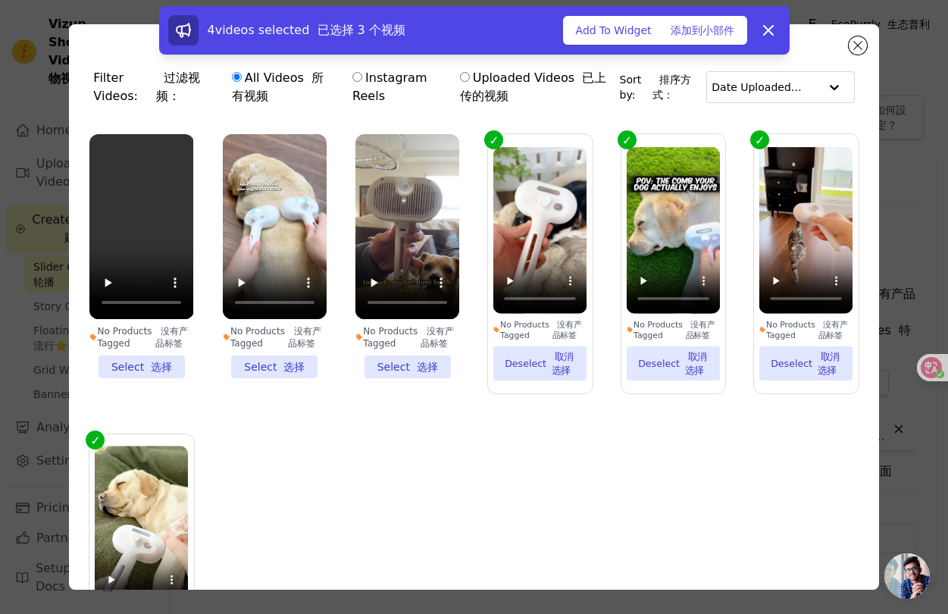
drag, startPoint x: 419, startPoint y: 366, endPoint x: 310, endPoint y: 367, distance: 109.1
click at [418, 366] on li "No Products Tagged 没有产品标签 Select 选择" at bounding box center [407, 256] width 104 height 244
click at [0, 0] on input "No Products Tagged 没有产品标签 Select 选择" at bounding box center [0, 0] width 0 height 0
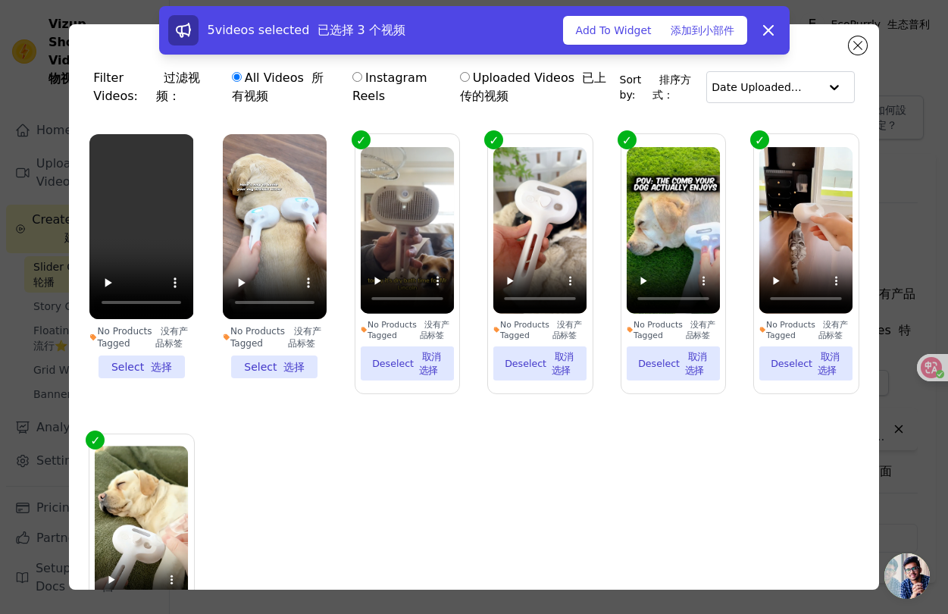
drag, startPoint x: 261, startPoint y: 365, endPoint x: 164, endPoint y: 364, distance: 97.7
click at [261, 365] on li "No Products Tagged 没有产品标签 Select 选择" at bounding box center [275, 256] width 104 height 244
click at [0, 0] on input "No Products Tagged 没有产品标签 Select 选择" at bounding box center [0, 0] width 0 height 0
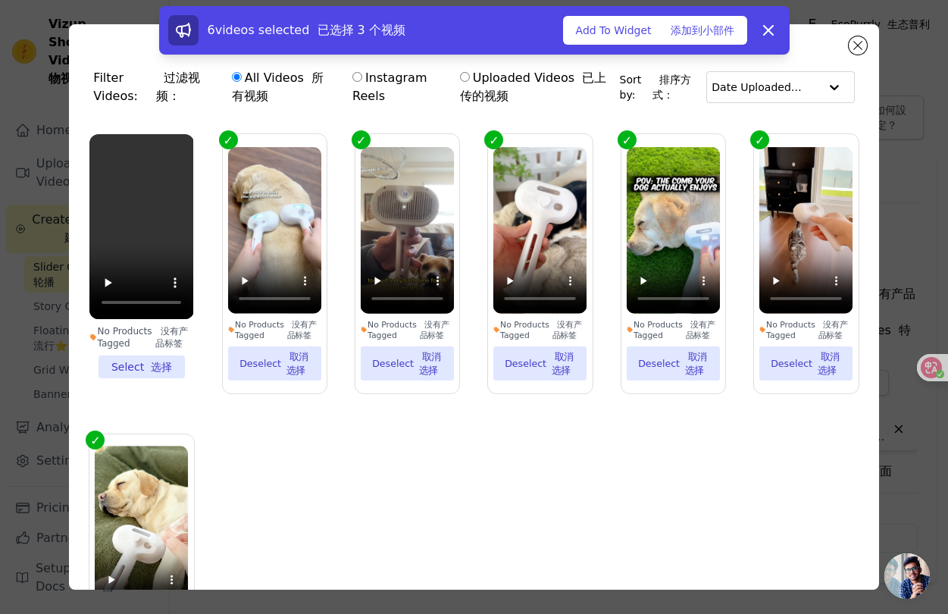
drag, startPoint x: 127, startPoint y: 364, endPoint x: 242, endPoint y: 376, distance: 115.7
click at [127, 364] on li "No Products Tagged 没有产品标签 Select 选择" at bounding box center [141, 256] width 104 height 244
click at [0, 0] on input "No Products Tagged 没有产品标签 Select 选择" at bounding box center [0, 0] width 0 height 0
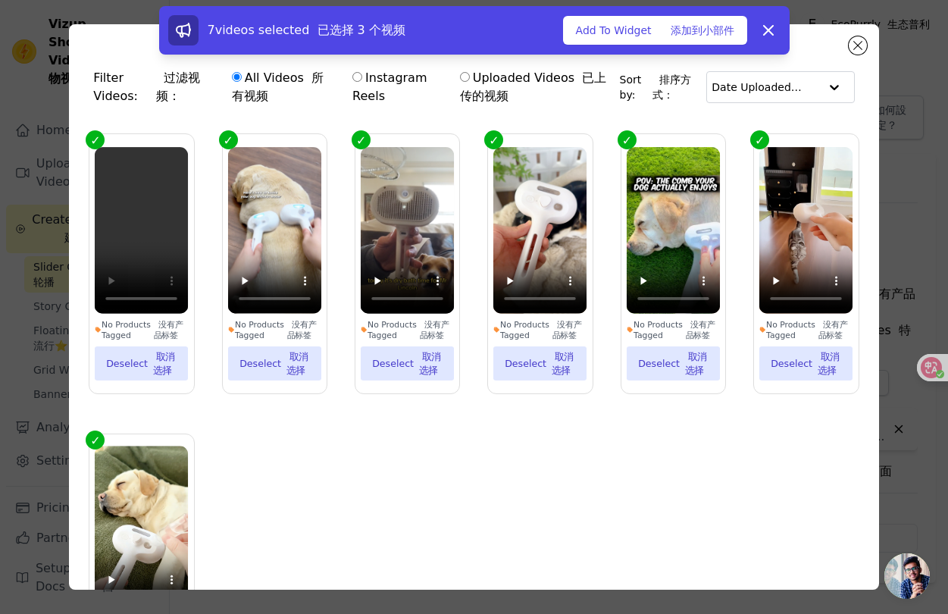
click at [867, 44] on div "7 videos selected 已选择 3 个视频 Add To Widget 添加到小部件 Dismiss" at bounding box center [474, 33] width 948 height 55
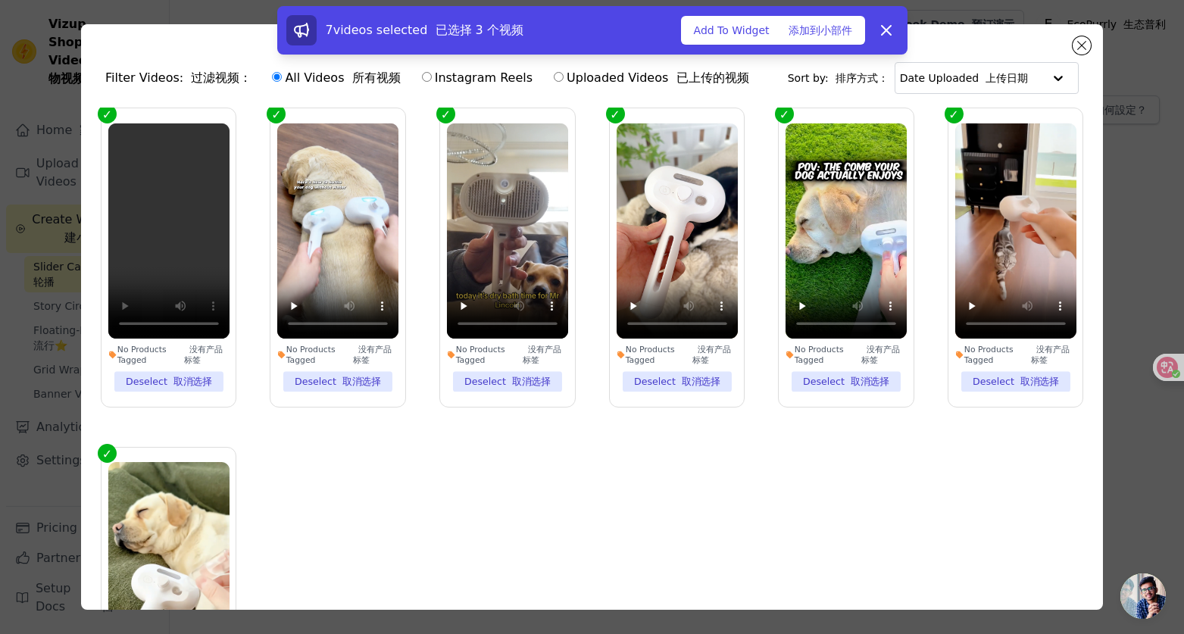
click at [947, 39] on div "7 videos selected 已选择 3 个视频 Add To Widget 添加到小部件 Dismiss" at bounding box center [592, 33] width 1184 height 55
click at [947, 47] on div "7 videos selected 已选择 3 个视频 Add To Widget 添加到小部件 Dismiss" at bounding box center [592, 33] width 1184 height 55
click at [947, 42] on div "7 videos selected 已选择 3 个视频 Add To Widget 添加到小部件 Dismiss" at bounding box center [592, 33] width 1184 height 55
click at [802, 27] on font "添加到小部件" at bounding box center [821, 30] width 64 height 12
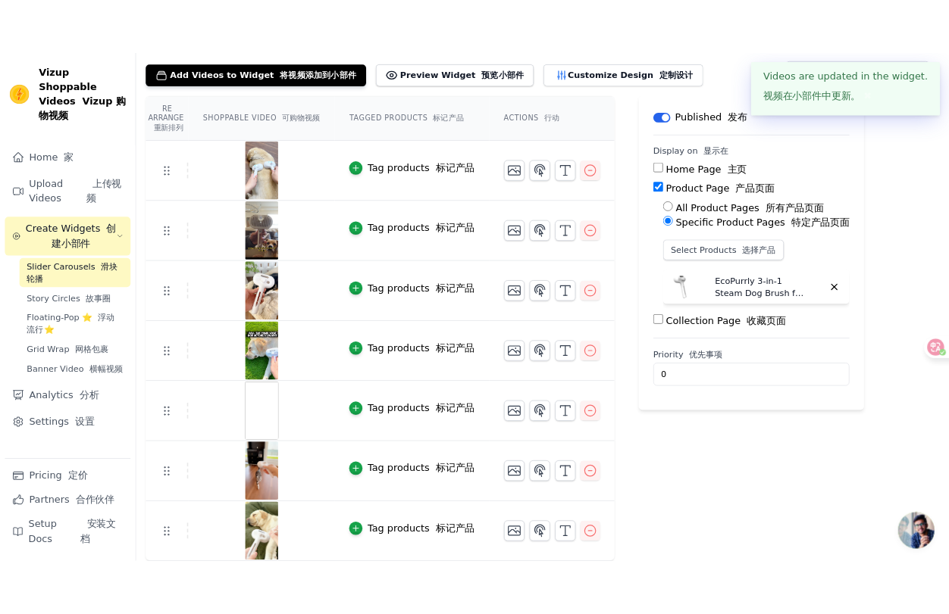
scroll to position [85, 0]
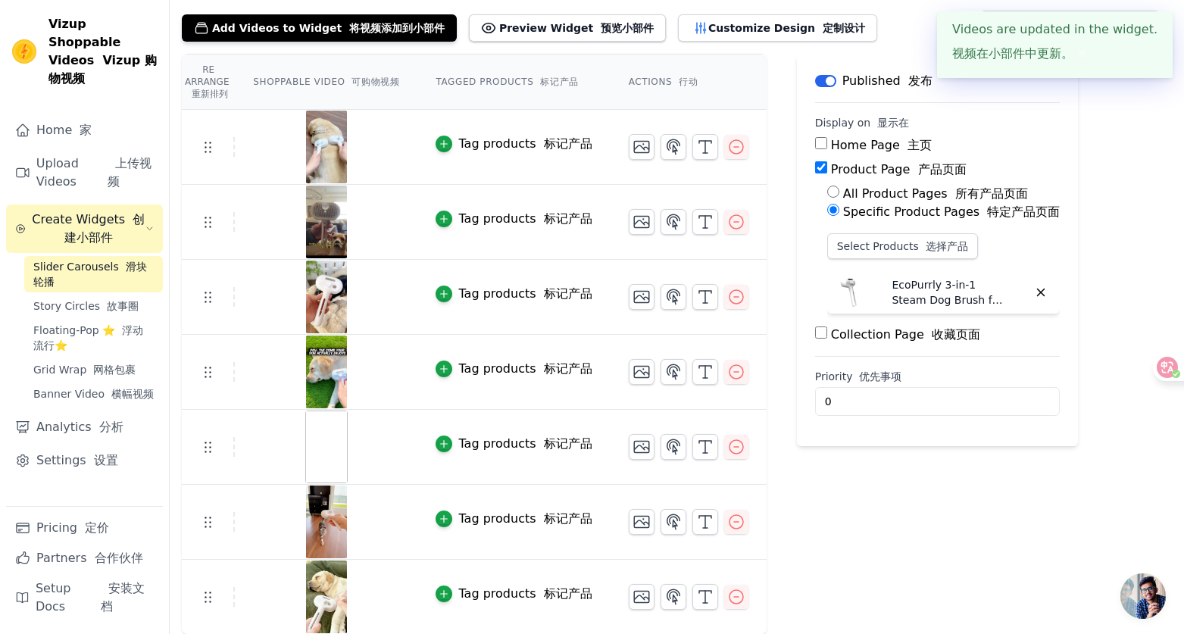
click at [324, 437] on img at bounding box center [326, 447] width 42 height 73
drag, startPoint x: 322, startPoint y: 438, endPoint x: 411, endPoint y: 438, distance: 88.7
click at [411, 438] on div at bounding box center [326, 447] width 181 height 73
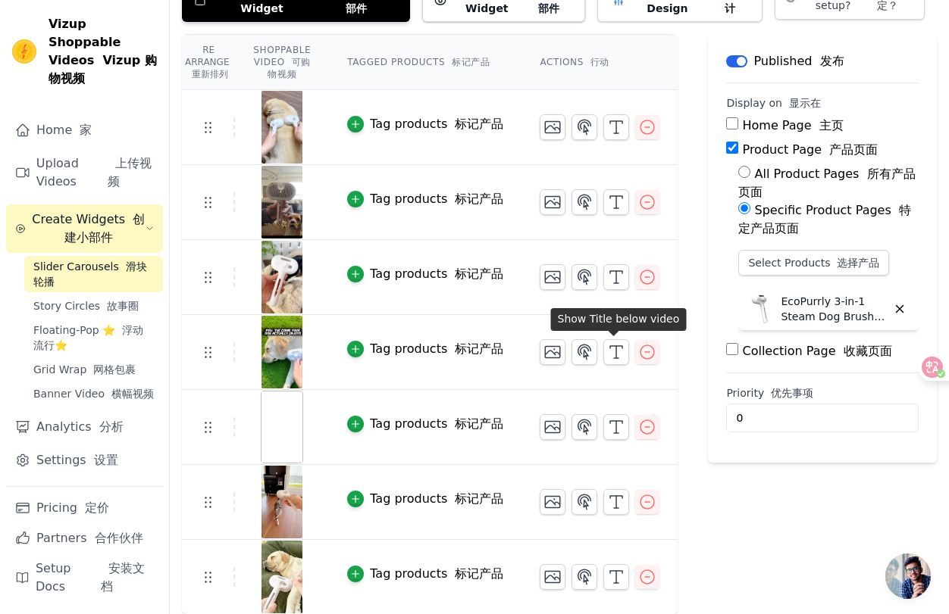
scroll to position [0, 0]
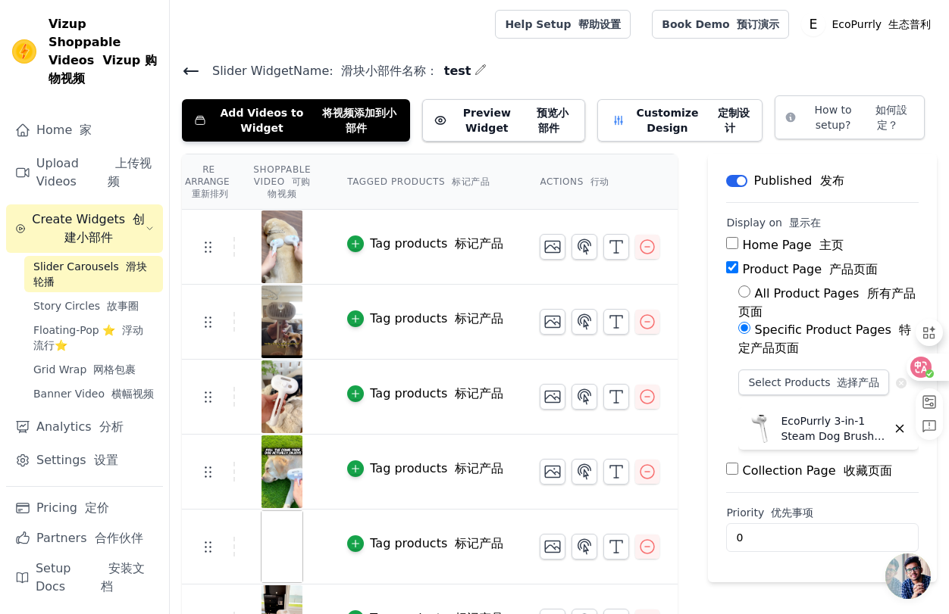
click at [915, 366] on icon at bounding box center [921, 367] width 13 height 12
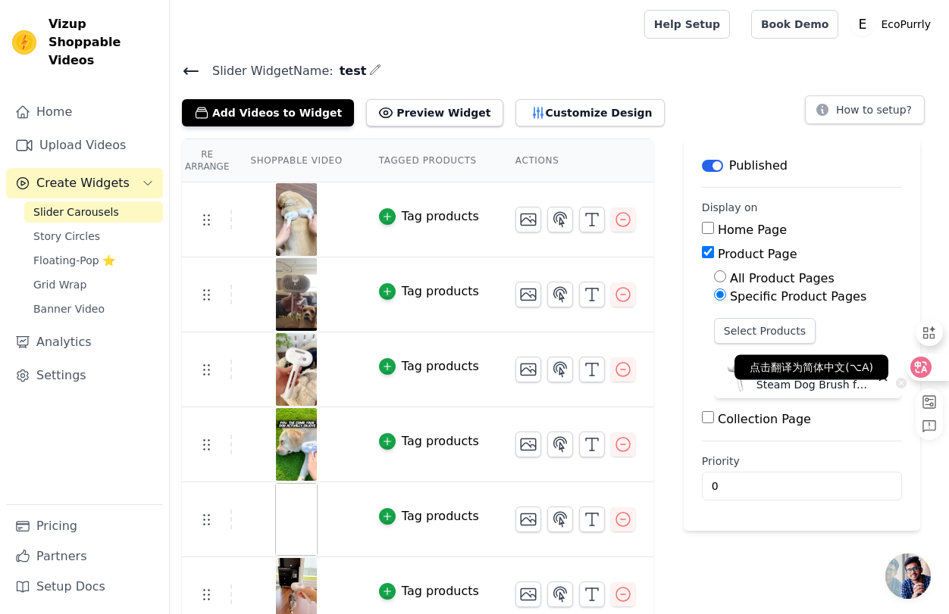
click at [915, 366] on icon at bounding box center [921, 367] width 13 height 12
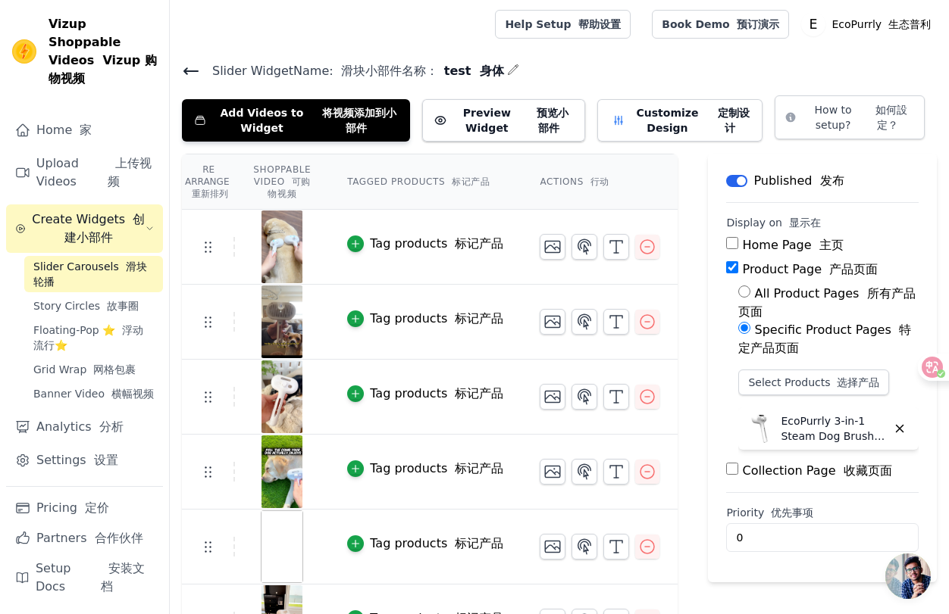
click at [119, 261] on font "Sidebar" at bounding box center [122, 267] width 7 height 12
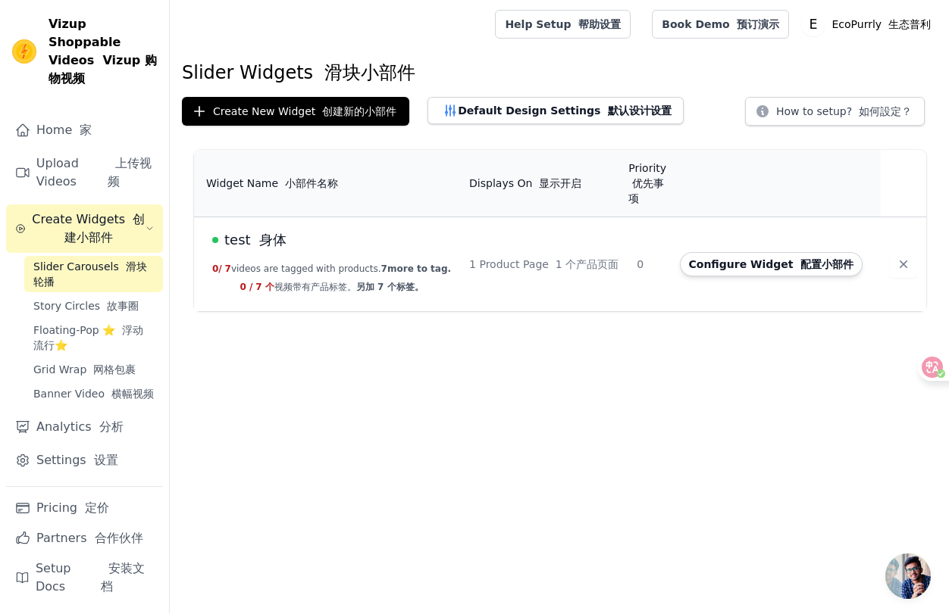
click at [236, 230] on span "test 身体" at bounding box center [255, 240] width 62 height 21
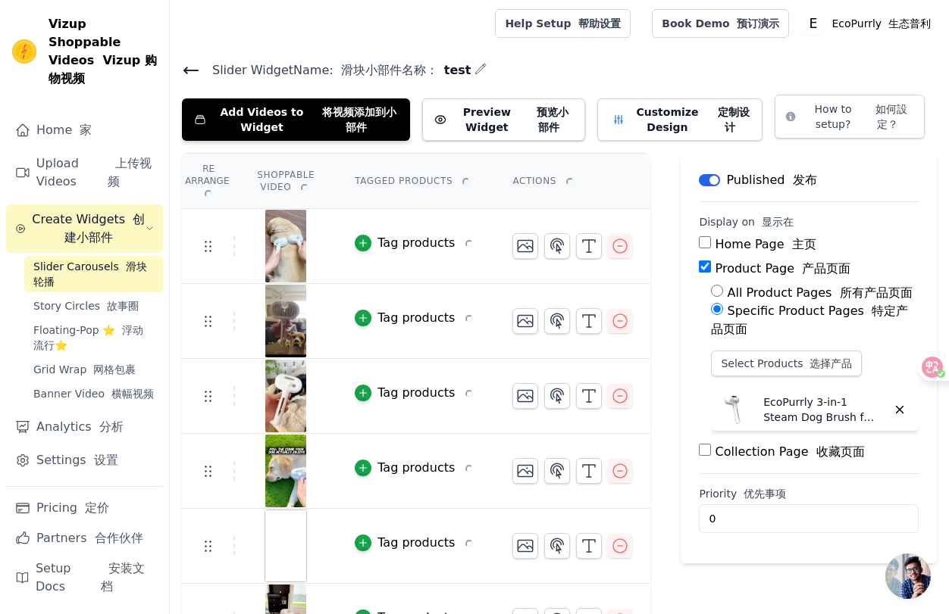
scroll to position [120, 0]
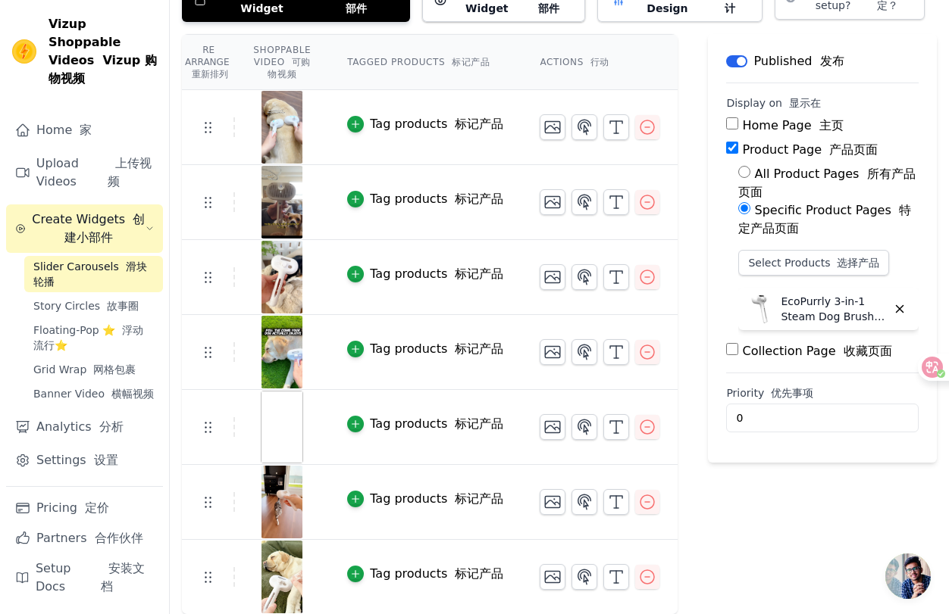
click at [283, 414] on img at bounding box center [282, 427] width 42 height 73
click at [102, 323] on span "Floating-Pop ⭐ 浮动流行⭐" at bounding box center [93, 338] width 120 height 30
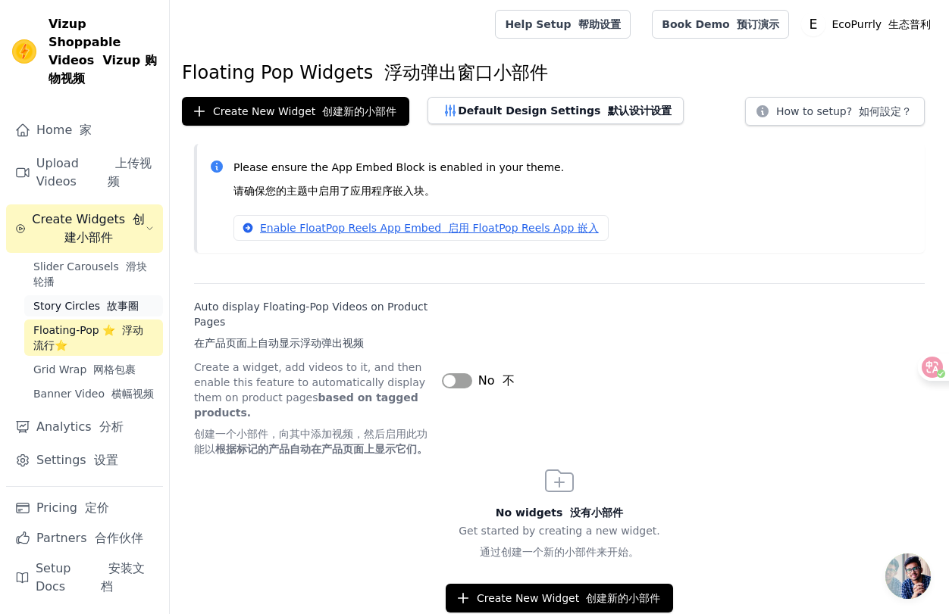
click at [111, 300] on font "故事圈" at bounding box center [123, 306] width 32 height 12
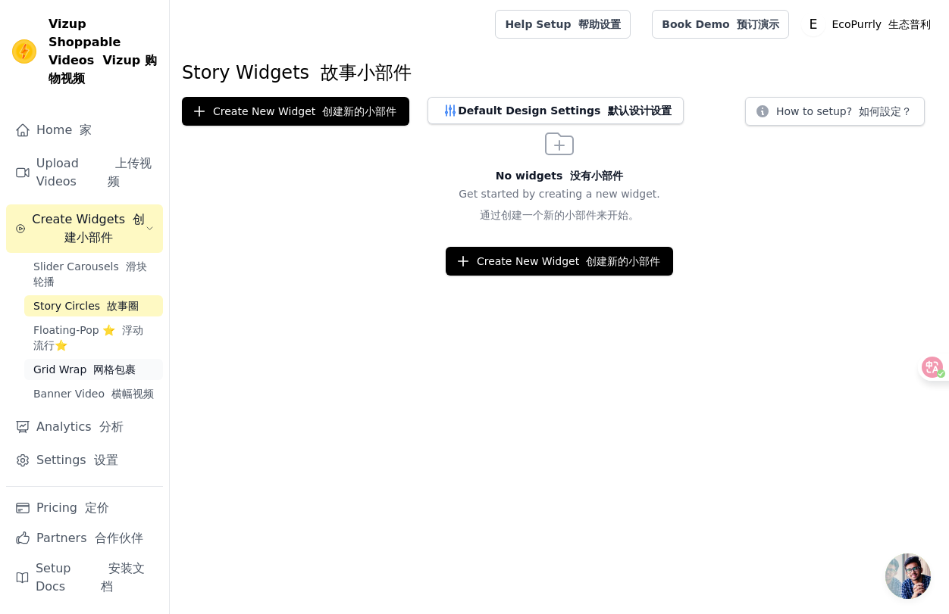
click at [124, 364] on font "网格包裹" at bounding box center [114, 370] width 42 height 12
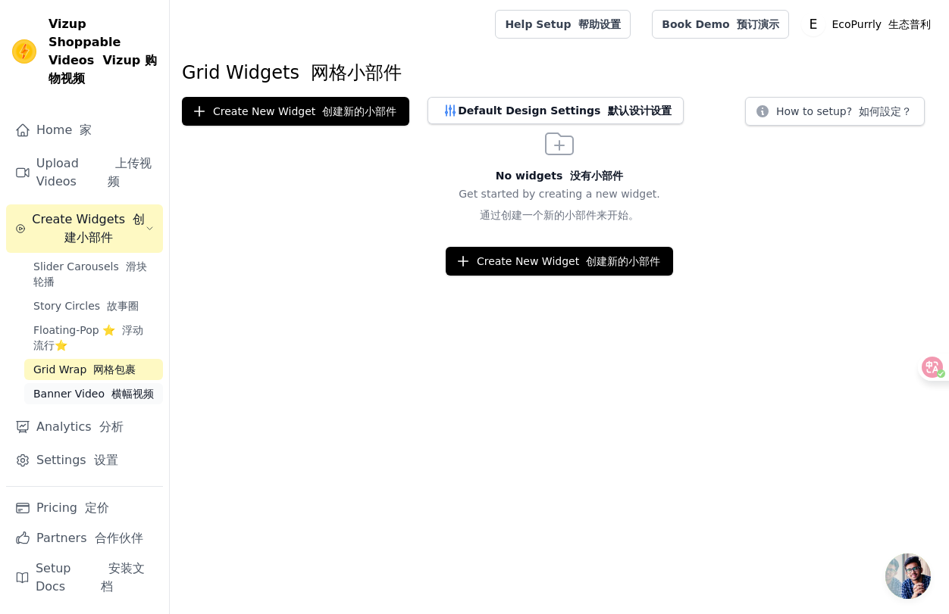
click at [123, 388] on font "横幅视频" at bounding box center [132, 394] width 42 height 12
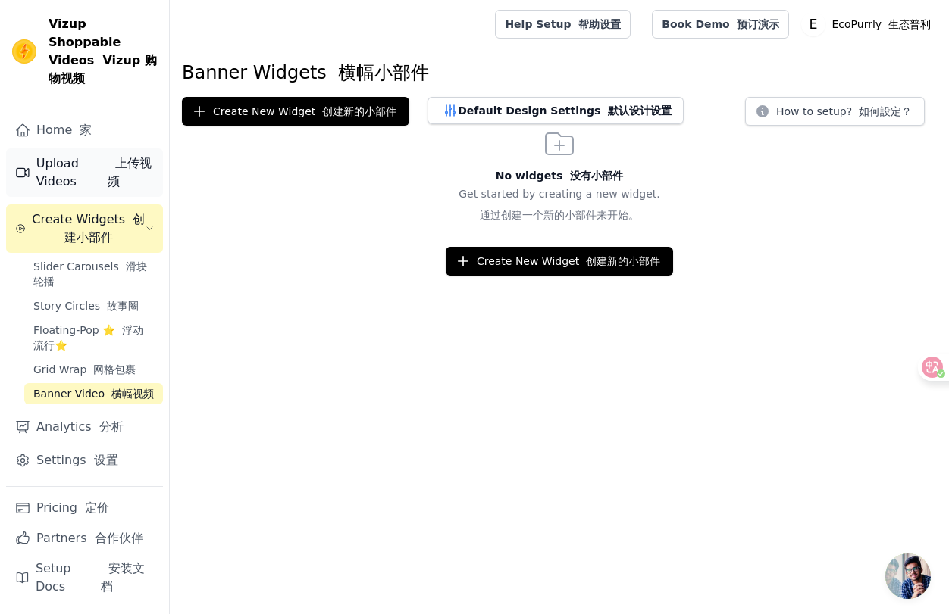
click at [117, 157] on font "上传视频" at bounding box center [130, 172] width 44 height 33
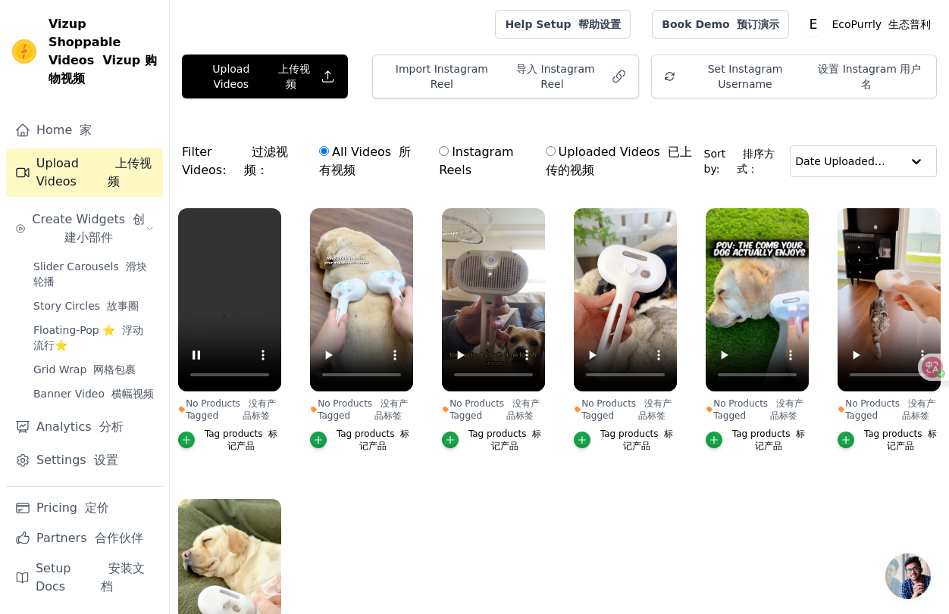
click at [304, 445] on div "No Products Tagged 没有产品标签 Tag products 标记产品" at bounding box center [362, 333] width 120 height 267
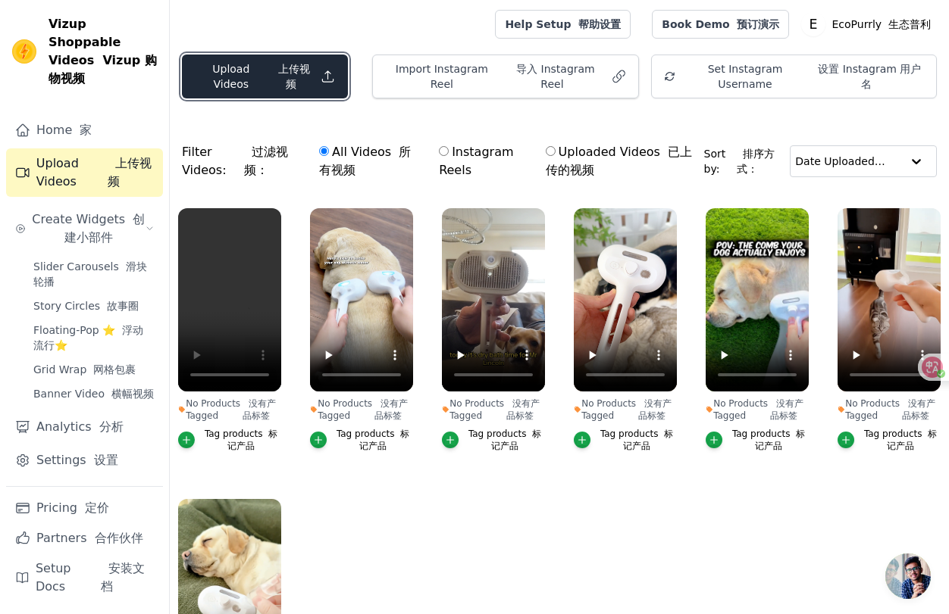
click at [278, 73] on font "上传视频" at bounding box center [294, 76] width 32 height 27
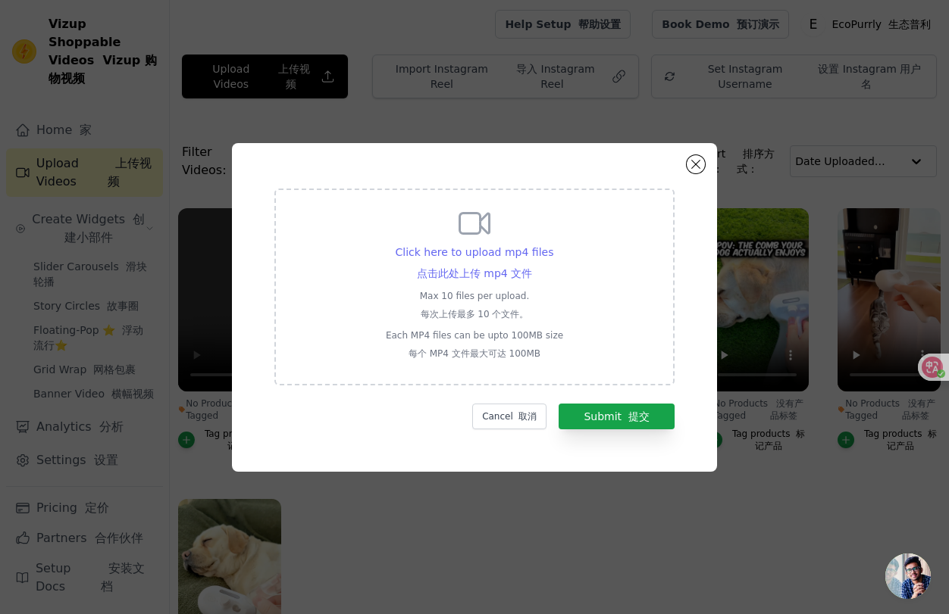
click at [468, 260] on div "Click here to upload mp4 files 点击此处上传 mp4 文件" at bounding box center [475, 266] width 158 height 42
click at [531, 260] on input "Click here to upload mp4 files 点击此处上传 mp4 文件 Max 10 files per upload. 每次上传最多 10…" at bounding box center [531, 259] width 1 height 1
click at [690, 167] on button "Close modal" at bounding box center [695, 164] width 18 height 18
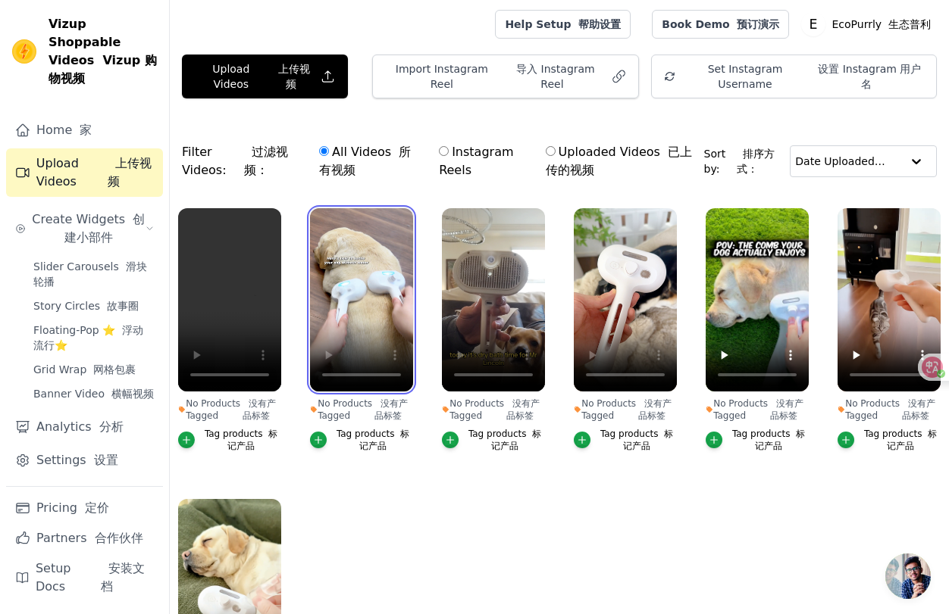
scroll to position [15, 0]
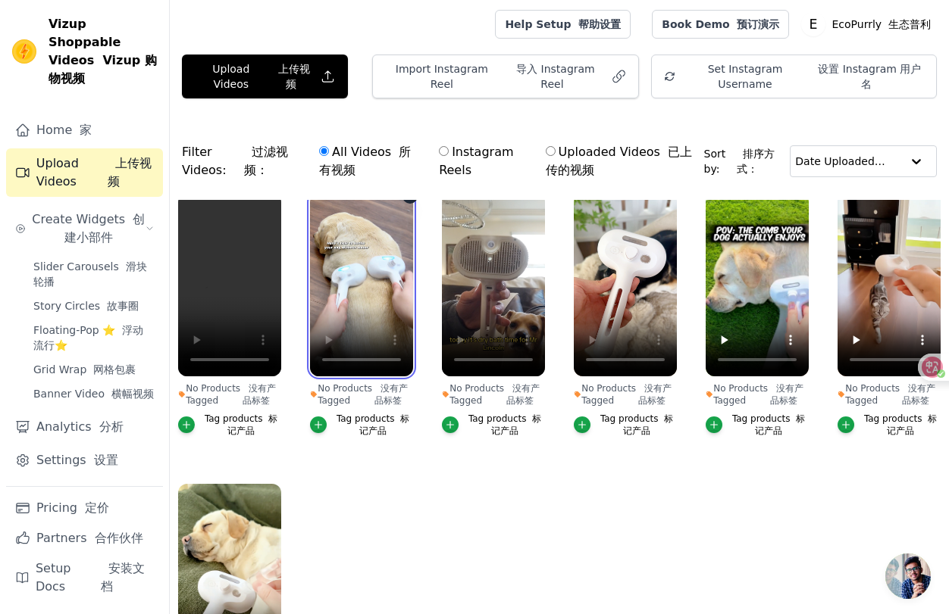
click at [360, 324] on video at bounding box center [361, 284] width 103 height 183
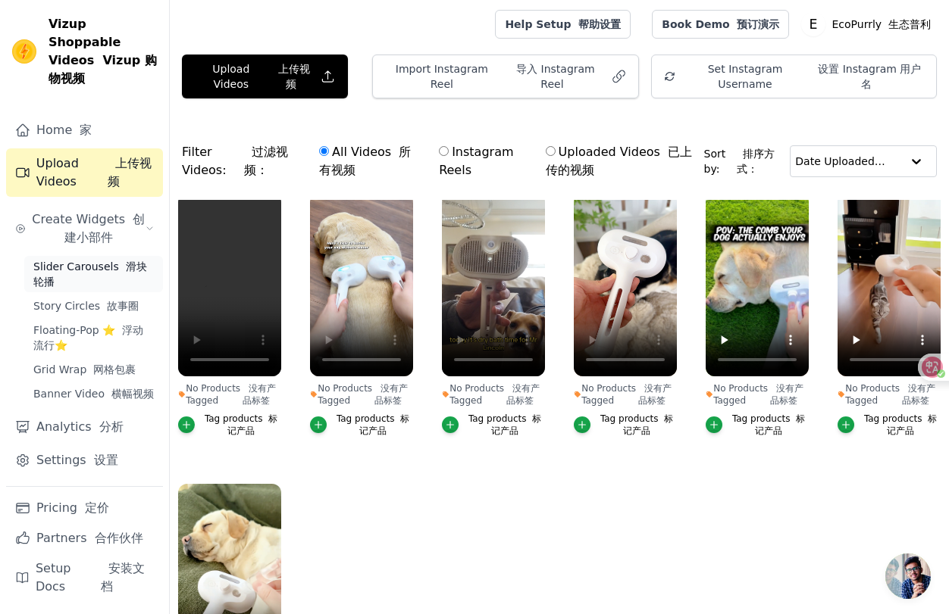
click at [106, 259] on span "Slider Carousels 滑块轮播" at bounding box center [93, 274] width 120 height 30
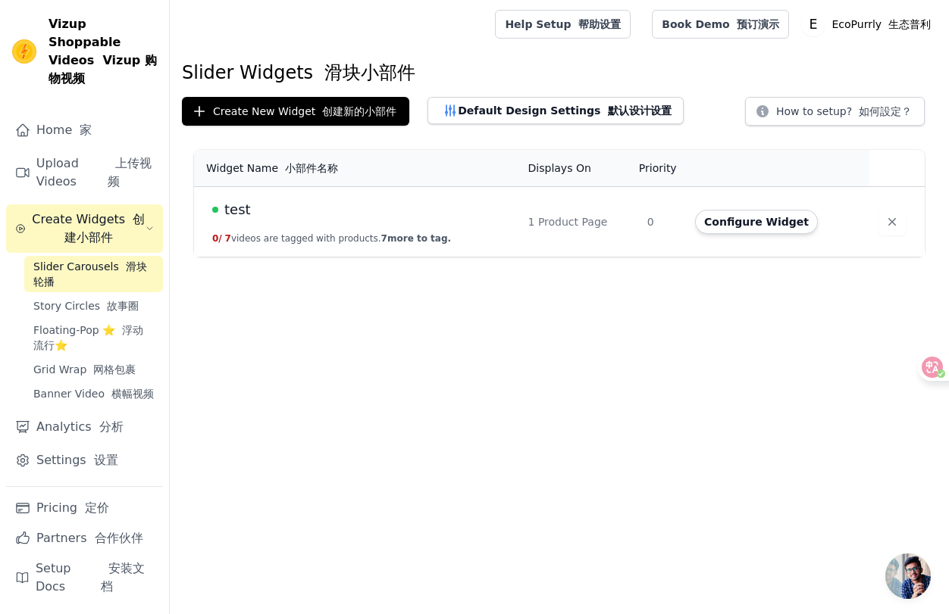
click at [441, 214] on td "test 0 / 7 videos are tagged with products. 7 more to tag." at bounding box center [356, 222] width 325 height 70
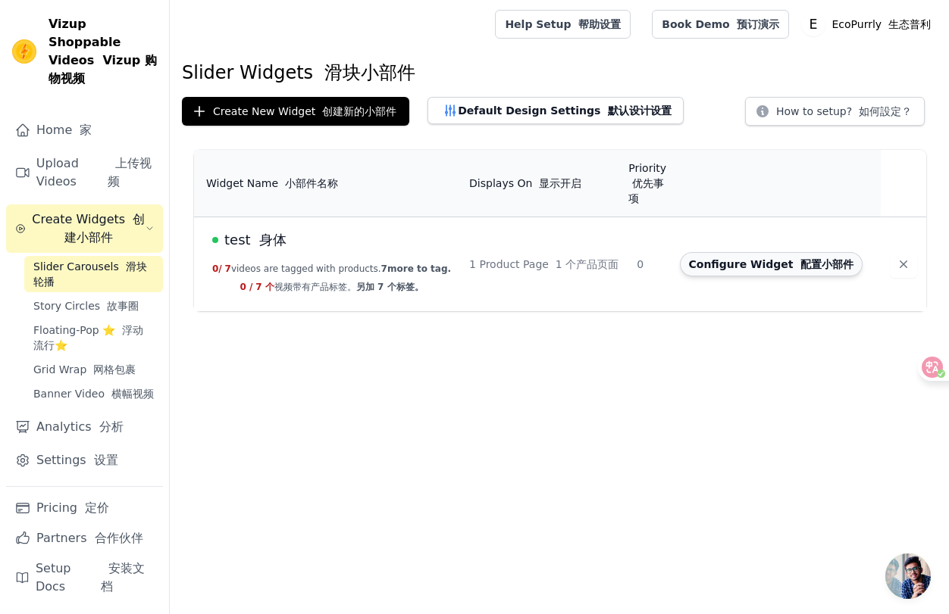
click at [733, 252] on button "Configure Widget 配置小部件" at bounding box center [771, 264] width 183 height 24
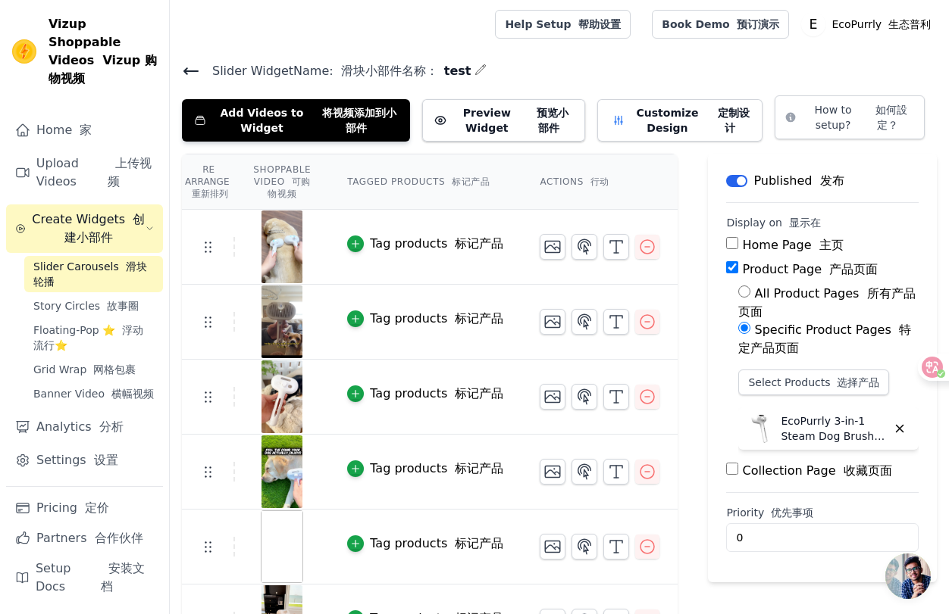
scroll to position [120, 0]
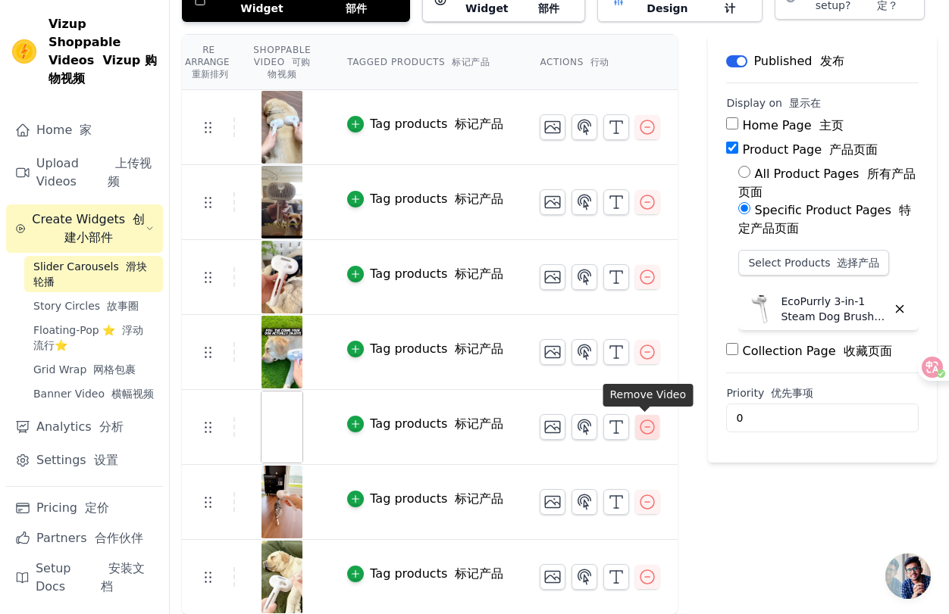
click at [652, 428] on icon "button" at bounding box center [647, 427] width 18 height 18
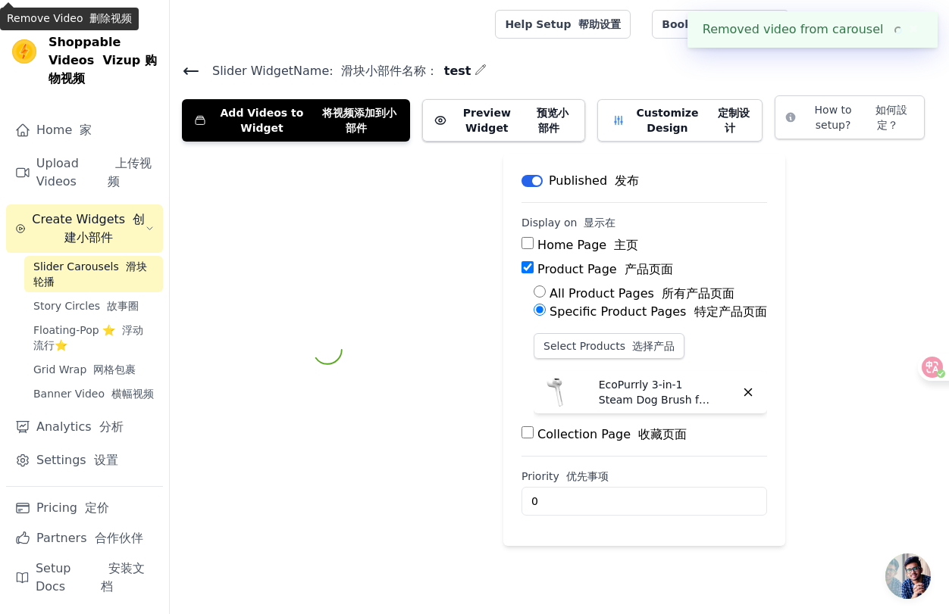
scroll to position [0, 0]
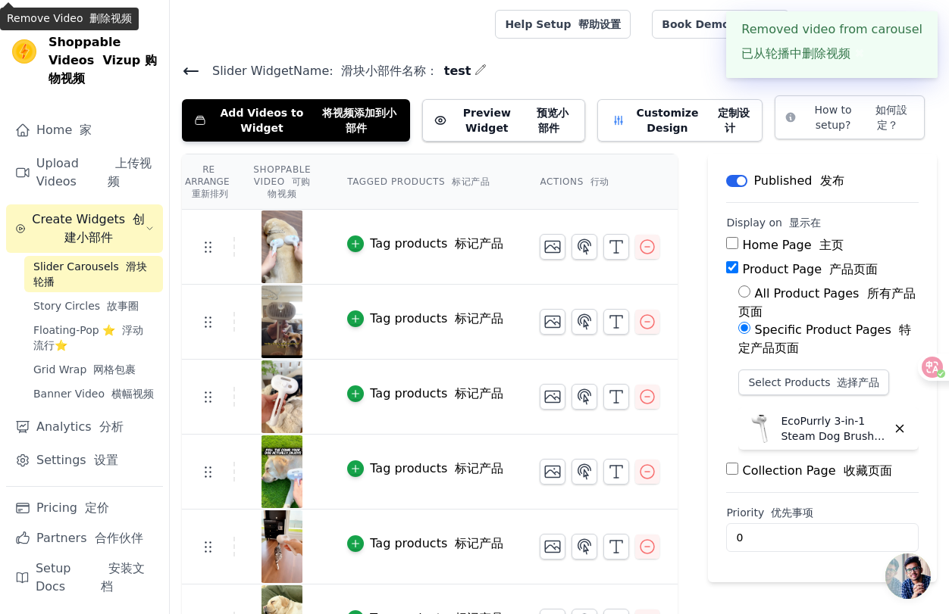
click at [576, 73] on h4 "Slider Widget Name: 滑块小部件名称： test" at bounding box center [559, 71] width 755 height 20
click at [902, 51] on div "Removed video from carousel 已从轮播中删除视频 ✖" at bounding box center [831, 44] width 211 height 67
click at [616, 58] on main "Slider Widget Name: 滑块小部件名称： test Add Videos to Widget 将视频添加到小部件 Preview Widget…" at bounding box center [559, 353] width 779 height 611
click at [868, 51] on button "✖" at bounding box center [858, 54] width 17 height 18
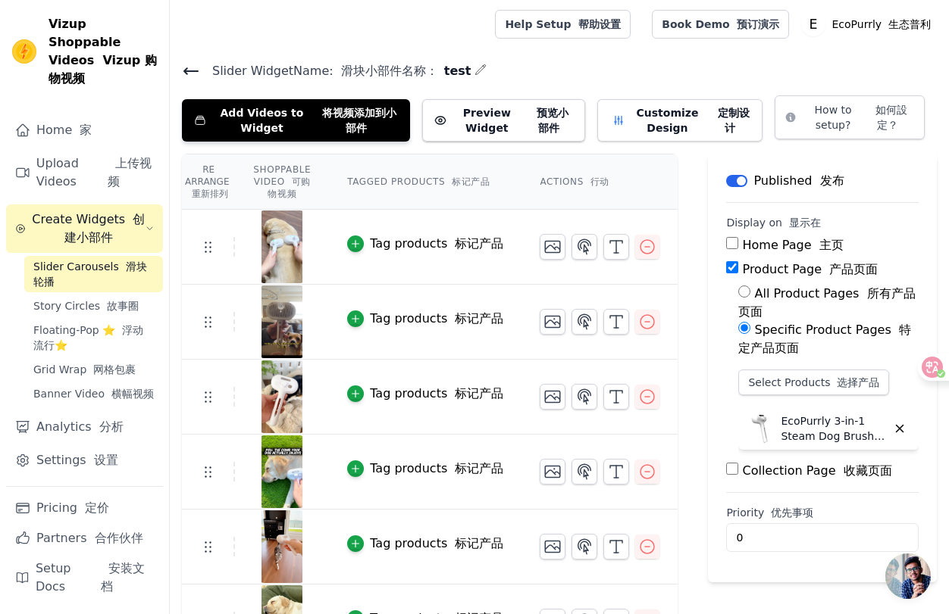
scroll to position [45, 0]
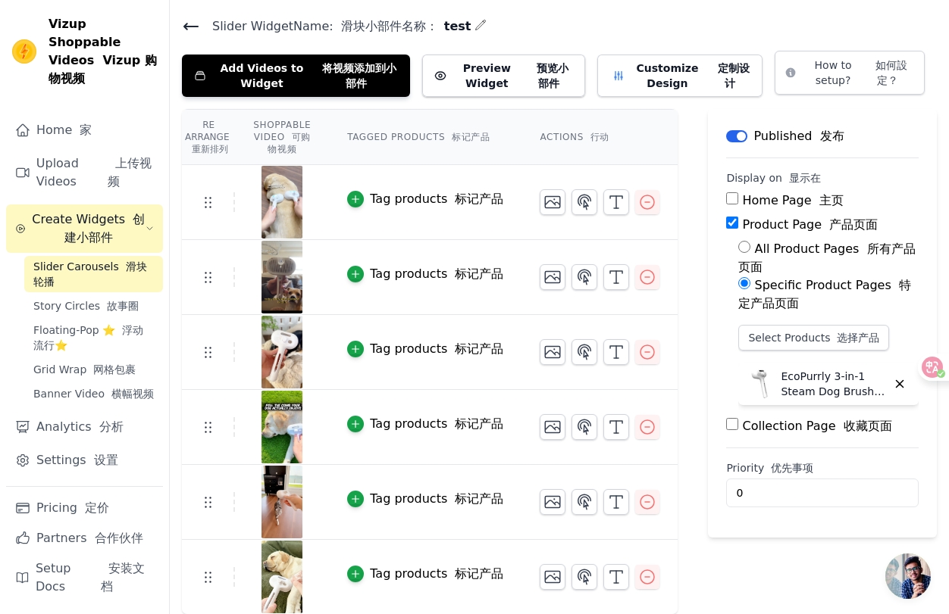
click at [102, 259] on span "Slider Carousels 滑块轮播" at bounding box center [93, 274] width 120 height 30
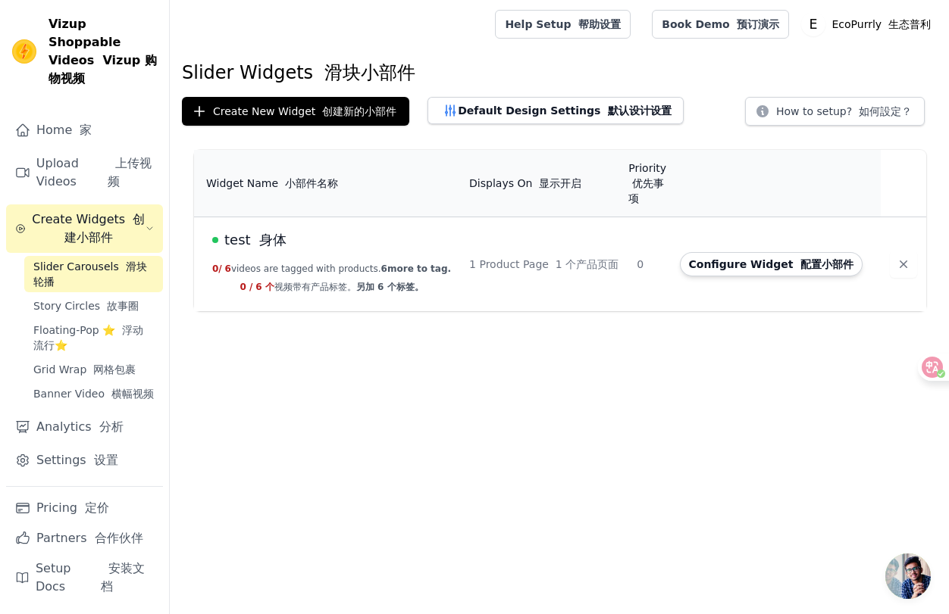
click at [268, 232] on font "身体" at bounding box center [272, 240] width 27 height 16
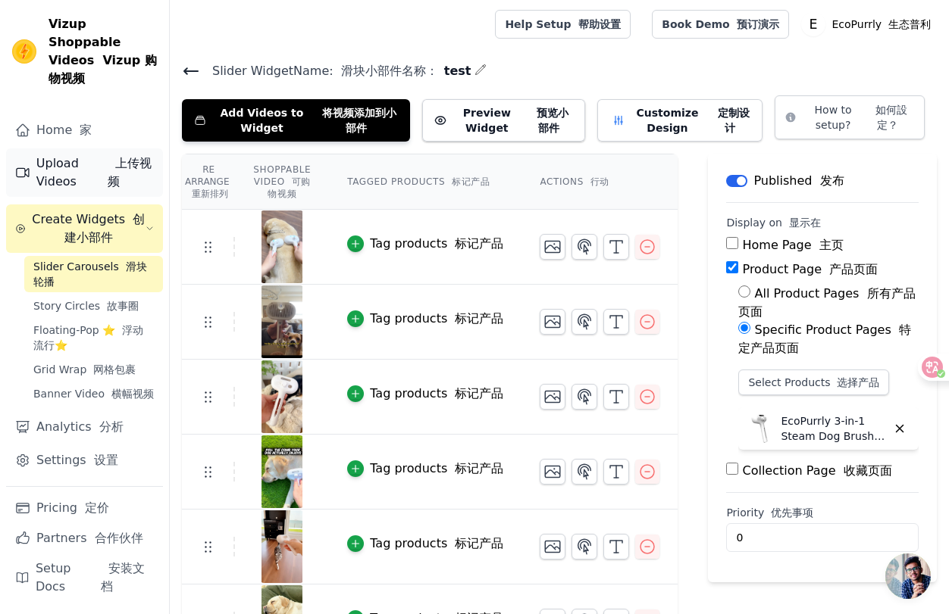
scroll to position [45, 0]
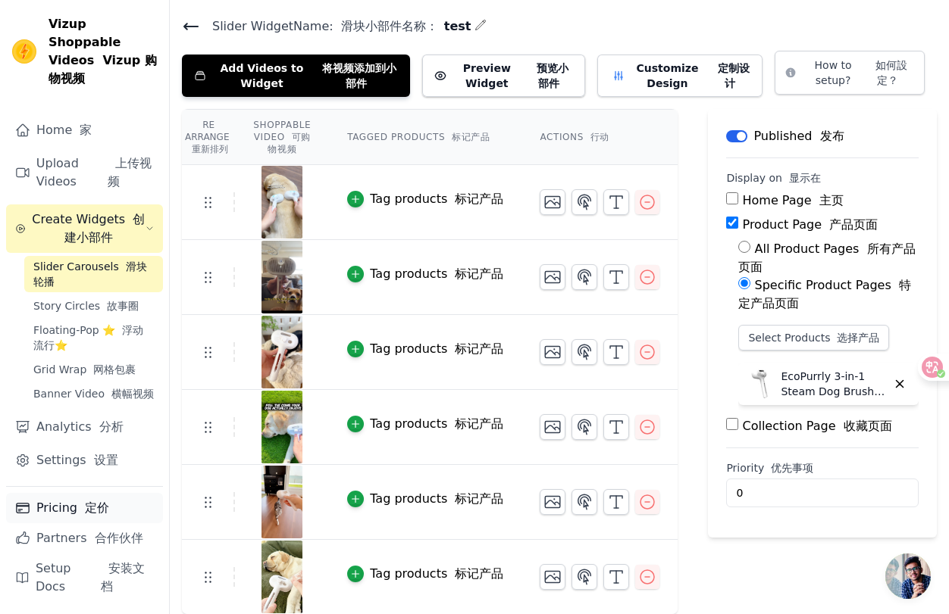
click at [77, 502] on font "Sidebar" at bounding box center [81, 508] width 8 height 14
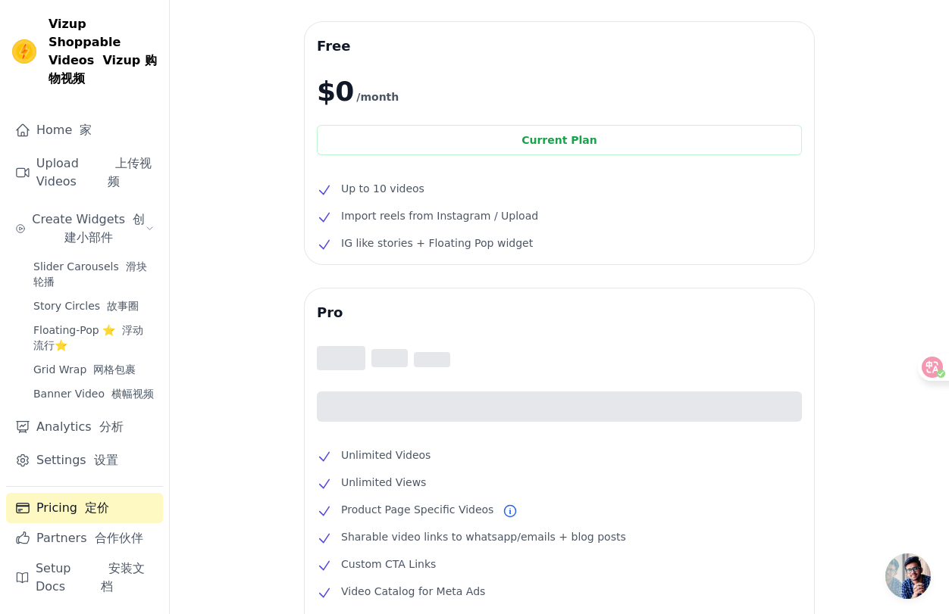
scroll to position [47, 0]
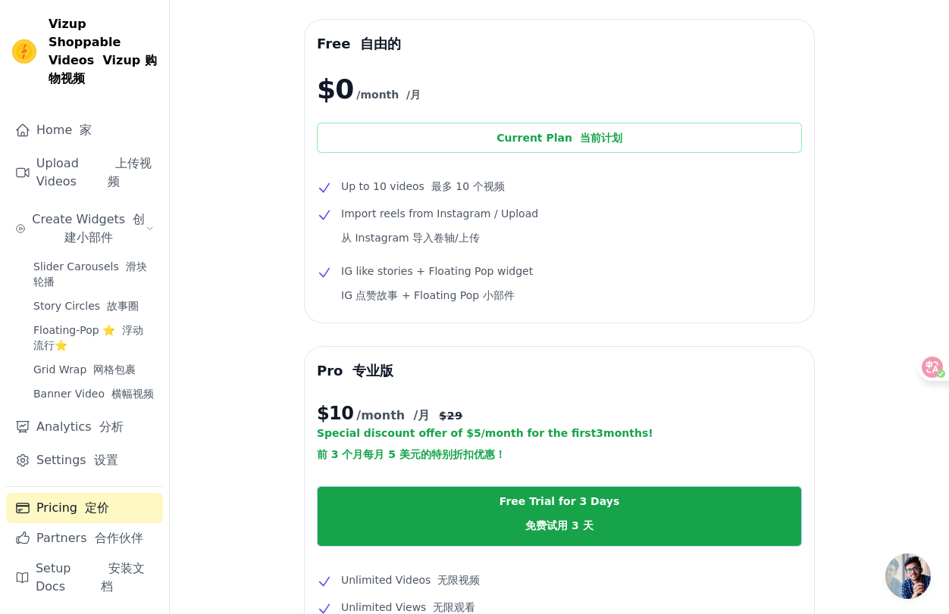
click at [539, 142] on div "Current Plan 当前计划" at bounding box center [559, 138] width 485 height 30
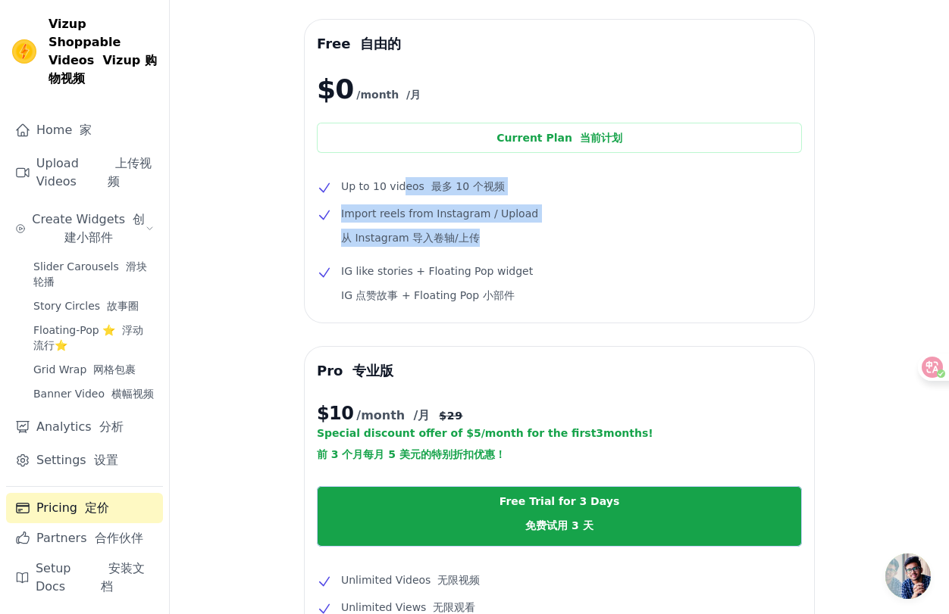
drag, startPoint x: 402, startPoint y: 183, endPoint x: 561, endPoint y: 238, distance: 168.5
click at [561, 238] on ul "Up to 10 videos 最多 10 个视频 Import reels from Instagram / Upload 从 Instagram 导入卷轴…" at bounding box center [559, 243] width 485 height 133
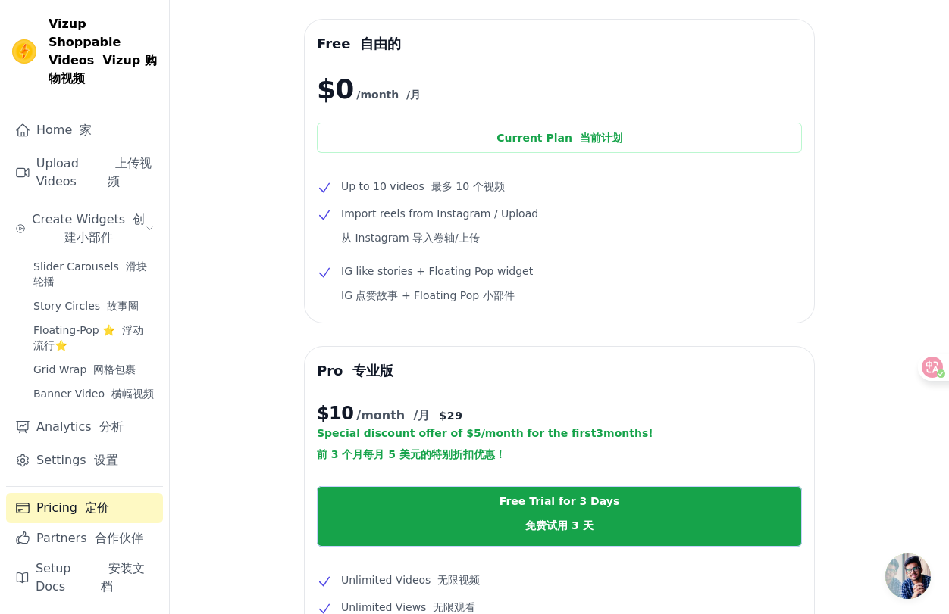
click at [561, 238] on li "Import reels from Instagram / Upload 从 Instagram 导入卷轴/上传" at bounding box center [559, 229] width 485 height 48
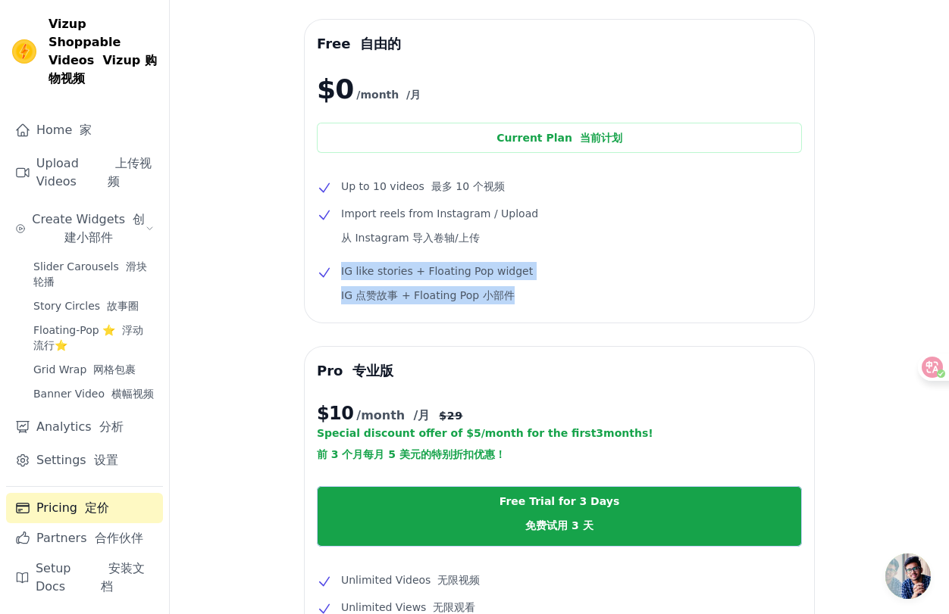
drag, startPoint x: 571, startPoint y: 302, endPoint x: 633, endPoint y: 248, distance: 82.2
click at [633, 248] on ul "Up to 10 videos 最多 10 个视频 Import reels from Instagram / Upload 从 Instagram 导入卷轴…" at bounding box center [559, 243] width 485 height 133
click at [633, 248] on li "Import reels from Instagram / Upload 从 Instagram 导入卷轴/上传" at bounding box center [559, 229] width 485 height 48
drag, startPoint x: 664, startPoint y: 289, endPoint x: 618, endPoint y: 251, distance: 60.3
click at [618, 251] on ul "Up to 10 videos 最多 10 个视频 Import reels from Instagram / Upload 从 Instagram 导入卷轴…" at bounding box center [559, 243] width 485 height 133
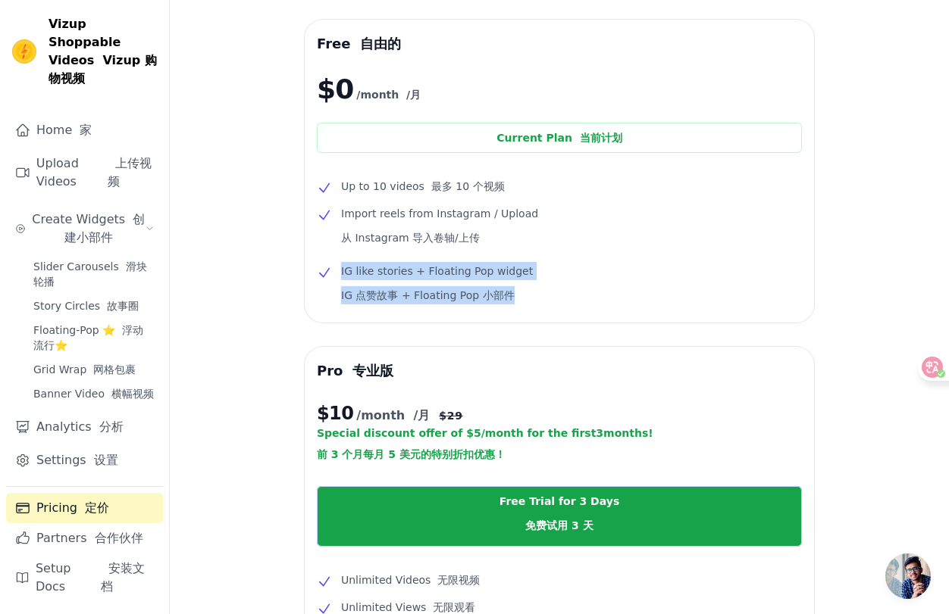
click at [618, 251] on li "Import reels from Instagram / Upload 从 Instagram 导入卷轴/上传" at bounding box center [559, 229] width 485 height 48
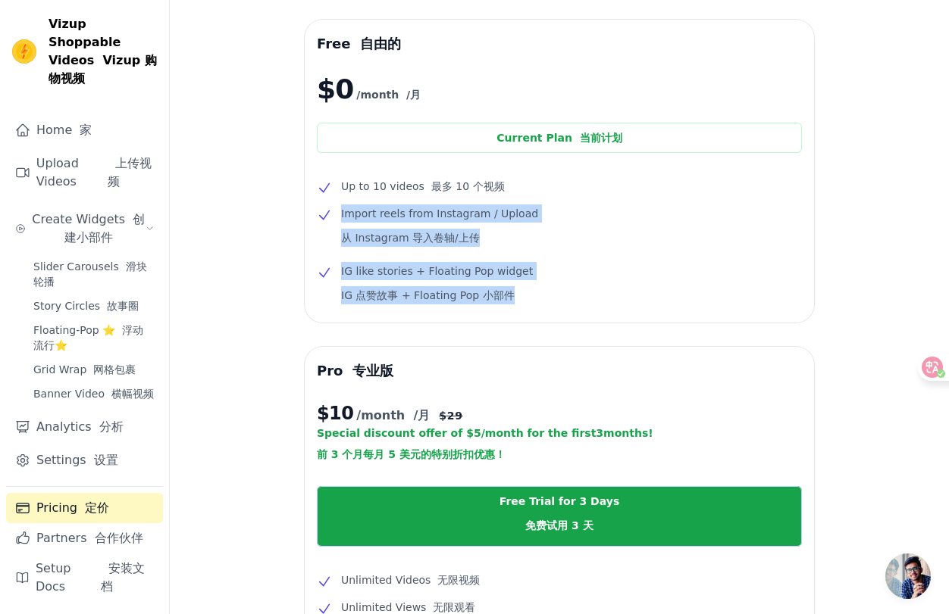
drag, startPoint x: 552, startPoint y: 202, endPoint x: 576, endPoint y: 286, distance: 87.5
click at [576, 286] on ul "Up to 10 videos 最多 10 个视频 Import reels from Instagram / Upload 从 Instagram 导入卷轴…" at bounding box center [559, 243] width 485 height 133
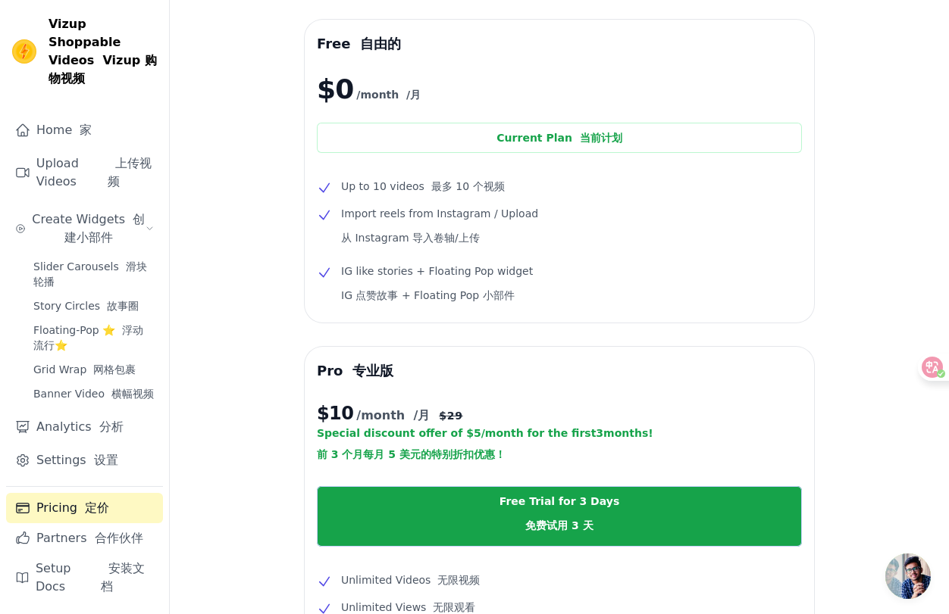
click at [576, 286] on li "IG like stories + Floating Pop widget IG 点赞故事 + Floating Pop 小部件" at bounding box center [559, 286] width 485 height 48
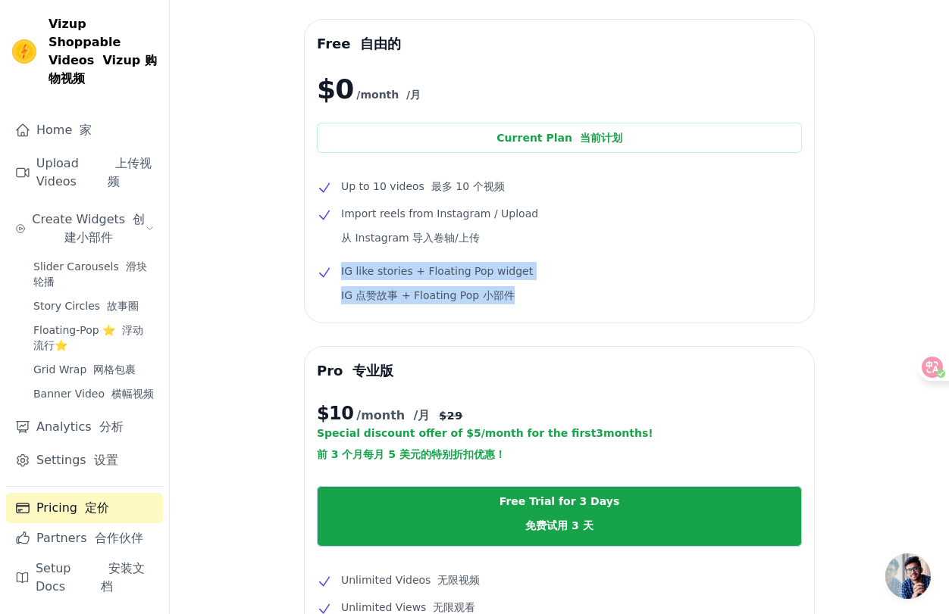
drag, startPoint x: 552, startPoint y: 238, endPoint x: 571, endPoint y: 249, distance: 21.7
click at [571, 249] on ul "Up to 10 videos 最多 10 个视频 Import reels from Instagram / Upload 从 Instagram 导入卷轴…" at bounding box center [559, 243] width 485 height 133
click at [571, 249] on li "Import reels from Instagram / Upload 从 Instagram 导入卷轴/上传" at bounding box center [559, 229] width 485 height 48
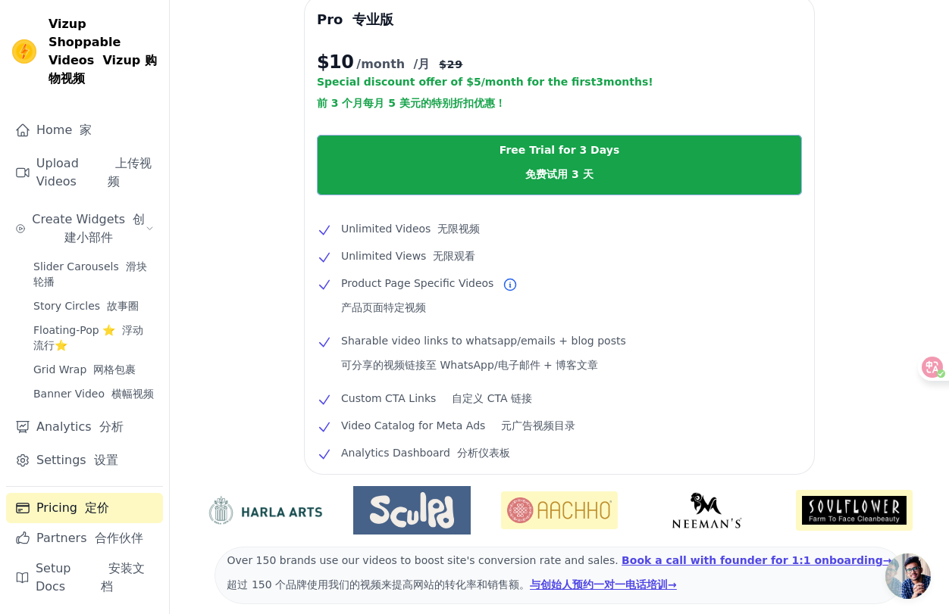
scroll to position [401, 0]
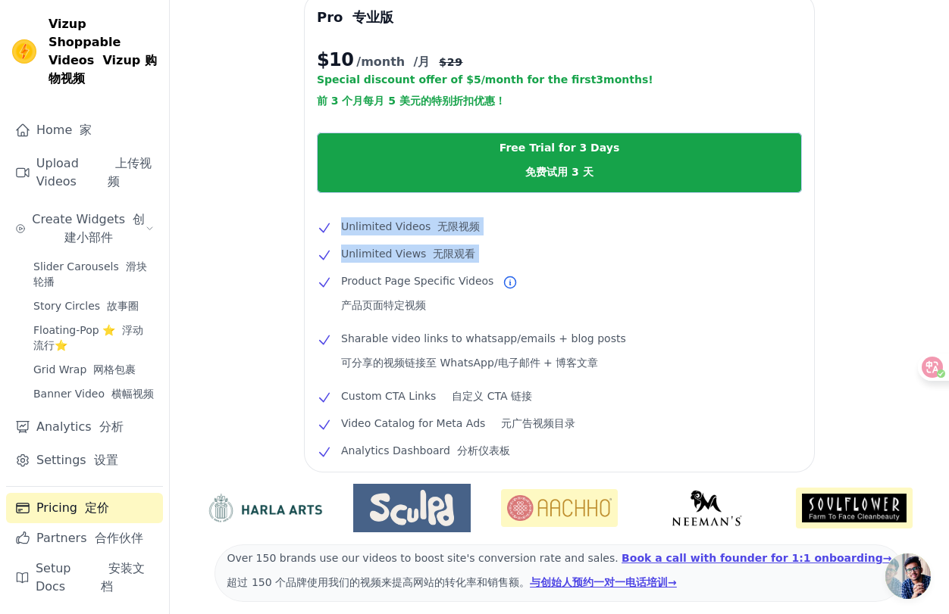
drag, startPoint x: 390, startPoint y: 329, endPoint x: 245, endPoint y: 319, distance: 145.1
click at [245, 319] on div "Free 自由的 $0 /month /月 Current Plan 当前计划 Up to 10 videos 最多 10 个视频 Import reels …" at bounding box center [559, 176] width 779 height 1021
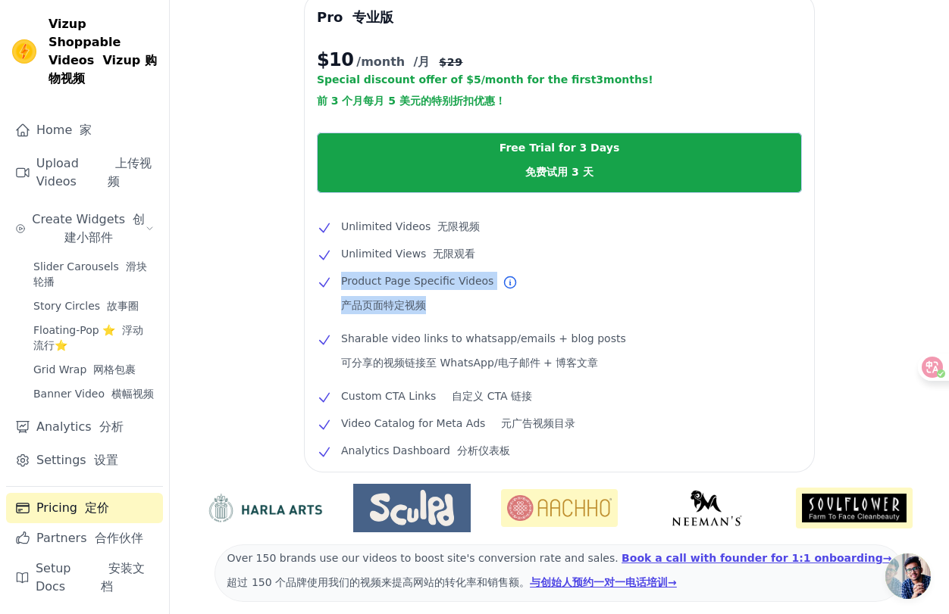
drag, startPoint x: 314, startPoint y: 346, endPoint x: 251, endPoint y: 326, distance: 66.1
click at [251, 326] on div "Free 自由的 $0 /month /月 Current Plan 当前计划 Up to 10 videos 最多 10 个视频 Import reels …" at bounding box center [559, 176] width 779 height 1021
